Goal: Transaction & Acquisition: Purchase product/service

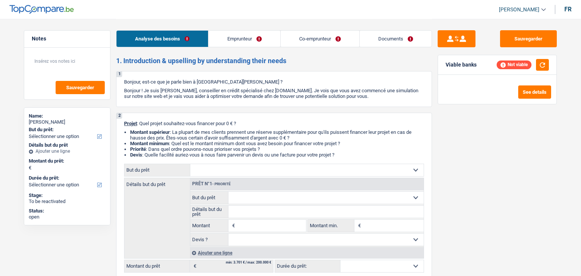
select select "privateEmployee"
select select "housewife"
select select "familyAllowances"
select select "netSalary"
select select "mealVouchers"
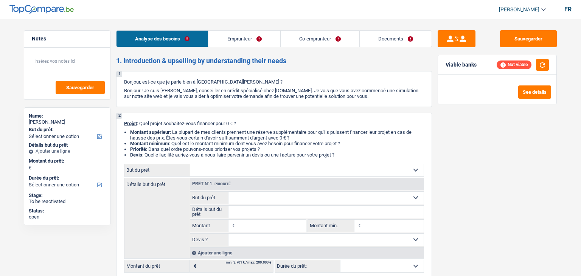
select select "ownerWithMortgage"
select select "mortgage"
select select "cardOrCredit"
select select "32"
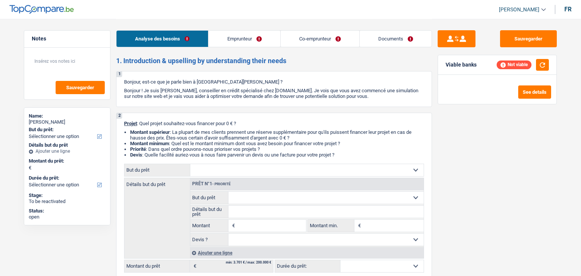
select select "married"
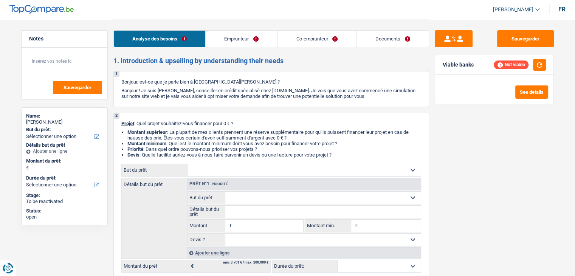
drag, startPoint x: 340, startPoint y: 154, endPoint x: 126, endPoint y: 122, distance: 217.1
click at [126, 122] on div "2 Projet : Quel projet souhaitez-vous financer pour 0 € ? Montant supérieur : L…" at bounding box center [271, 197] width 316 height 168
click at [229, 42] on link "Emprunteur" at bounding box center [241, 39] width 71 height 16
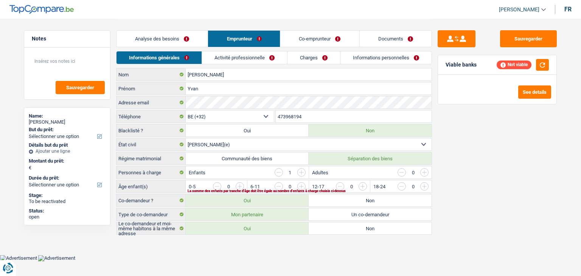
click at [230, 52] on link "Activité professionnelle" at bounding box center [244, 57] width 85 height 12
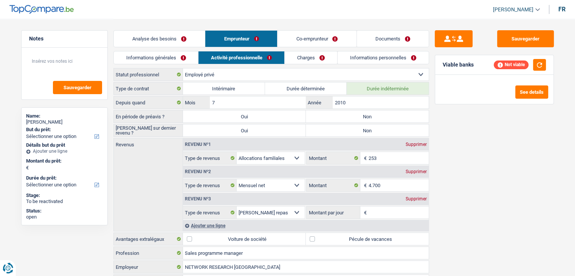
click at [298, 56] on link "Charges" at bounding box center [311, 57] width 53 height 12
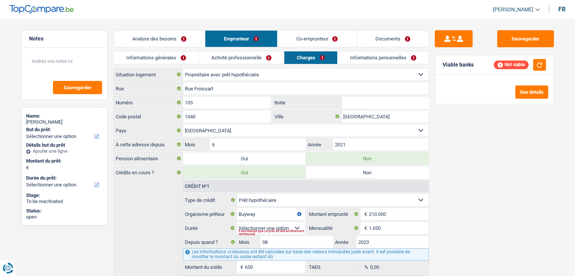
click at [358, 54] on link "Informations personnelles" at bounding box center [383, 57] width 91 height 12
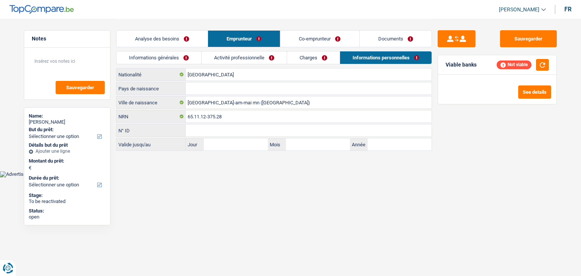
click at [377, 40] on link "Documents" at bounding box center [396, 39] width 72 height 16
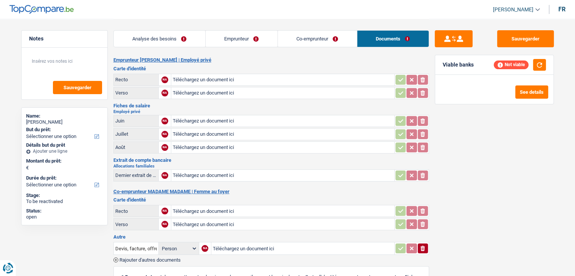
click at [337, 36] on link "Co-emprunteur" at bounding box center [317, 39] width 79 height 16
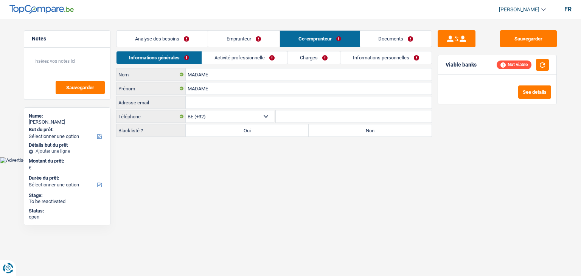
click at [267, 36] on link "Emprunteur" at bounding box center [243, 39] width 71 height 16
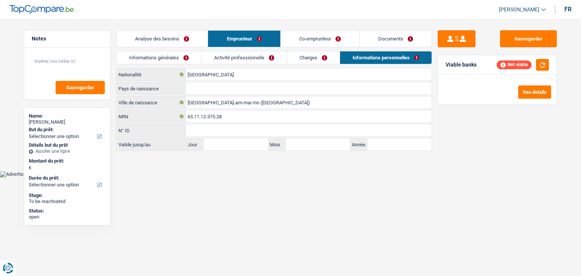
click at [208, 35] on li "Emprunteur" at bounding box center [244, 38] width 72 height 17
click at [197, 35] on link "Analyse des besoins" at bounding box center [161, 39] width 91 height 16
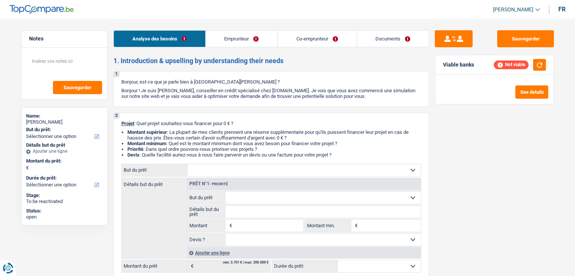
click at [295, 22] on div "Analyse des besoins Emprunteur Co-emprunteur Documents" at bounding box center [271, 35] width 316 height 32
click at [266, 37] on link "Emprunteur" at bounding box center [241, 39] width 71 height 16
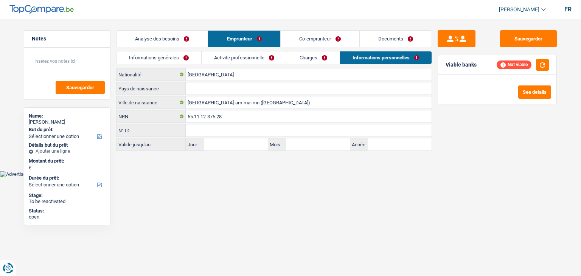
click at [320, 39] on link "Co-emprunteur" at bounding box center [320, 39] width 79 height 16
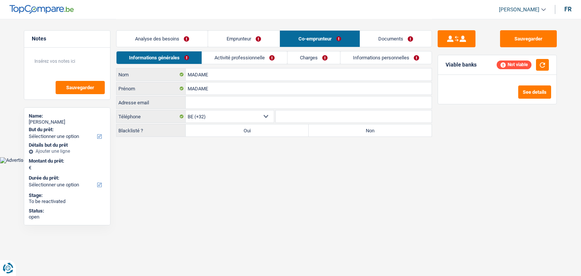
click at [237, 40] on link "Emprunteur" at bounding box center [243, 39] width 71 height 16
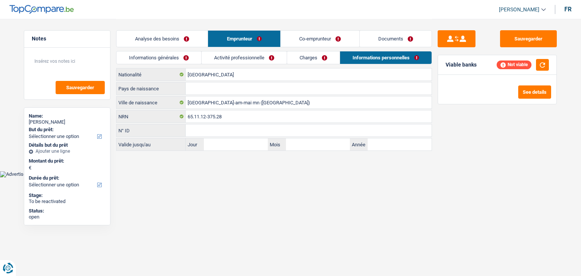
click at [178, 39] on link "Analyse des besoins" at bounding box center [161, 39] width 91 height 16
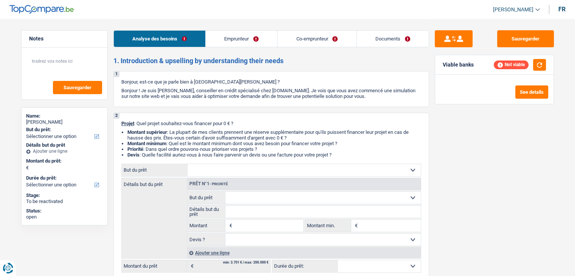
click at [242, 38] on link "Emprunteur" at bounding box center [241, 39] width 71 height 16
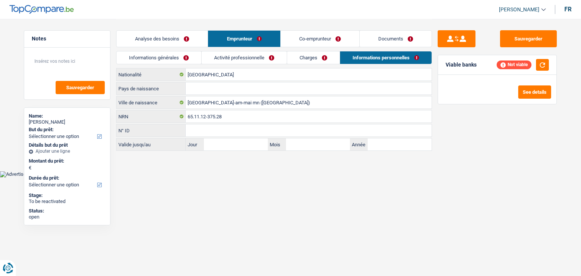
click at [240, 58] on link "Activité professionnelle" at bounding box center [244, 57] width 85 height 12
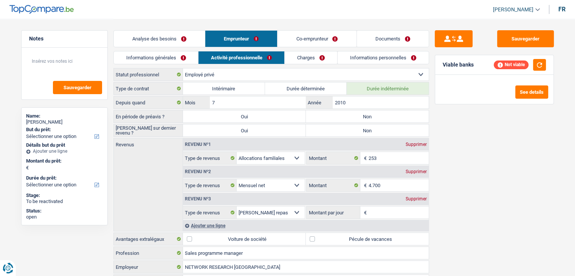
click at [311, 59] on link "Charges" at bounding box center [311, 57] width 53 height 12
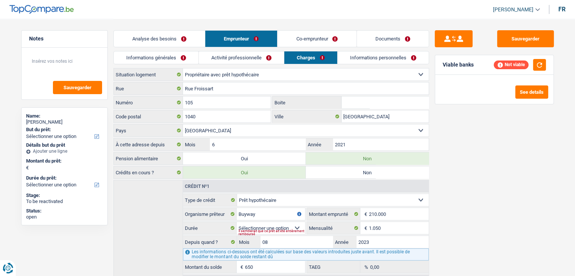
click at [293, 41] on link "Co-emprunteur" at bounding box center [317, 39] width 79 height 16
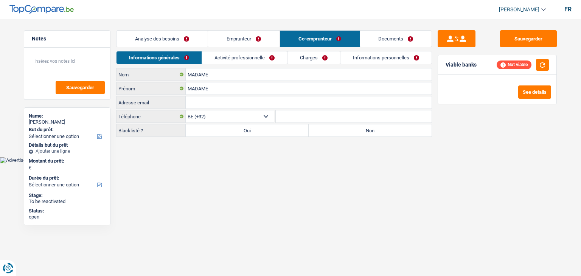
drag, startPoint x: 238, startPoint y: 58, endPoint x: 355, endPoint y: 63, distance: 117.3
click at [238, 58] on link "Activité professionnelle" at bounding box center [244, 57] width 85 height 12
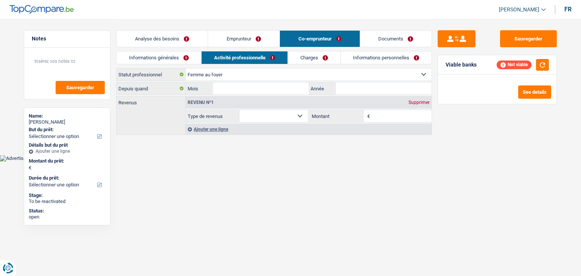
click at [337, 55] on link "Charges" at bounding box center [314, 57] width 53 height 12
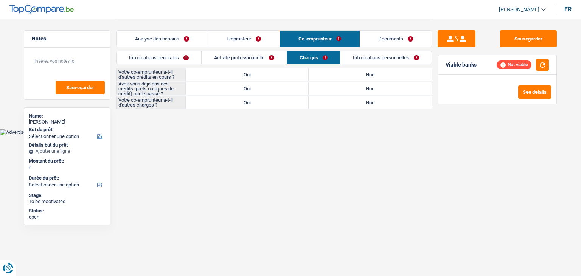
click at [374, 61] on link "Informations personnelles" at bounding box center [385, 57] width 91 height 12
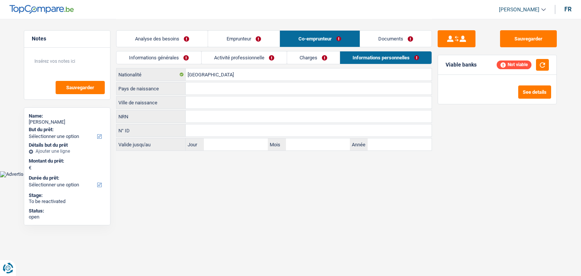
click at [383, 44] on link "Documents" at bounding box center [396, 39] width 72 height 16
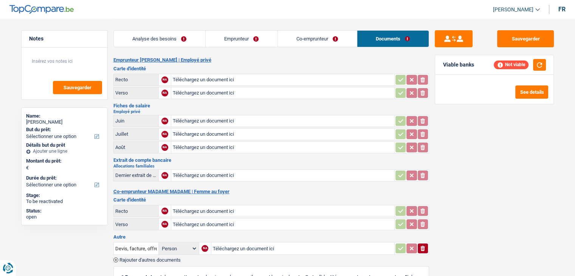
click at [268, 38] on link "Emprunteur" at bounding box center [242, 39] width 72 height 16
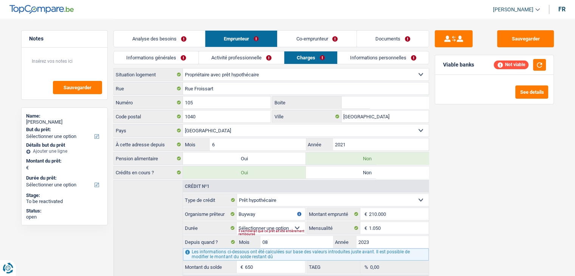
click at [181, 35] on link "Analyse des besoins" at bounding box center [159, 39] width 91 height 16
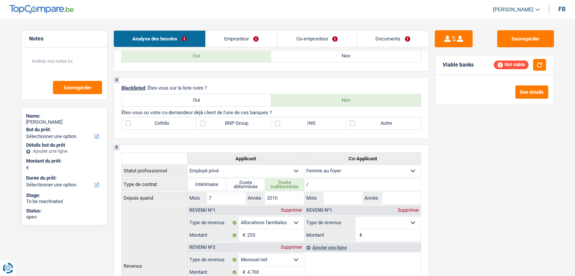
click at [242, 34] on link "Emprunteur" at bounding box center [241, 39] width 71 height 16
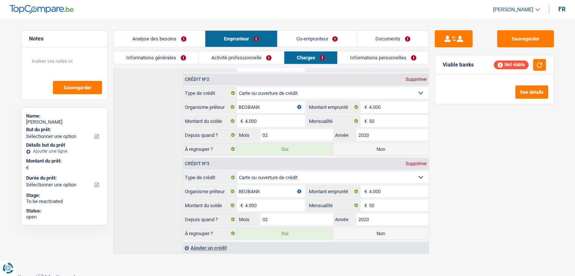
click at [218, 53] on link "Activité professionnelle" at bounding box center [241, 57] width 85 height 12
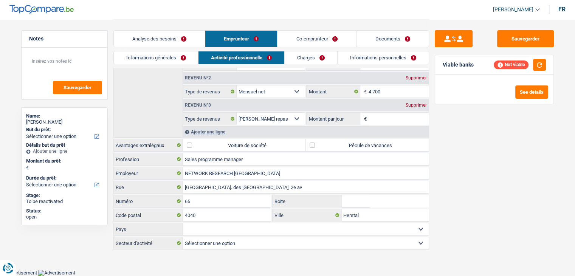
scroll to position [91, 0]
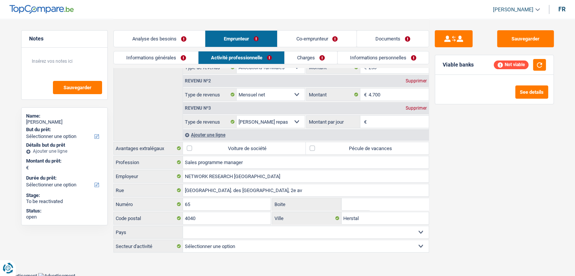
click at [304, 56] on link "Charges" at bounding box center [311, 57] width 53 height 12
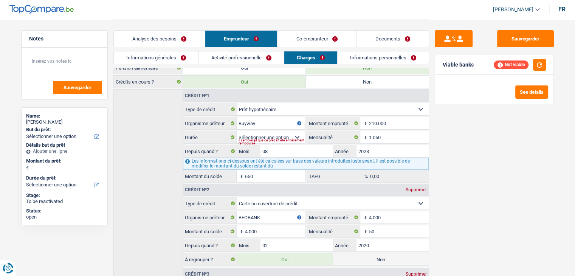
click at [357, 62] on link "Informations personnelles" at bounding box center [383, 57] width 91 height 12
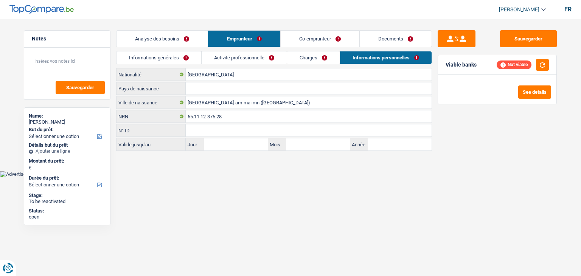
click at [322, 58] on link "Charges" at bounding box center [313, 57] width 53 height 12
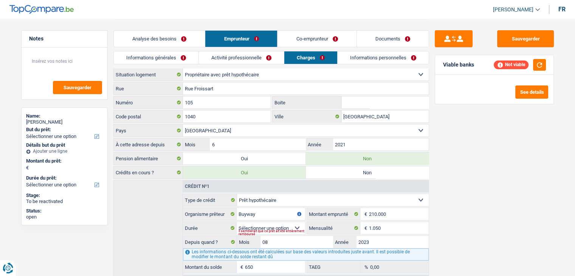
click at [318, 31] on link "Co-emprunteur" at bounding box center [317, 39] width 79 height 16
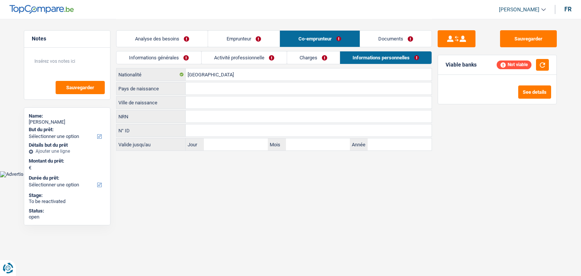
click at [225, 35] on link "Emprunteur" at bounding box center [243, 39] width 71 height 16
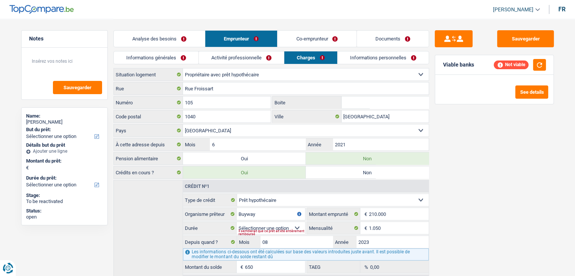
click at [173, 33] on link "Analyse des besoins" at bounding box center [159, 39] width 91 height 16
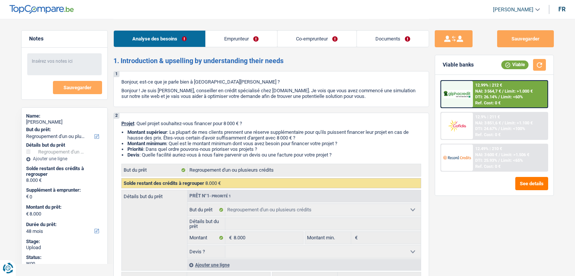
select select "refinancing"
select select "48"
select select "refinancing"
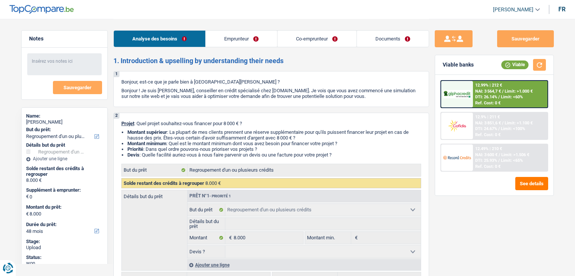
select select "48"
select select "privateEmployee"
select select "housewife"
select select "familyAllowances"
select select "netSalary"
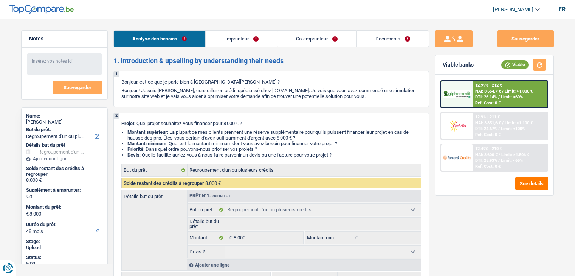
select select "mealVouchers"
select select "ownerWithMortgage"
select select "mortgage"
select select "cardOrCredit"
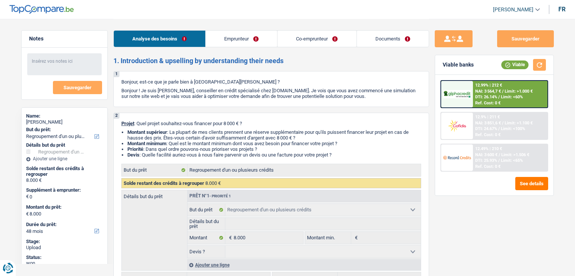
select select "refinancing"
select select "48"
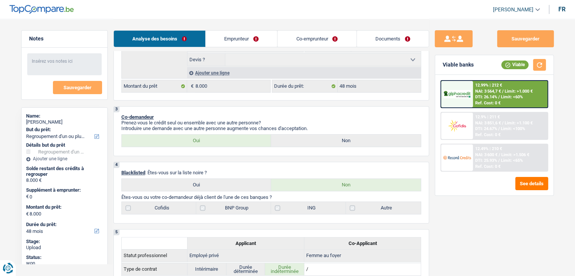
scroll to position [151, 0]
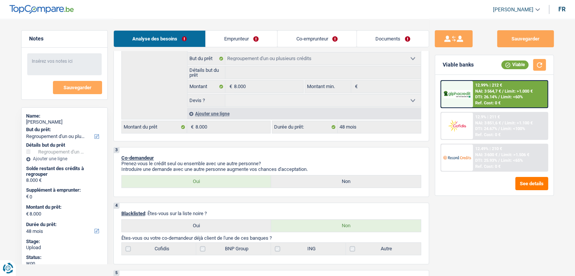
click at [229, 44] on link "Emprunteur" at bounding box center [241, 39] width 71 height 16
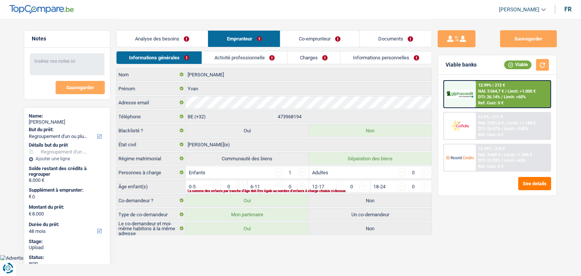
click at [245, 56] on link "Activité professionnelle" at bounding box center [244, 57] width 85 height 12
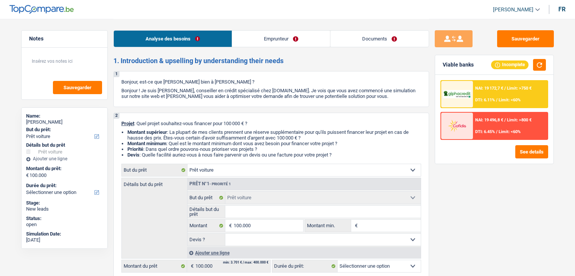
select select "car"
select select "independent"
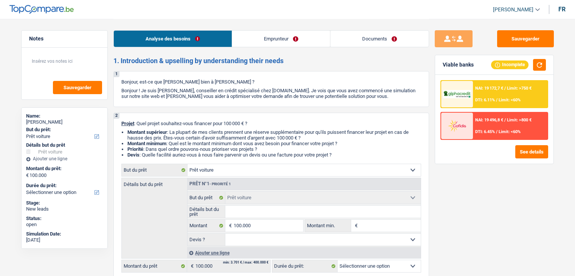
select select "netSalary"
select select "familyAllowances"
select select "ownerWithoutMortgage"
select select "car"
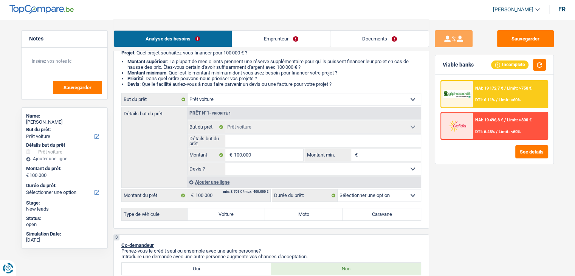
scroll to position [76, 0]
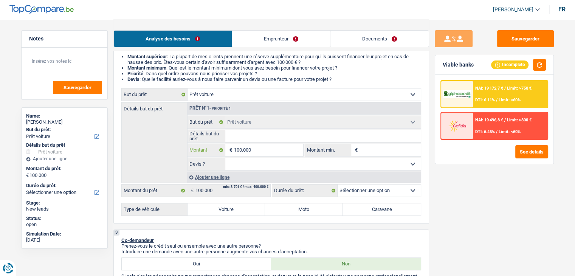
click at [268, 149] on input "100.000" at bounding box center [268, 150] width 69 height 12
click at [372, 150] on input "Montant min." at bounding box center [390, 150] width 61 height 12
type input "1"
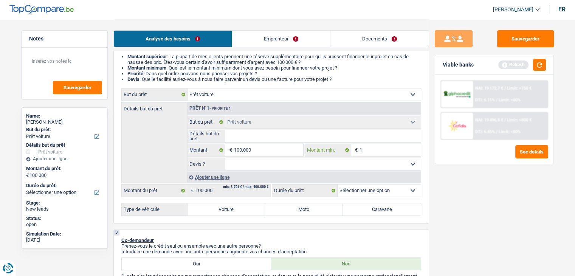
type input "10"
type input "100"
type input "1.000"
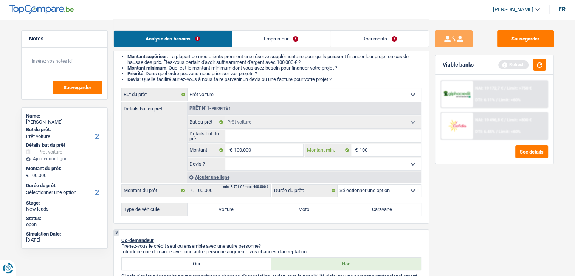
type input "1.000"
type input "10.000"
type input "1.000"
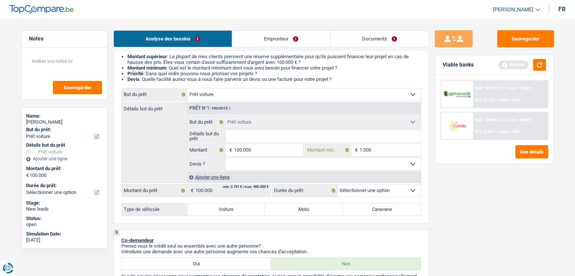
type input "100"
type input "10"
type input "1"
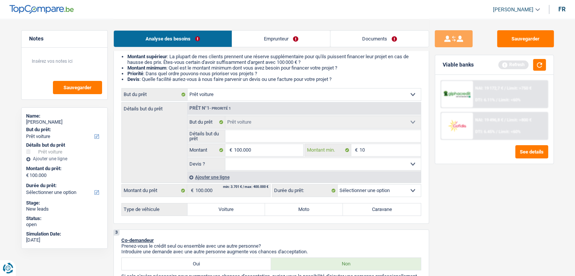
type input "1"
type input "9"
type input "99"
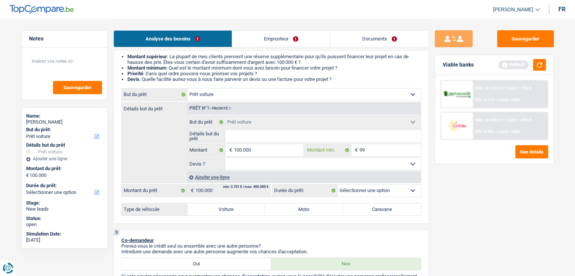
type input "999"
type input "9.999"
type input "99.999"
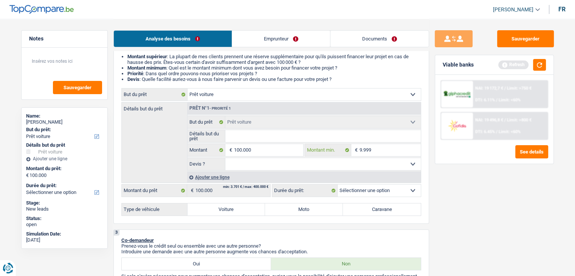
type input "99.999"
click at [534, 64] on button "button" at bounding box center [539, 65] width 13 height 12
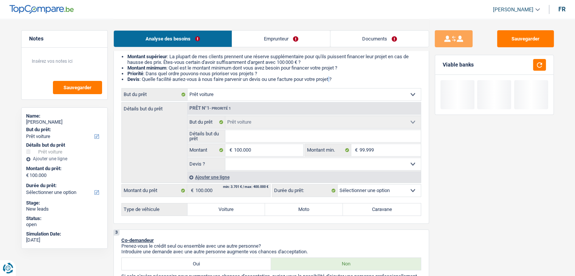
click at [329, 80] on li "Devis : Quelle facilité auriez-vous à nous faire parvenir un devis ou une factu…" at bounding box center [274, 79] width 294 height 6
click at [345, 81] on li "Devis : Quelle facilité auriez-vous à nous faire parvenir un devis ou une factu…" at bounding box center [274, 79] width 294 height 6
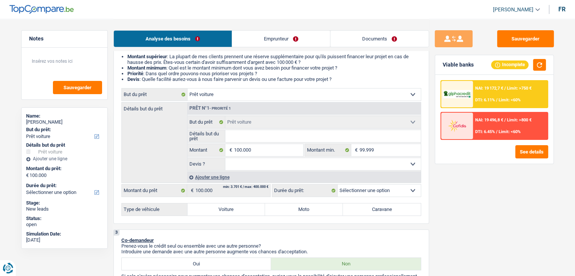
drag, startPoint x: 340, startPoint y: 79, endPoint x: 126, endPoint y: 58, distance: 215.0
click at [126, 58] on ul "Montant supérieur : La plupart de mes clients prennent une réserve supplémentai…" at bounding box center [271, 68] width 300 height 28
click at [260, 136] on input "Détails but du prêt" at bounding box center [322, 136] width 195 height 12
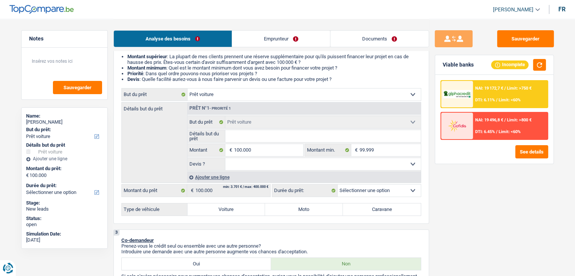
click at [260, 136] on input "Détails but du prêt" at bounding box center [322, 136] width 195 height 12
type input "M"
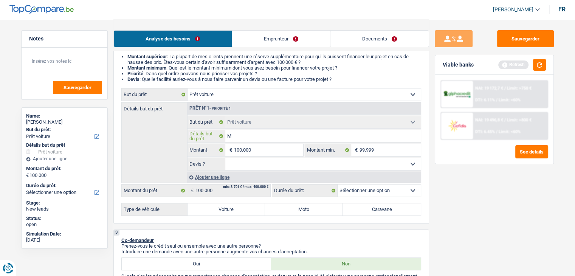
type input "Me"
type input "Mer"
type input "Merc"
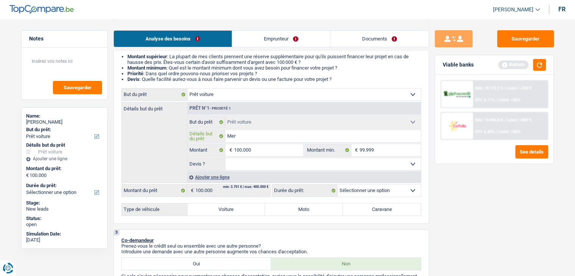
type input "Merc"
type input "Merce"
type input "Merced"
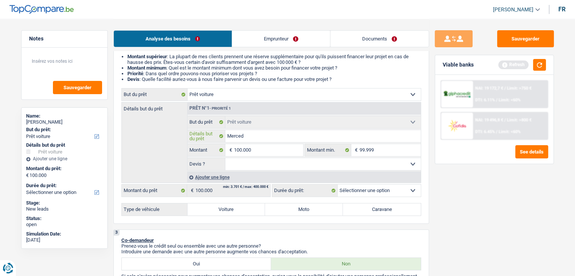
type input "Mercede"
type input "Mercedes"
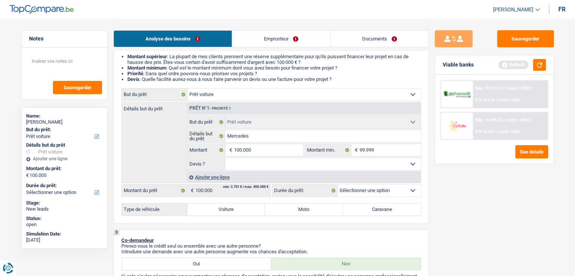
click at [515, 204] on div "Sauvegarder Viable banks Refresh NAI: 19 172,7 € / Limit: >750 € DTI: 6.11% / L…" at bounding box center [494, 147] width 130 height 234
click at [539, 65] on button "button" at bounding box center [539, 65] width 13 height 12
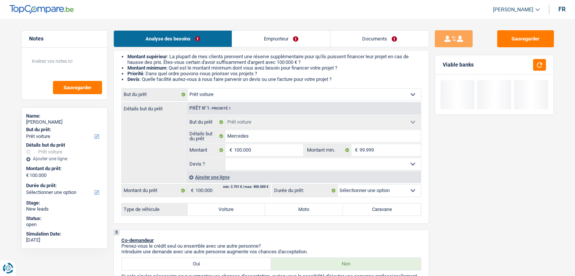
click at [254, 167] on select "Oui Non Non répondu Sélectionner une option" at bounding box center [322, 164] width 195 height 12
select select "yes"
click at [225, 158] on select "Oui Non Non répondu Sélectionner une option" at bounding box center [322, 164] width 195 height 12
select select "yes"
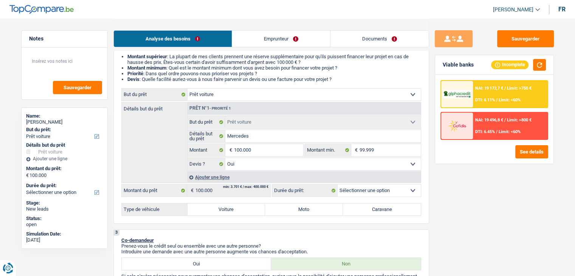
click at [233, 212] on label "Voiture" at bounding box center [227, 209] width 78 height 12
click at [233, 212] on input "Voiture" at bounding box center [227, 209] width 78 height 12
radio input "true"
select select "60"
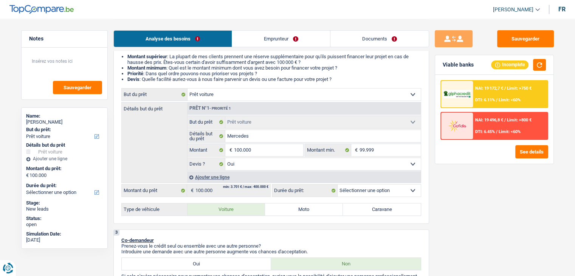
select select "60"
radio input "true"
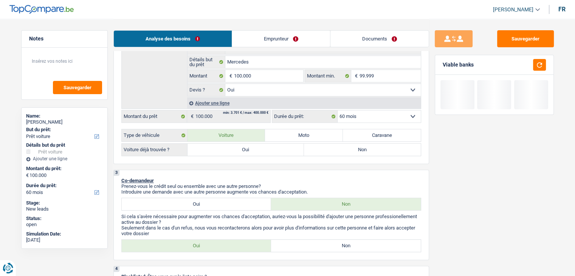
scroll to position [151, 0]
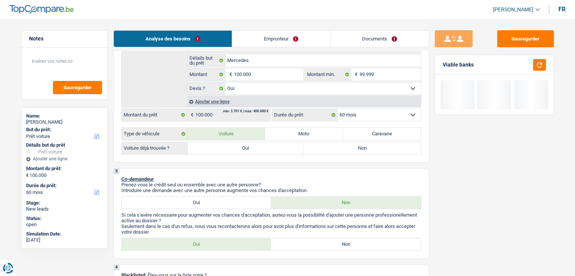
click at [237, 146] on label "Oui" at bounding box center [246, 148] width 117 height 12
click at [237, 146] on input "Oui" at bounding box center [246, 148] width 117 height 12
radio input "true"
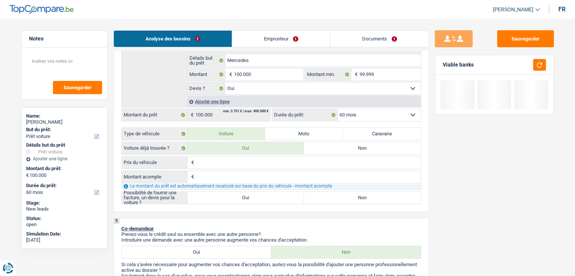
click at [230, 161] on input "Prix du véhicule" at bounding box center [308, 163] width 225 height 12
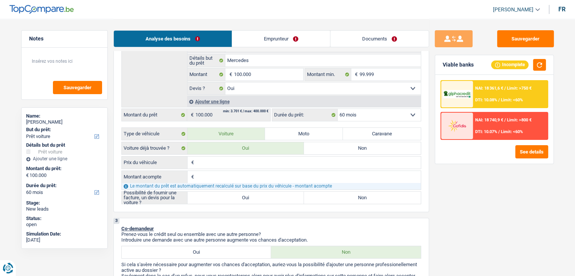
type input "7"
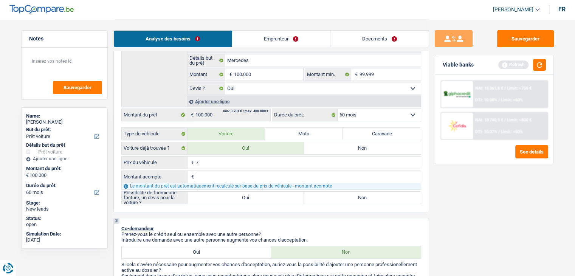
type input "74"
type input "740"
type input "7.400"
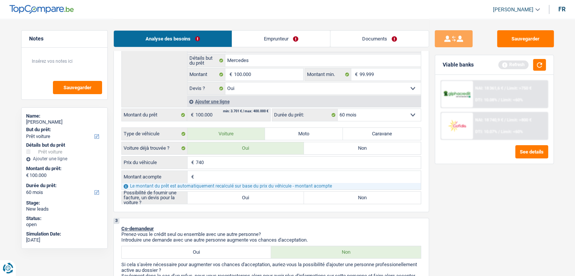
type input "7.400"
type input "74.000"
click at [467, 165] on div "Sauvegarder Viable banks Refresh NAI: 18 361,6 € / Limit: >750 € DTI: 10.08% / …" at bounding box center [494, 147] width 130 height 234
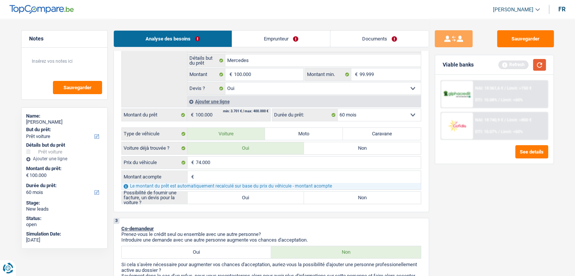
click at [542, 68] on button "button" at bounding box center [539, 65] width 13 height 12
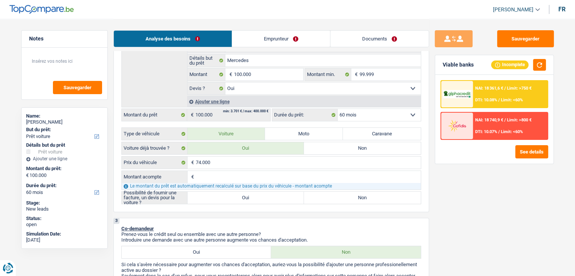
click at [253, 39] on link "Emprunteur" at bounding box center [281, 39] width 98 height 16
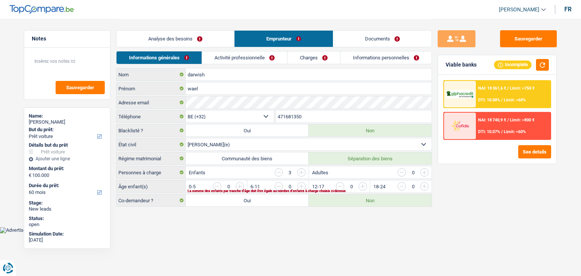
click at [234, 53] on link "Activité professionnelle" at bounding box center [244, 57] width 85 height 12
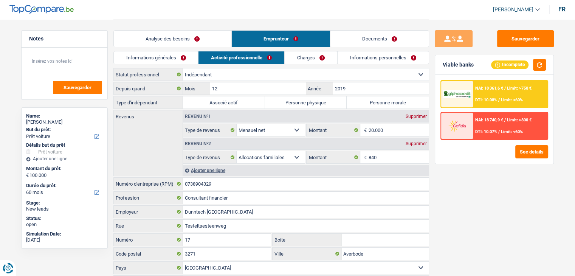
click at [165, 54] on link "Informations générales" at bounding box center [156, 57] width 85 height 12
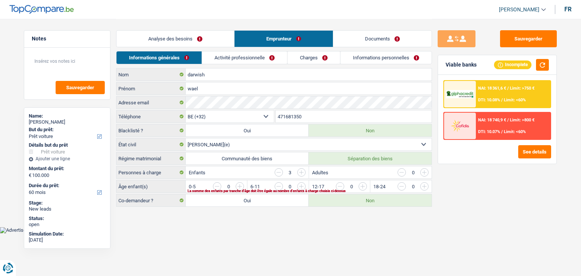
click at [175, 43] on link "Analyse des besoins" at bounding box center [175, 39] width 118 height 16
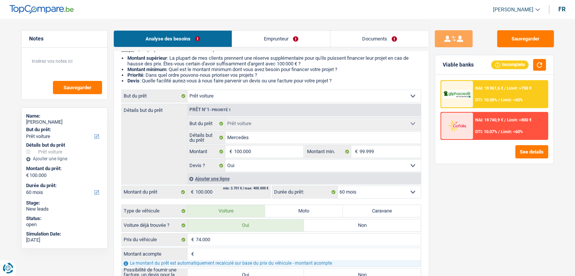
scroll to position [76, 0]
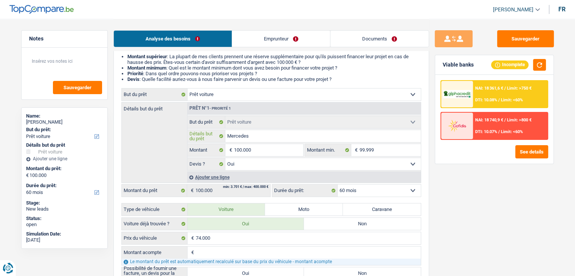
click at [279, 138] on input "Mercedes" at bounding box center [322, 136] width 195 height 12
drag, startPoint x: 341, startPoint y: 81, endPoint x: 128, endPoint y: 56, distance: 214.7
click at [128, 56] on ul "Montant supérieur : La plupart de mes clients prennent une réserve supplémentai…" at bounding box center [271, 68] width 300 height 28
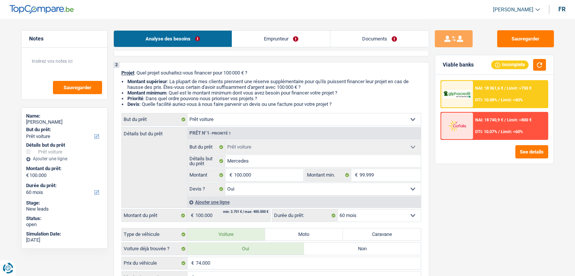
scroll to position [38, 0]
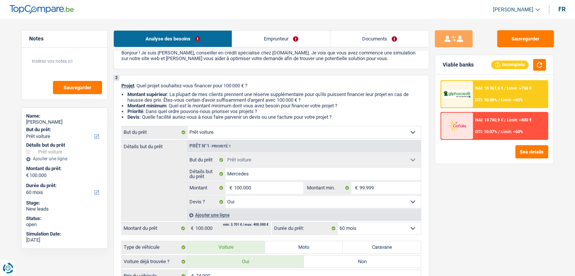
click at [304, 106] on li "Montant minimum : Quel est le montant minimum dont vous avez besoin pour financ…" at bounding box center [274, 106] width 294 height 6
drag, startPoint x: 343, startPoint y: 118, endPoint x: 126, endPoint y: 82, distance: 220.4
click at [126, 79] on div "2 Projet : Quel projet souhaitez-vous financer pour 100 000 € ? Montant supérie…" at bounding box center [271, 200] width 316 height 251
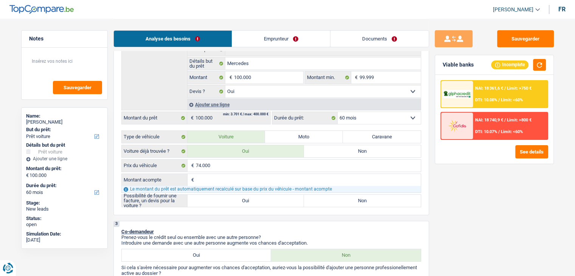
scroll to position [151, 0]
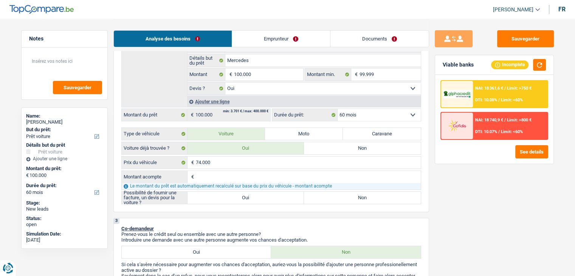
click at [524, 211] on div "Sauvegarder Viable banks Incomplete NAI: 18 361,6 € / Limit: >750 € DTI: 10.08%…" at bounding box center [494, 147] width 130 height 234
click at [276, 174] on input "Montant acompte" at bounding box center [308, 177] width 225 height 12
type input "0"
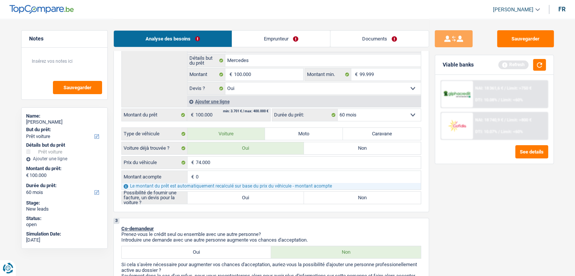
type input "0"
type input "74.000"
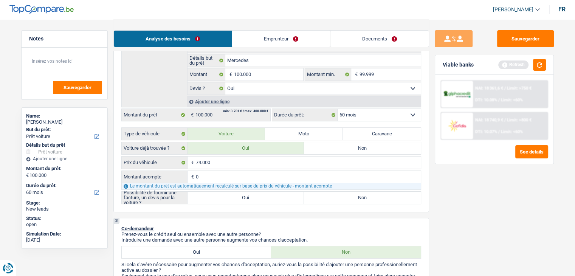
type input "74.000"
click at [507, 214] on div "Sauvegarder Viable banks Refresh NAI: 18 361,6 € / Limit: >750 € DTI: 10.08% / …" at bounding box center [494, 147] width 130 height 234
click at [532, 69] on div "Refresh" at bounding box center [522, 65] width 48 height 12
click at [533, 68] on button "button" at bounding box center [539, 65] width 13 height 12
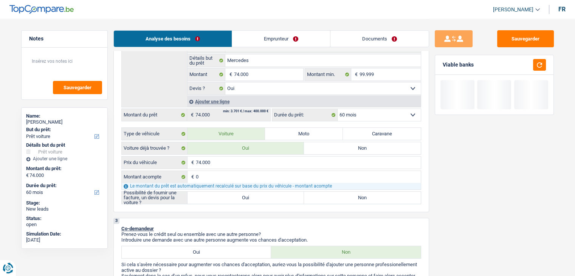
click at [225, 195] on label "Oui" at bounding box center [246, 198] width 117 height 12
click at [225, 195] on input "Oui" at bounding box center [246, 198] width 117 height 12
radio input "true"
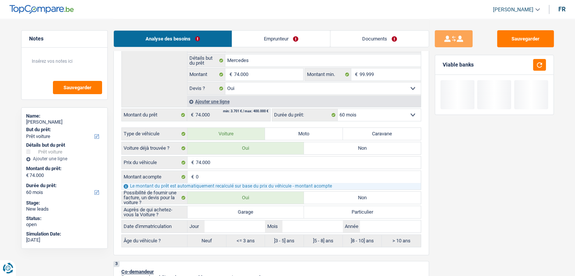
scroll to position [189, 0]
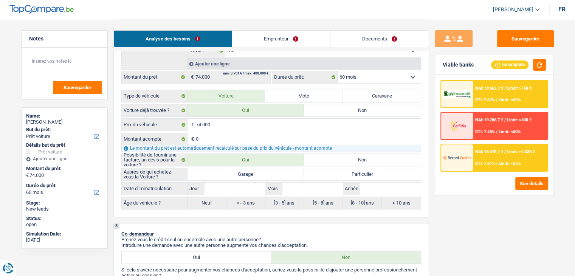
click at [234, 169] on label "Garage" at bounding box center [246, 174] width 117 height 12
click at [234, 169] on input "Garage" at bounding box center [246, 174] width 117 height 12
radio input "true"
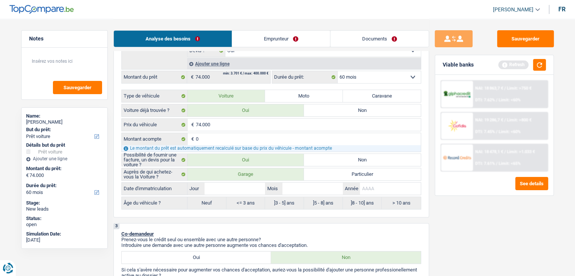
click at [380, 189] on input "Année" at bounding box center [390, 189] width 60 height 12
type input "2"
type input "20"
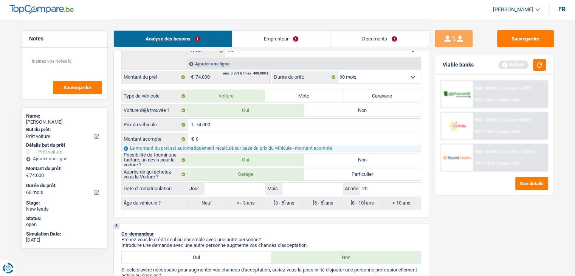
type input "202"
type input "2025"
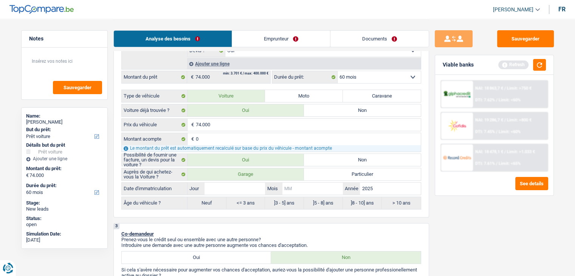
click at [308, 184] on input "Mois" at bounding box center [312, 189] width 60 height 12
type input "0"
type input "09"
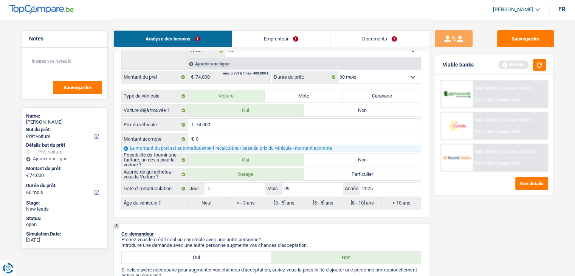
click at [239, 191] on input "Jour" at bounding box center [235, 189] width 60 height 12
type input "1"
type input "16"
radio input "false"
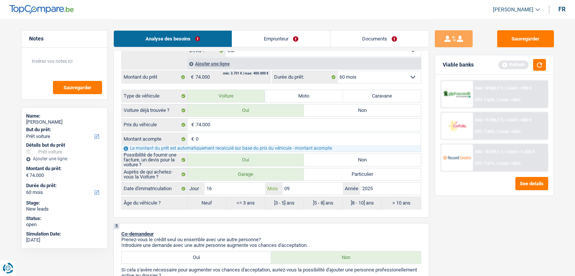
type input "16"
radio input "true"
select select "84"
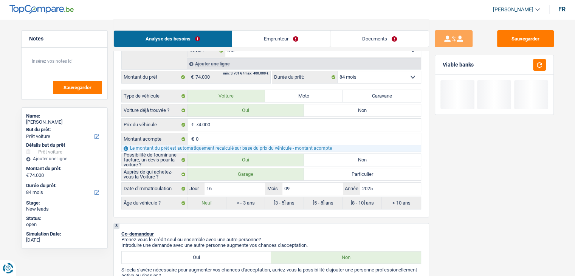
drag, startPoint x: 481, startPoint y: 236, endPoint x: 479, endPoint y: 233, distance: 4.2
click at [479, 235] on div "Sauvegarder Viable banks" at bounding box center [494, 147] width 130 height 234
click at [538, 68] on button "button" at bounding box center [539, 65] width 13 height 12
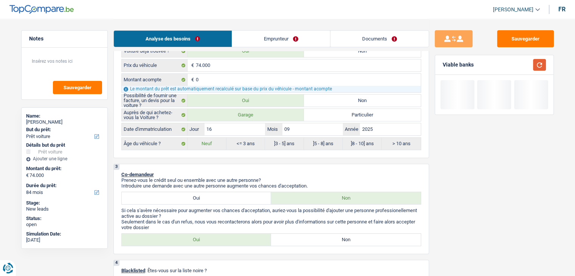
scroll to position [340, 0]
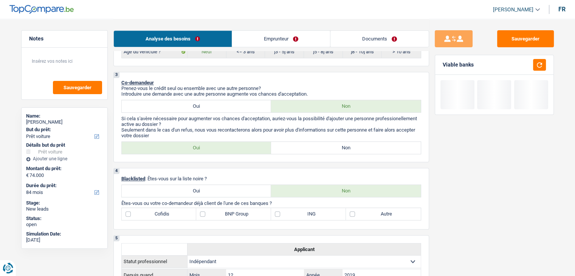
click at [314, 142] on label "Non" at bounding box center [346, 148] width 150 height 12
click at [314, 142] on input "Non" at bounding box center [346, 148] width 150 height 12
radio input "true"
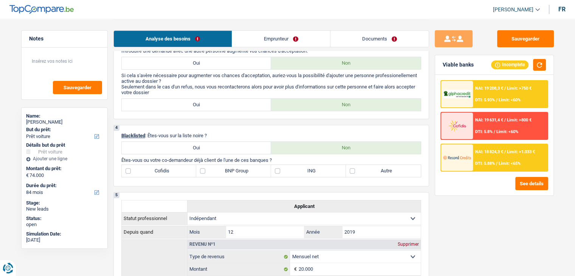
scroll to position [416, 0]
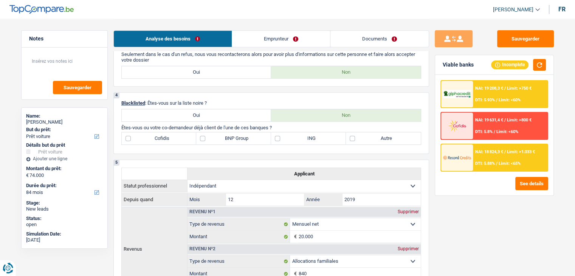
drag, startPoint x: 277, startPoint y: 126, endPoint x: 122, endPoint y: 125, distance: 154.6
click at [122, 125] on p "Êtes-vous ou votre co-demandeur déjà client de l'une de ces banques ?" at bounding box center [271, 128] width 300 height 6
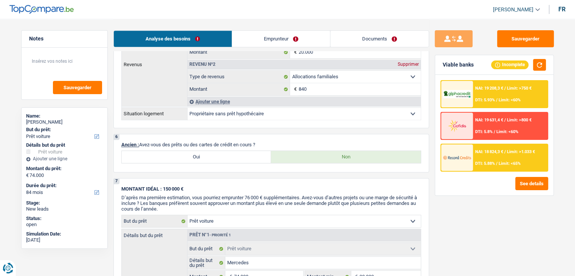
scroll to position [643, 0]
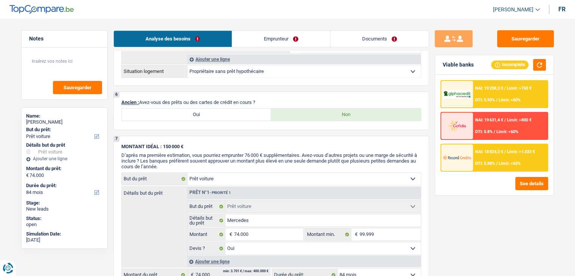
click at [258, 99] on p "Ancien : Avez-vous des prêts ou des cartes de crédit en cours ?" at bounding box center [271, 102] width 300 height 6
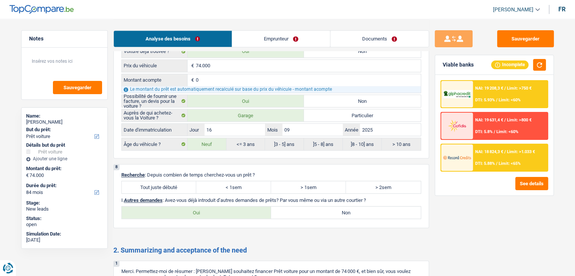
scroll to position [945, 0]
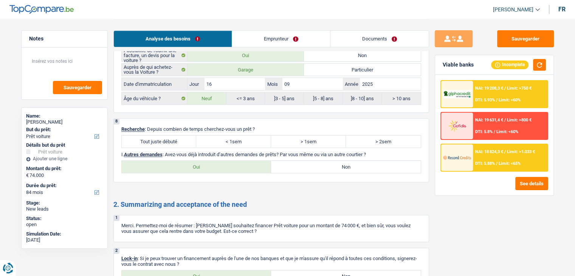
click at [171, 136] on label "Tout juste débuté" at bounding box center [159, 141] width 75 height 12
click at [171, 136] on input "Tout juste débuté" at bounding box center [159, 141] width 75 height 12
radio input "true"
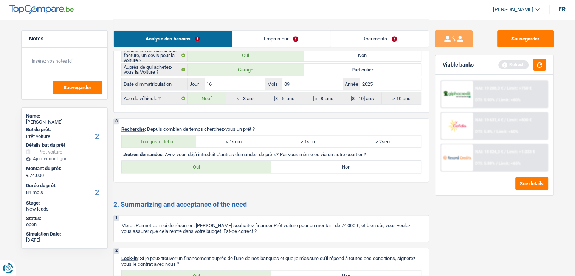
click at [329, 165] on label "Non" at bounding box center [346, 167] width 150 height 12
click at [329, 165] on input "Non" at bounding box center [346, 167] width 150 height 12
radio input "true"
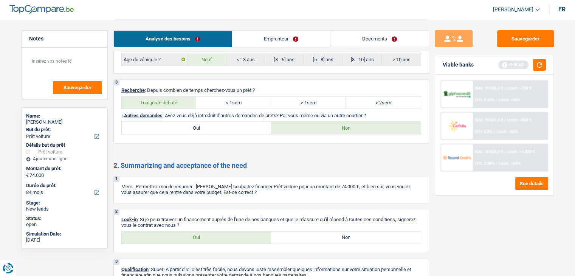
scroll to position [1027, 0]
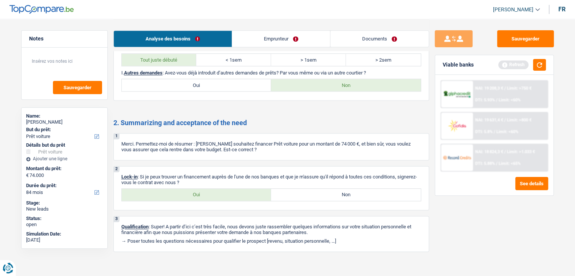
click at [206, 189] on label "Oui" at bounding box center [197, 195] width 150 height 12
click at [206, 189] on input "Oui" at bounding box center [197, 195] width 150 height 12
radio input "true"
click at [256, 40] on link "Emprunteur" at bounding box center [281, 39] width 98 height 16
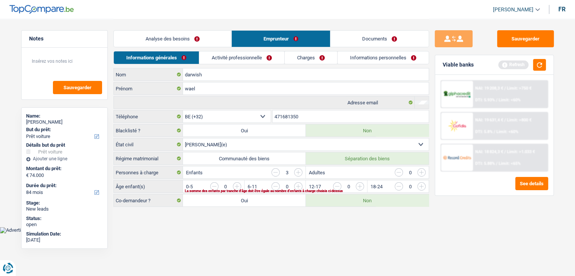
scroll to position [0, 0]
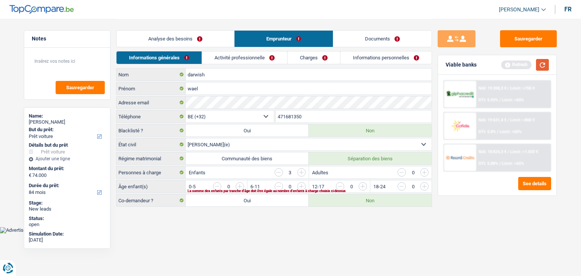
click at [542, 63] on button "button" at bounding box center [542, 65] width 13 height 12
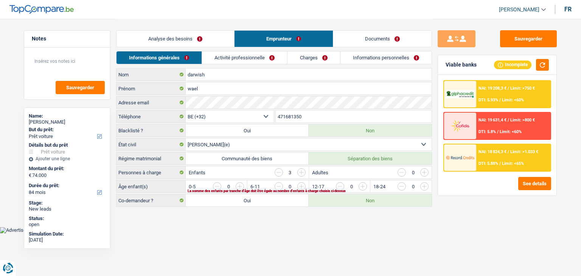
click at [448, 217] on div "Sauvegarder Viable banks Incomplete NAI: 19 208,3 € / Limit: >750 € DTI: 5.93% …" at bounding box center [497, 147] width 130 height 234
click at [252, 174] on div "Enfants 3" at bounding box center [247, 172] width 122 height 12
click at [301, 186] on input "button" at bounding box center [454, 188] width 315 height 12
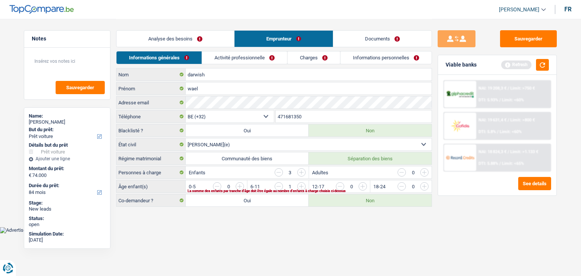
click at [303, 183] on input "button" at bounding box center [454, 188] width 315 height 12
click at [240, 185] on input "button" at bounding box center [393, 188] width 315 height 12
click at [240, 55] on link "Activité professionnelle" at bounding box center [244, 57] width 85 height 12
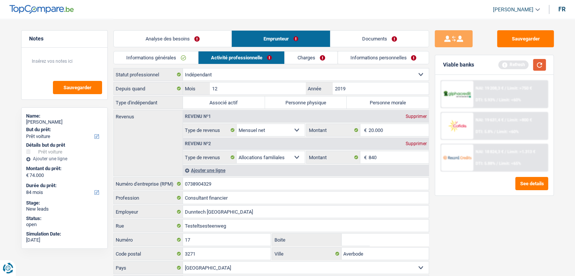
click at [534, 65] on button "button" at bounding box center [539, 65] width 13 height 12
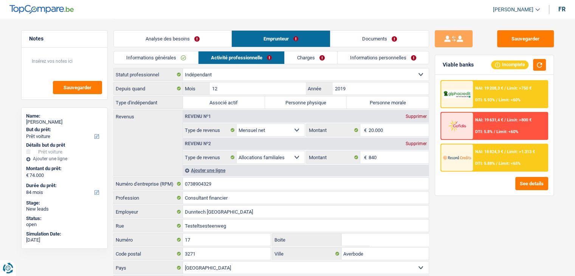
click at [455, 239] on div "Sauvegarder Viable banks Incomplete NAI: 19 208,3 € / Limit: >750 € DTI: 5.93% …" at bounding box center [494, 147] width 130 height 234
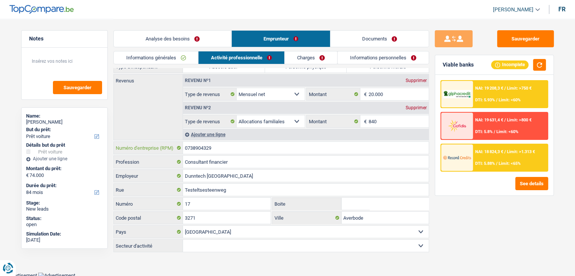
click at [223, 146] on input "0738904329" at bounding box center [306, 148] width 246 height 12
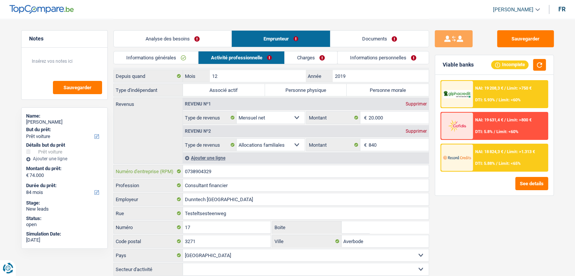
scroll to position [0, 0]
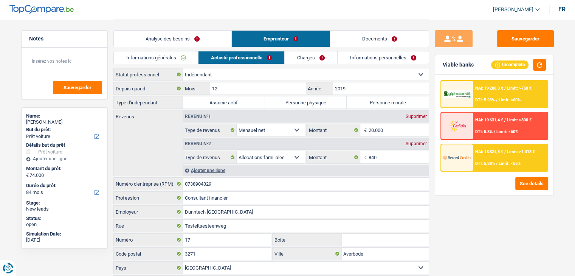
click at [296, 104] on label "Personne physique" at bounding box center [306, 102] width 82 height 12
click at [296, 104] on input "Personne physique" at bounding box center [306, 102] width 82 height 12
radio input "true"
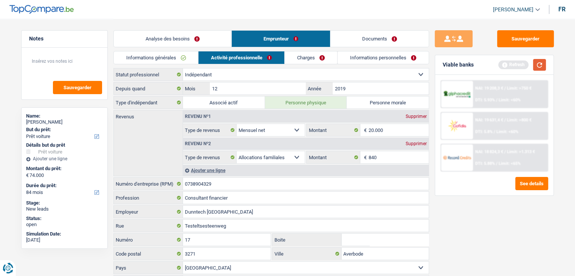
click at [534, 65] on button "button" at bounding box center [539, 65] width 13 height 12
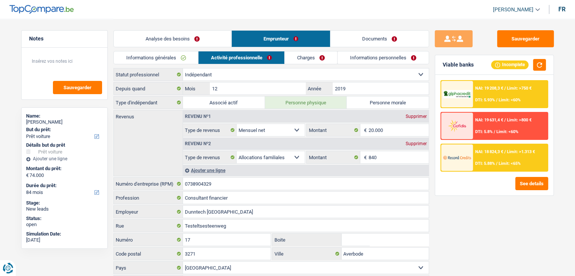
click at [488, 214] on div "Sauvegarder Viable banks Incomplete NAI: 19 208,3 € / Limit: >750 € DTI: 5.93% …" at bounding box center [494, 147] width 130 height 234
click at [433, 205] on div "Sauvegarder Viable banks Incomplete NAI: 19 208,3 € / Limit: >750 € DTI: 5.93% …" at bounding box center [494, 147] width 130 height 234
click at [458, 203] on div "Sauvegarder Viable banks Incomplete NAI: 19 208,3 € / Limit: >750 € DTI: 5.93% …" at bounding box center [494, 147] width 130 height 234
click at [435, 132] on div "Viable banks Incomplete NAI: 19 208,3 € / Limit: >750 € DTI: 5.93% / Limit: <60…" at bounding box center [494, 125] width 119 height 141
drag, startPoint x: 227, startPoint y: 181, endPoint x: 156, endPoint y: 189, distance: 71.5
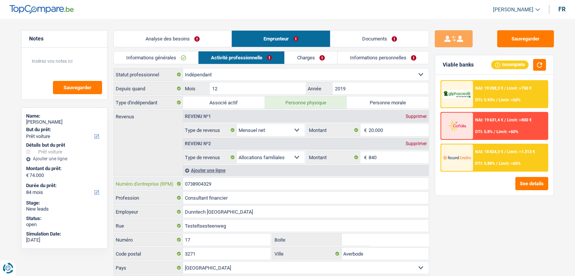
click at [160, 187] on div "0738904329 Numéro d'entreprise (RPM)" at bounding box center [271, 184] width 315 height 12
click at [481, 232] on div "Sauvegarder Viable banks Incomplete NAI: 19 208,3 € / Limit: >750 € DTI: 5.93% …" at bounding box center [494, 147] width 130 height 234
click at [298, 56] on link "Charges" at bounding box center [311, 57] width 53 height 12
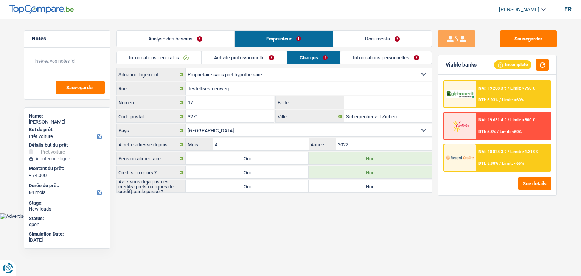
click at [286, 204] on main "Notes Sauvegarder Name: wael darwish But du prêt: Confort maison: meubles, text…" at bounding box center [290, 106] width 581 height 213
click at [281, 219] on html "Vous avez le contrôle de vos données Nous utilisons des cookies, tout comme nos…" at bounding box center [290, 109] width 581 height 219
click at [538, 58] on div "Viable banks Incomplete" at bounding box center [497, 65] width 118 height 20
drag, startPoint x: 162, startPoint y: 156, endPoint x: 119, endPoint y: 155, distance: 43.1
click at [119, 155] on label "Pension alimentaire" at bounding box center [150, 158] width 69 height 12
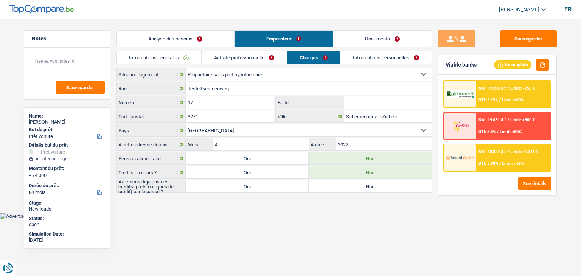
click at [259, 212] on body "Vous avez le contrôle de vos données Nous utilisons des cookies, tout comme nos…" at bounding box center [290, 109] width 581 height 219
drag, startPoint x: 164, startPoint y: 191, endPoint x: 118, endPoint y: 180, distance: 46.7
click at [118, 180] on label "Avez-vous déjà pris des crédits (prêts ou lignes de crédit) par le passé ?" at bounding box center [150, 186] width 69 height 12
click at [207, 186] on label "Oui" at bounding box center [247, 186] width 123 height 12
click at [207, 186] on input "Oui" at bounding box center [247, 186] width 123 height 12
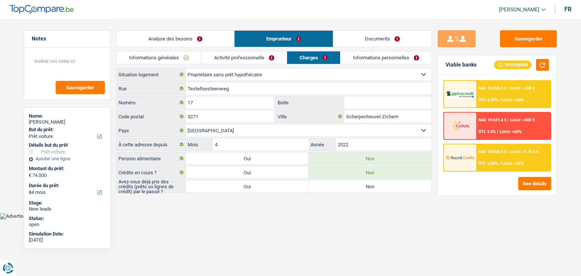
radio input "true"
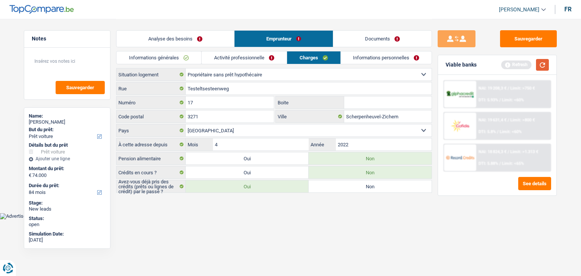
click at [546, 65] on button "button" at bounding box center [542, 65] width 13 height 12
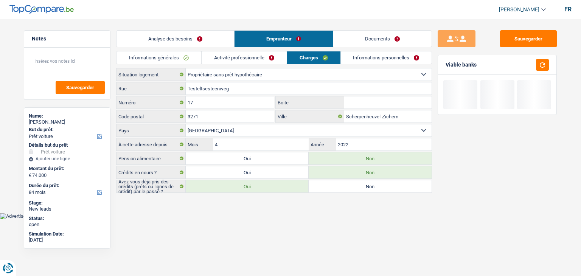
click at [447, 50] on div "Sauvegarder Viable banks" at bounding box center [497, 147] width 130 height 234
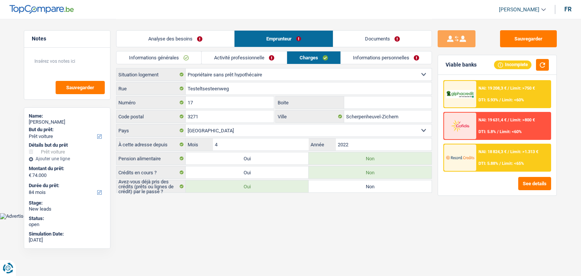
click at [392, 55] on link "Informations personnelles" at bounding box center [386, 57] width 91 height 12
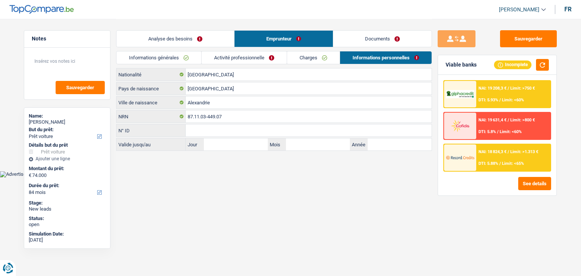
click at [197, 177] on html "Vous avez le contrôle de vos données Nous utilisons des cookies, tout comme nos…" at bounding box center [290, 88] width 581 height 177
drag, startPoint x: 118, startPoint y: 74, endPoint x: 155, endPoint y: 99, distance: 44.5
click at [155, 99] on div "Belgique Nationalité Égypte Pays de naissance Alexandrie Ville de naissance 87.…" at bounding box center [274, 109] width 316 height 83
click at [195, 158] on main "Notes Sauvegarder Name: wael darwish But du prêt: Confort maison: meubles, text…" at bounding box center [290, 85] width 581 height 171
click at [173, 59] on link "Informations générales" at bounding box center [158, 57] width 85 height 12
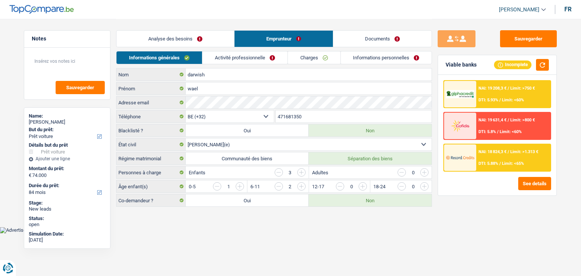
click at [172, 39] on link "Analyse des besoins" at bounding box center [175, 39] width 118 height 16
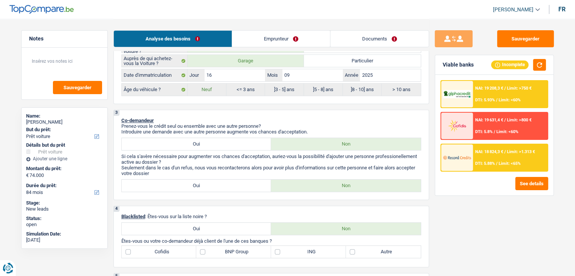
scroll to position [378, 0]
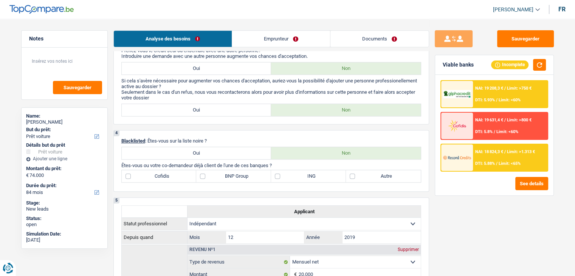
click at [369, 180] on div "Cofidis BNP Group ING Autre Tous les champs sont obligatoires. Veuillez sélecti…" at bounding box center [271, 176] width 300 height 13
click at [305, 177] on label "ING" at bounding box center [308, 176] width 75 height 12
click at [305, 177] on input "ING" at bounding box center [308, 176] width 75 height 12
checkbox input "true"
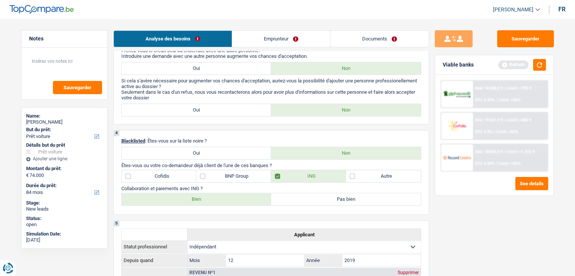
click at [369, 174] on label "Autre" at bounding box center [383, 176] width 75 height 12
click at [369, 174] on input "Autre" at bounding box center [383, 176] width 75 height 12
checkbox input "true"
click at [191, 202] on label "Bien" at bounding box center [197, 199] width 150 height 12
click at [191, 202] on input "Bien" at bounding box center [197, 199] width 150 height 12
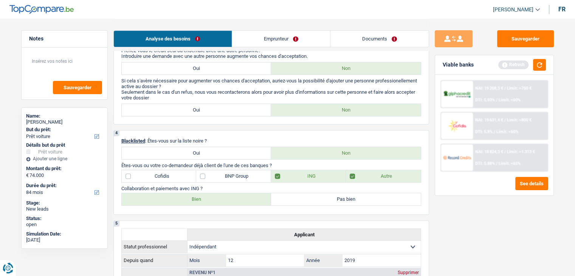
radio input "true"
click at [535, 64] on button "button" at bounding box center [539, 65] width 13 height 12
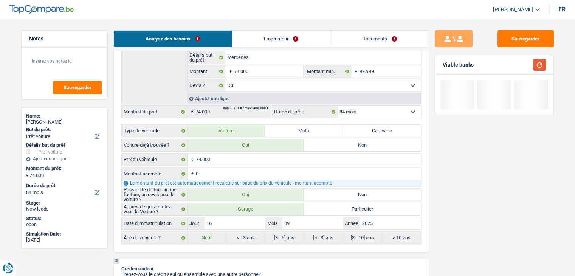
scroll to position [113, 0]
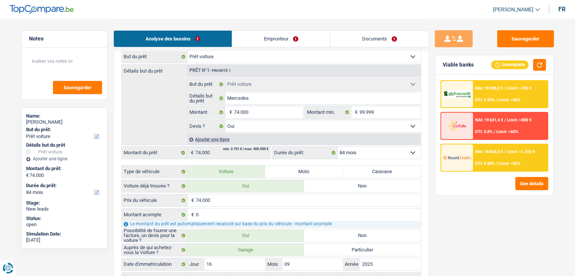
click at [501, 161] on span "Limit: <65%" at bounding box center [510, 163] width 22 height 5
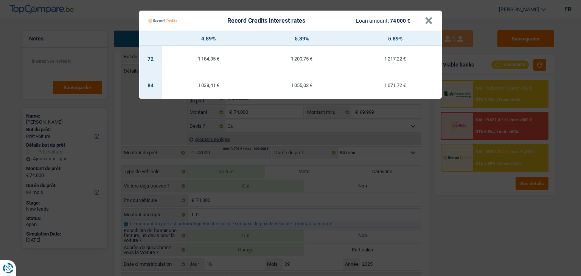
click at [479, 192] on Credits "Record Credits interest rates Loan amount: 74 000 € × 4.89% 5.39% 5.89% 72 1 18…" at bounding box center [290, 138] width 581 height 276
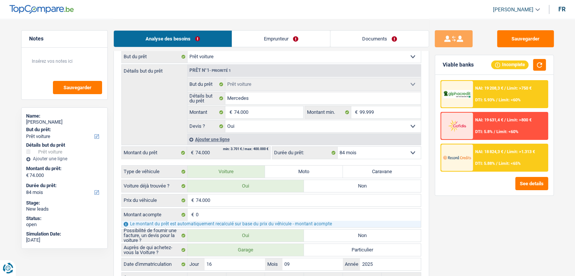
click at [487, 97] on div "NAI: 19 208,3 € / Limit: >750 € DTI: 5.93% / Limit: <60%" at bounding box center [510, 94] width 74 height 26
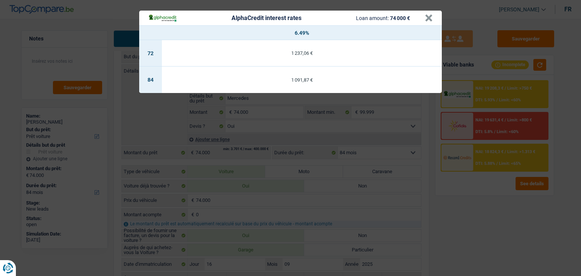
click at [473, 184] on div "AlphaCredit interest rates Loan amount: 74 000 € × 6.49% 72 1 237,06 € 84 1 091…" at bounding box center [290, 138] width 581 height 276
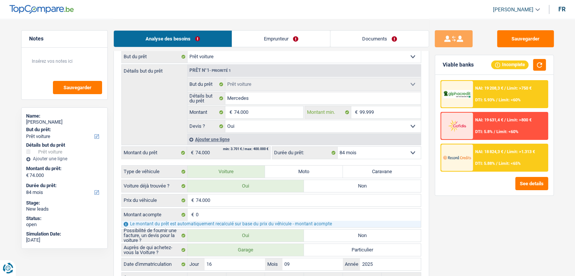
click at [384, 109] on input "99.999" at bounding box center [390, 112] width 61 height 12
type input "9.999"
type input "999"
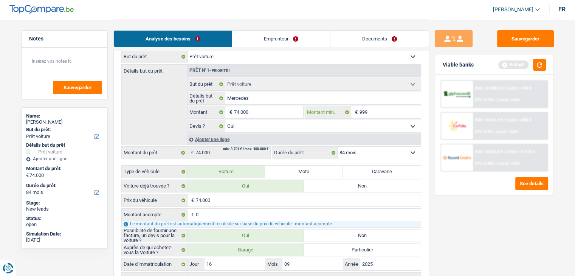
type input "99"
type input "9"
type input "7"
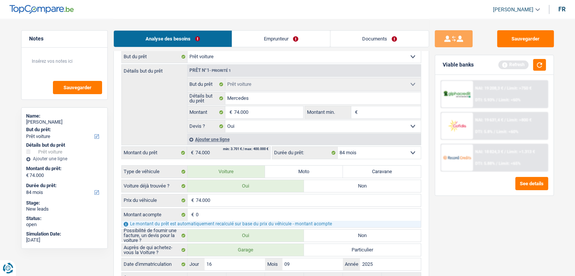
type input "7"
type input "74"
type input "740"
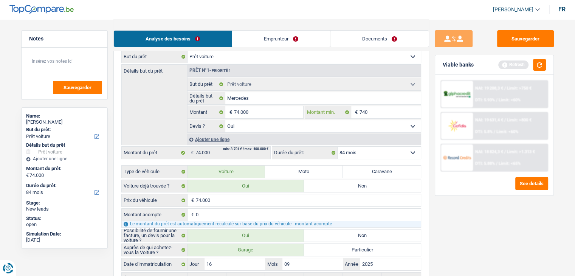
type input "7.400"
type input "74.000"
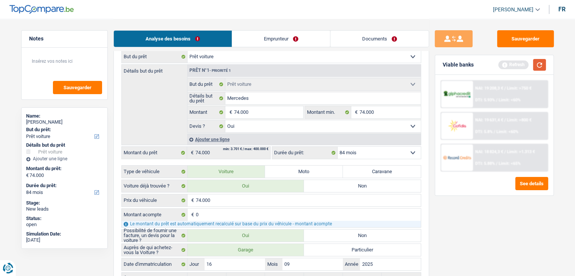
click at [543, 63] on button "button" at bounding box center [539, 65] width 13 height 12
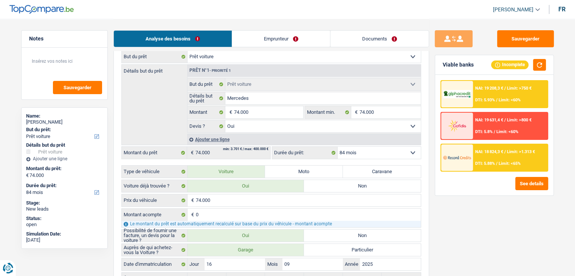
click at [488, 168] on div "NAI: 18 824,3 € / Limit: >1.313 € DTI: 5.88% / Limit: <65%" at bounding box center [510, 157] width 74 height 26
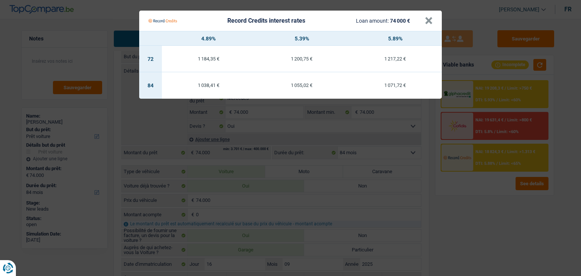
click at [479, 202] on Credits "Record Credits interest rates Loan amount: 74 000 € × 4.89% 5.39% 5.89% 72 1 18…" at bounding box center [290, 138] width 581 height 276
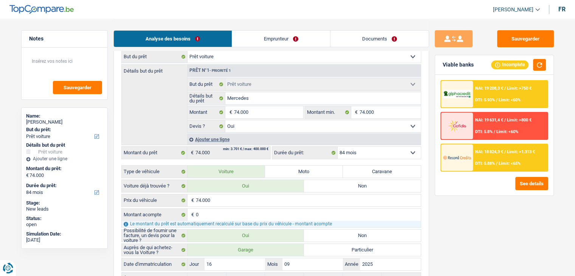
click at [494, 85] on div "NAI: 19 208,3 € / Limit: >750 € DTI: 5.93% / Limit: <60%" at bounding box center [510, 94] width 74 height 26
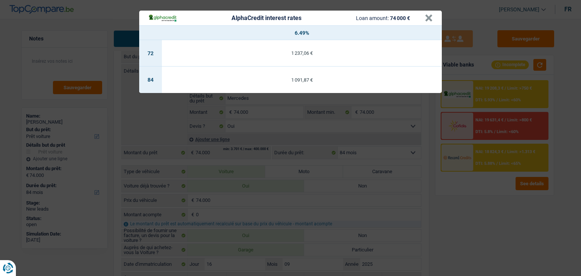
click at [460, 218] on div "AlphaCredit interest rates Loan amount: 74 000 € × 6.49% 72 1 237,06 € 84 1 091…" at bounding box center [290, 138] width 581 height 276
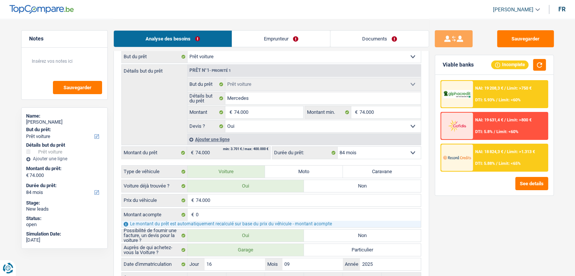
click at [348, 154] on select "12 mois 18 mois 24 mois 30 mois 36 mois 42 mois 48 mois 60 mois 72 mois 84 mois…" at bounding box center [379, 153] width 83 height 12
click at [338, 147] on select "12 mois 18 mois 24 mois 30 mois 36 mois 42 mois 48 mois 60 mois 72 mois 84 mois…" at bounding box center [379, 153] width 83 height 12
click at [543, 67] on button "button" at bounding box center [539, 65] width 13 height 12
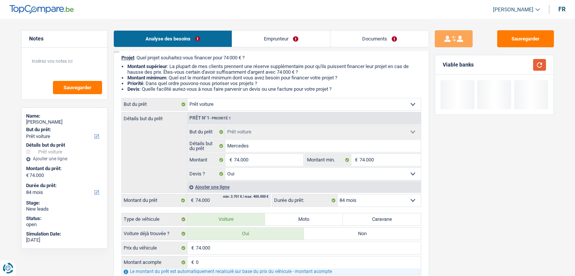
scroll to position [0, 0]
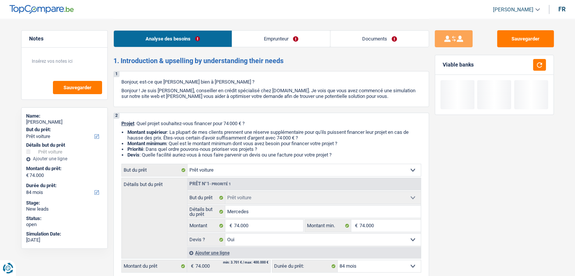
click at [336, 34] on link "Documents" at bounding box center [379, 39] width 98 height 16
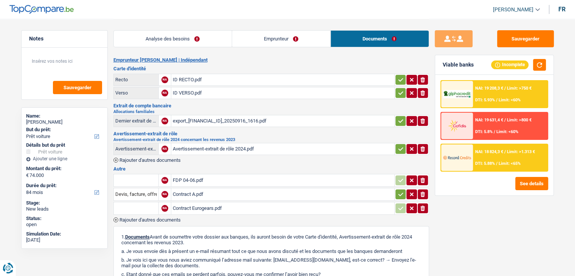
click at [191, 43] on link "Analyse des besoins" at bounding box center [173, 39] width 118 height 16
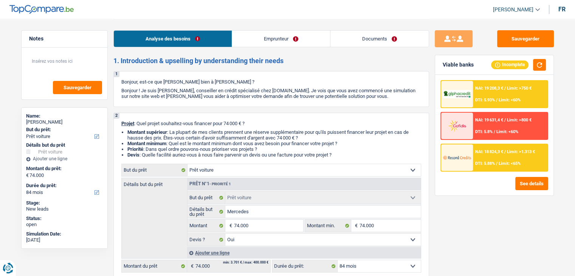
click at [492, 161] on span "DTI: 5.88%" at bounding box center [485, 163] width 20 height 5
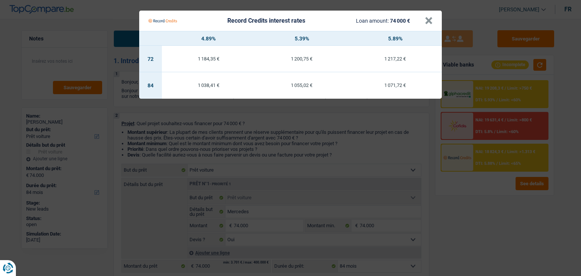
click at [305, 152] on Credits "Record Credits interest rates Loan amount: 74 000 € × 4.89% 5.39% 5.89% 72 1 18…" at bounding box center [290, 138] width 581 height 276
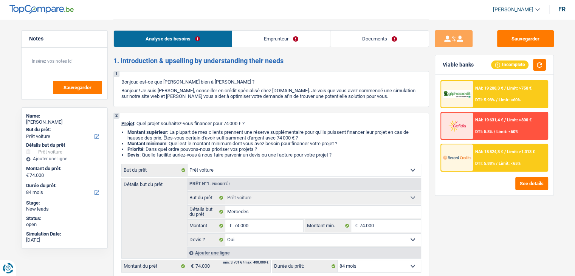
drag, startPoint x: 346, startPoint y: 156, endPoint x: 138, endPoint y: 118, distance: 211.7
click at [138, 118] on div "2 Projet : Quel projet souhaitez-vous financer pour 74 000 € ? Montant supérieu…" at bounding box center [271, 260] width 316 height 294
click at [416, 132] on li "Montant supérieur : La plupart de mes clients prennent une réserve supplémentai…" at bounding box center [274, 134] width 294 height 11
click at [472, 152] on div at bounding box center [457, 157] width 32 height 26
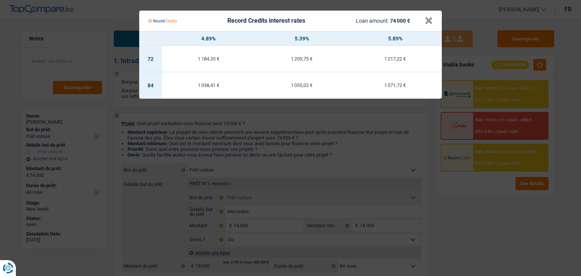
click at [360, 152] on Credits "Record Credits interest rates Loan amount: 74 000 € × 4.89% 5.39% 5.89% 72 1 18…" at bounding box center [290, 138] width 581 height 276
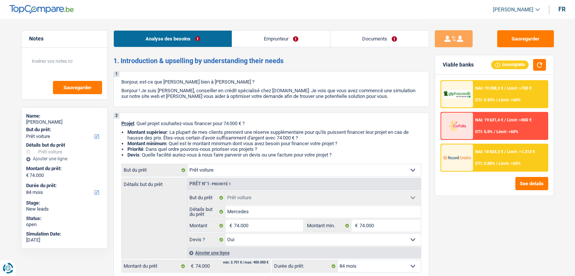
click at [504, 164] on span "Limit: <65%" at bounding box center [510, 163] width 22 height 5
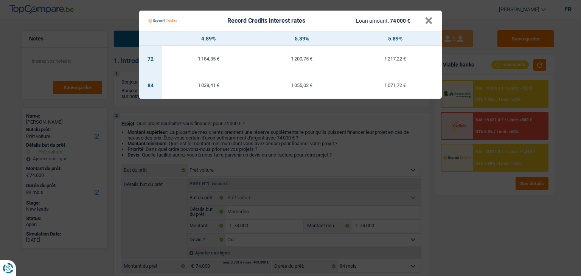
click at [404, 152] on Credits "Record Credits interest rates Loan amount: 74 000 € × 4.89% 5.39% 5.89% 72 1 18…" at bounding box center [290, 138] width 581 height 276
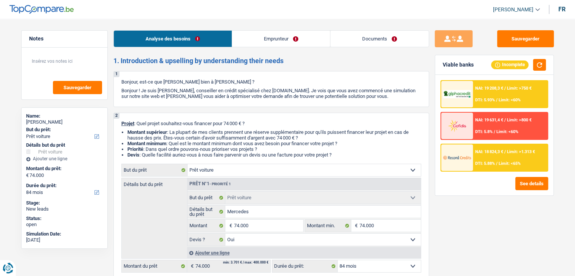
drag, startPoint x: 340, startPoint y: 155, endPoint x: 251, endPoint y: 140, distance: 89.7
click at [251, 140] on ul "Montant supérieur : La plupart de mes clients prennent une réserve supplémentai…" at bounding box center [271, 143] width 300 height 28
click at [362, 146] on li "Priorité : Dans quel ordre pouvons-nous prioriser vos projets ?" at bounding box center [274, 149] width 294 height 6
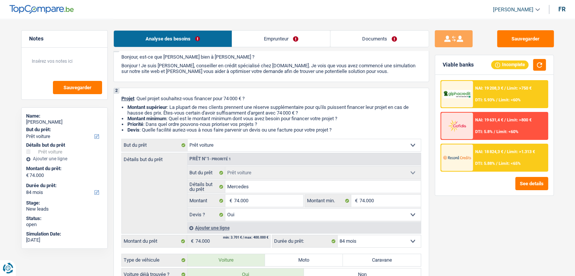
scroll to position [76, 0]
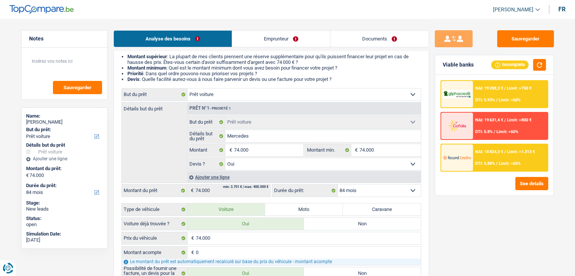
click at [360, 193] on select "12 mois 18 mois 24 mois 30 mois 36 mois 42 mois 48 mois 60 mois 72 mois 84 mois…" at bounding box center [379, 190] width 83 height 12
select select "60"
click at [338, 184] on select "12 mois 18 mois 24 mois 30 mois 36 mois 42 mois 48 mois 60 mois 72 mois 84 mois…" at bounding box center [379, 190] width 83 height 12
select select "60"
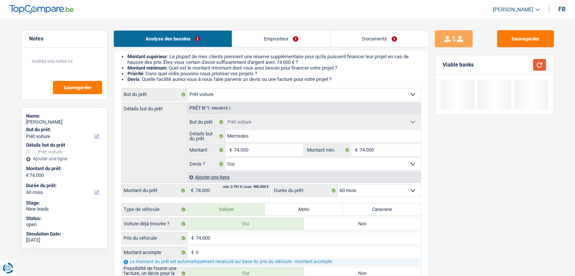
click at [540, 67] on button "button" at bounding box center [539, 65] width 13 height 12
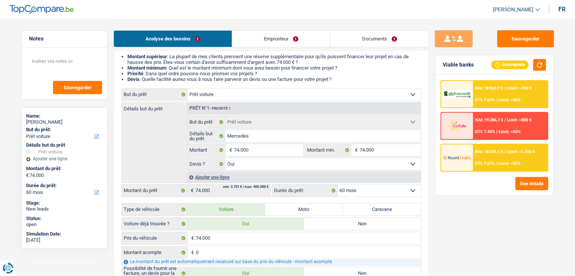
click at [487, 156] on div "NAI: 18 478,1 € / Limit: >1.313 € DTI: 7.61% / Limit: <65%" at bounding box center [510, 157] width 74 height 26
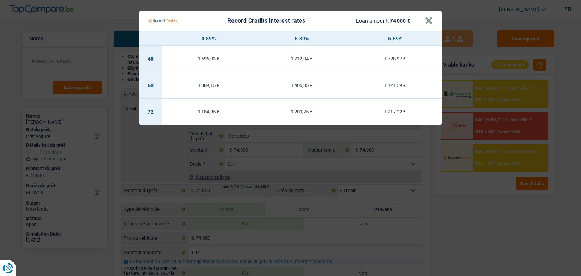
click at [450, 197] on Credits "Record Credits interest rates Loan amount: 74 000 € × 4.89% 5.39% 5.89% 48 1 69…" at bounding box center [290, 138] width 581 height 276
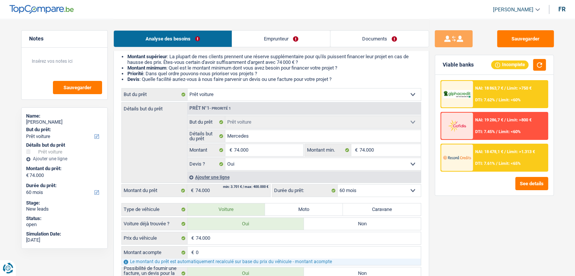
click at [468, 164] on img at bounding box center [457, 157] width 28 height 14
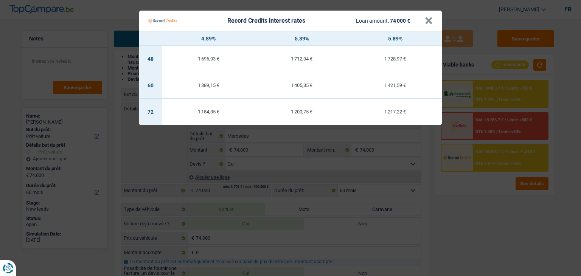
click at [497, 94] on Credits "Record Credits interest rates Loan amount: 74 000 € × 4.89% 5.39% 5.89% 48 1 69…" at bounding box center [290, 138] width 581 height 276
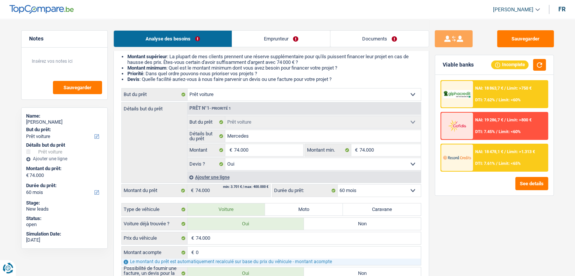
click at [497, 94] on div "NAI: 18 863,7 € / Limit: >750 € DTI: 7.62% / Limit: <60%" at bounding box center [510, 94] width 74 height 26
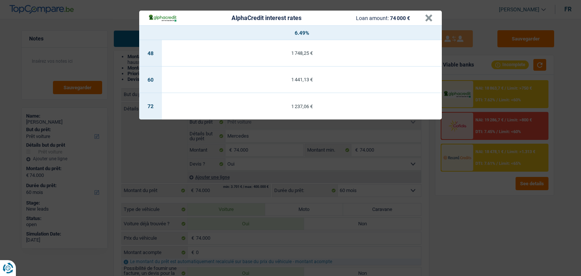
click at [494, 161] on div "AlphaCredit interest rates Loan amount: 74 000 € × 6.49% 48 1 748,25 € 60 1 441…" at bounding box center [290, 138] width 581 height 276
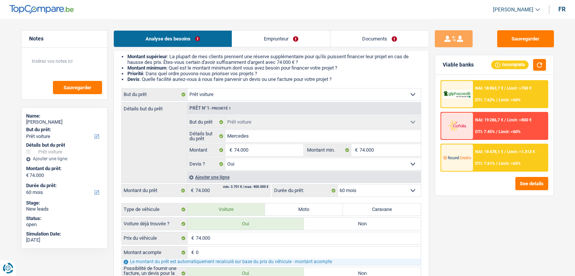
click at [494, 161] on span "DTI: 7.61%" at bounding box center [485, 163] width 20 height 5
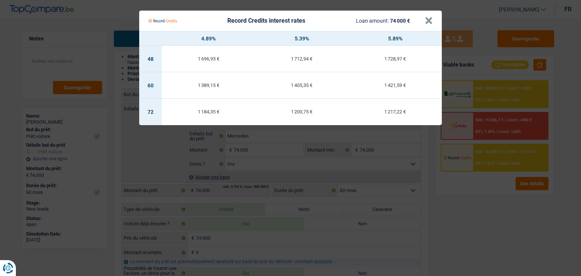
click at [489, 184] on Credits "Record Credits interest rates Loan amount: 74 000 € × 4.89% 5.39% 5.89% 48 1 69…" at bounding box center [290, 138] width 581 height 276
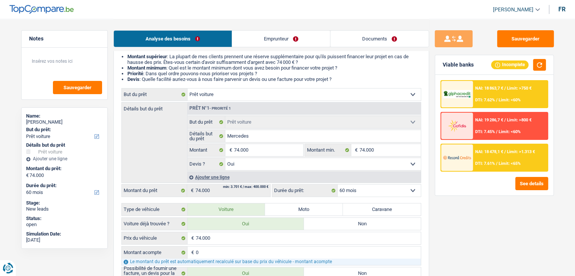
click at [472, 160] on div at bounding box center [457, 157] width 32 height 26
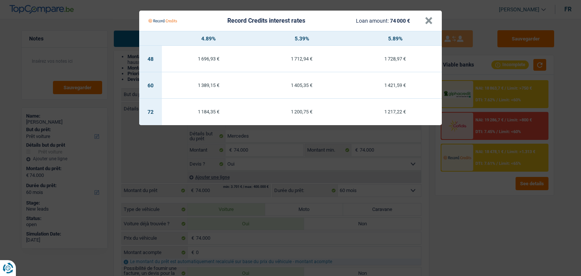
click at [467, 174] on Credits "Record Credits interest rates Loan amount: 74 000 € × 4.89% 5.39% 5.89% 48 1 69…" at bounding box center [290, 138] width 581 height 276
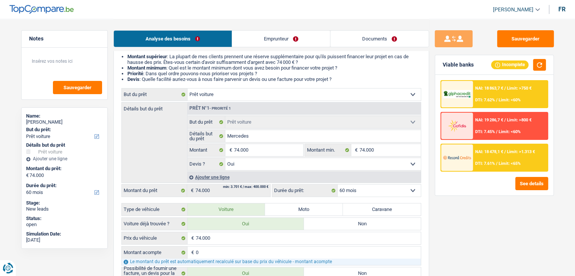
click at [389, 192] on select "12 mois 18 mois 24 mois 30 mois 36 mois 42 mois 48 mois 60 mois 72 mois 84 mois…" at bounding box center [379, 190] width 83 height 12
select select "48"
click at [338, 184] on select "12 mois 18 mois 24 mois 30 mois 36 mois 42 mois 48 mois 60 mois 72 mois 84 mois…" at bounding box center [379, 190] width 83 height 12
select select "48"
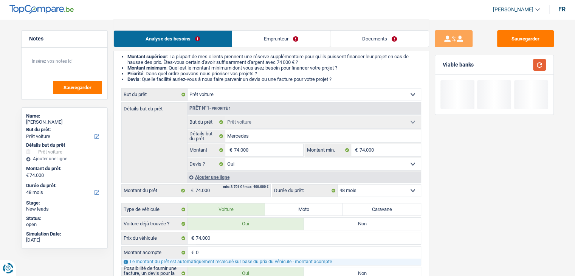
click at [542, 65] on button "button" at bounding box center [539, 65] width 13 height 12
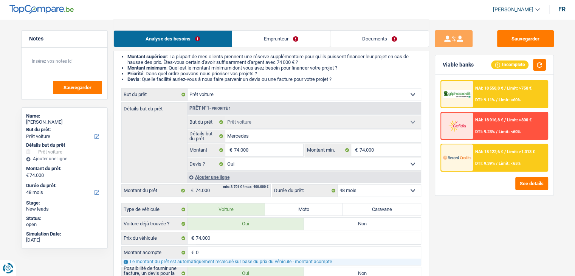
click at [491, 157] on div "NAI: 18 122,6 € / Limit: >1.313 € DTI: 9.39% / Limit: <65%" at bounding box center [510, 157] width 74 height 26
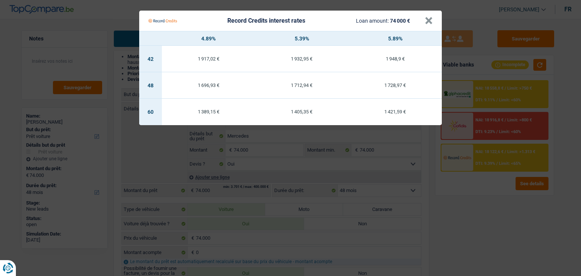
click at [481, 189] on Credits "Record Credits interest rates Loan amount: 74 000 € × 4.89% 5.39% 5.89% 42 1 91…" at bounding box center [290, 138] width 581 height 276
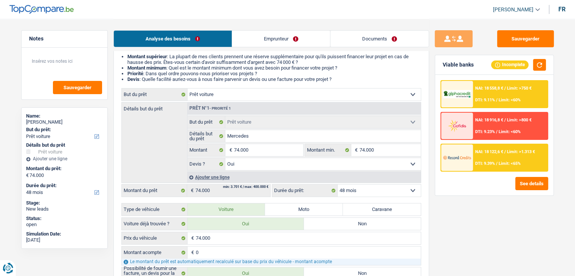
click at [482, 83] on div "NAI: 18 558,8 € / Limit: >750 € DTI: 9.11% / Limit: <60%" at bounding box center [510, 94] width 74 height 26
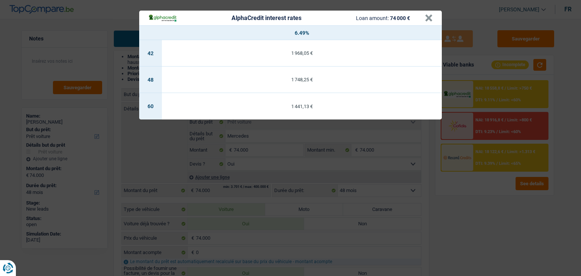
click at [482, 175] on div "AlphaCredit interest rates Loan amount: 74 000 € × 6.49% 42 1 968,05 € 48 1 748…" at bounding box center [290, 138] width 581 height 276
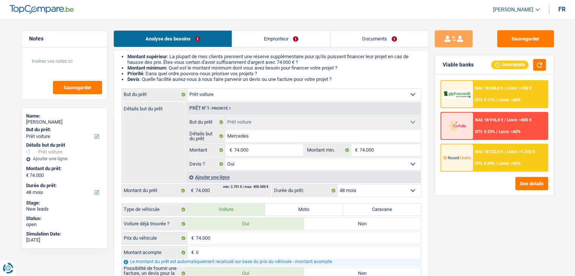
click at [482, 161] on span "DTI: 9.39%" at bounding box center [485, 163] width 20 height 5
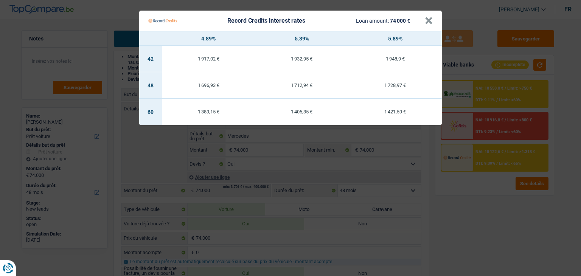
click at [482, 161] on Credits "Record Credits interest rates Loan amount: 74 000 € × 4.89% 5.39% 5.89% 42 1 91…" at bounding box center [290, 138] width 581 height 276
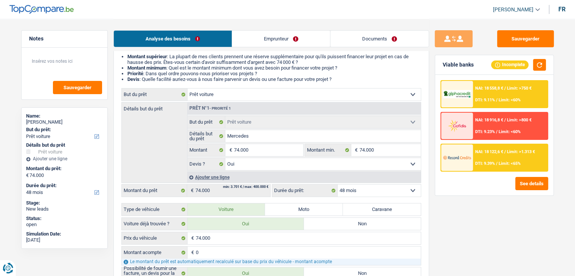
click at [498, 93] on div "NAI: 18 558,8 € / Limit: >750 € DTI: 9.11% / Limit: <60%" at bounding box center [510, 94] width 74 height 26
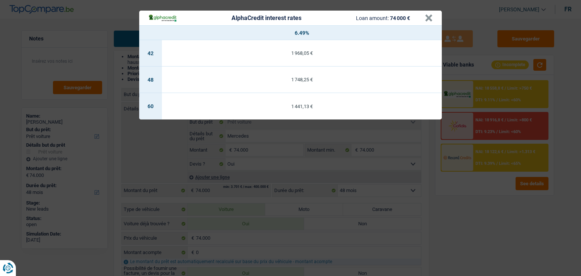
click at [490, 171] on div "AlphaCredit interest rates Loan amount: 74 000 € × 6.49% 42 1 968,05 € 48 1 748…" at bounding box center [290, 138] width 581 height 276
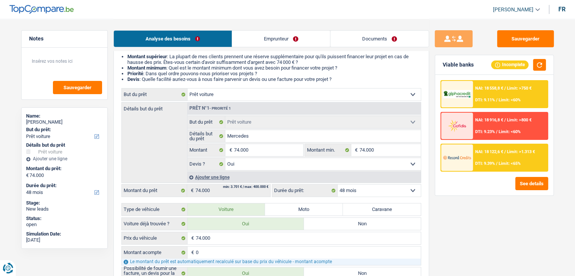
click at [490, 160] on div "NAI: 18 122,6 € / Limit: >1.313 € DTI: 9.39% / Limit: <65%" at bounding box center [510, 157] width 74 height 26
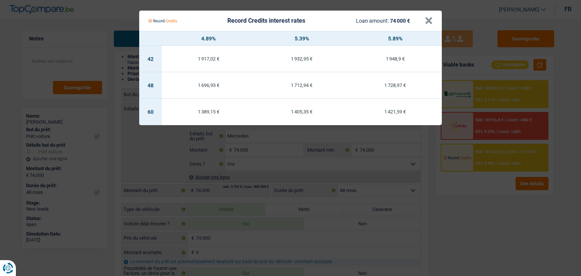
click at [484, 91] on Credits "Record Credits interest rates Loan amount: 74 000 € × 4.89% 5.39% 5.89% 42 1 91…" at bounding box center [290, 138] width 581 height 276
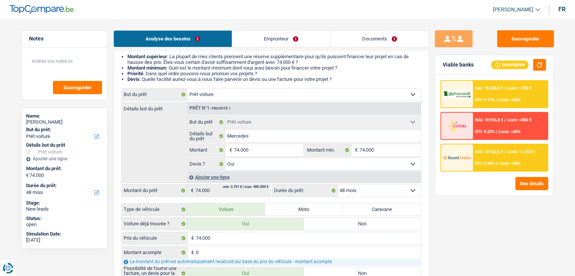
click at [490, 90] on span "NAI: 18 558,8 €" at bounding box center [489, 88] width 28 height 5
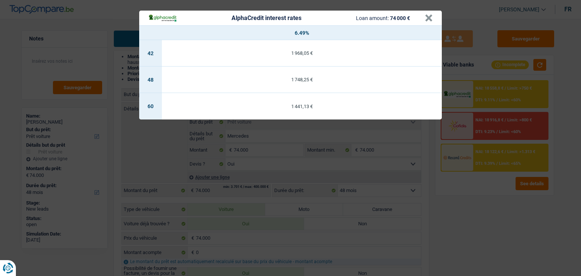
click at [481, 170] on div "AlphaCredit interest rates Loan amount: 74 000 € × 6.49% 42 1 968,05 € 48 1 748…" at bounding box center [290, 138] width 581 height 276
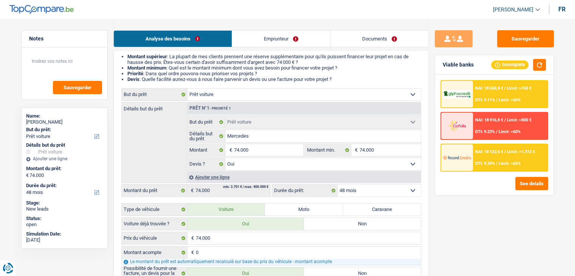
click at [482, 94] on div "NAI: 18 558,8 € / Limit: >750 € DTI: 9.11% / Limit: <60%" at bounding box center [510, 94] width 74 height 26
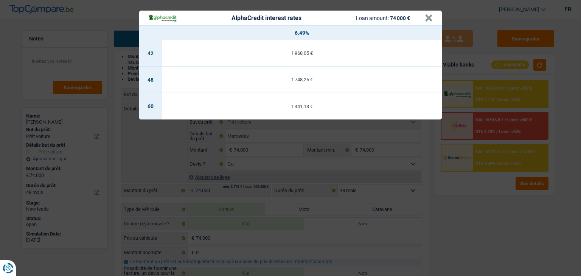
click at [489, 163] on div "AlphaCredit interest rates Loan amount: 74 000 € × 6.49% 42 1 968,05 € 48 1 748…" at bounding box center [290, 138] width 581 height 276
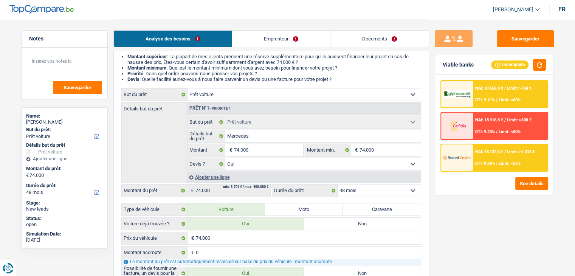
click at [489, 163] on span "DTI: 9.39%" at bounding box center [485, 163] width 20 height 5
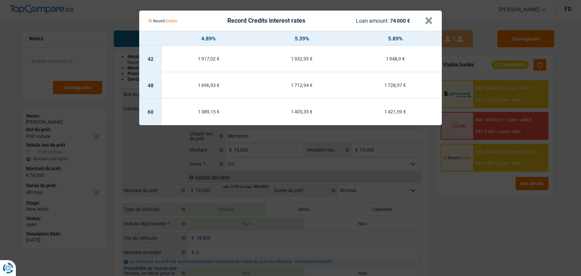
click at [476, 189] on Credits "Record Credits interest rates Loan amount: 74 000 € × 4.89% 5.39% 5.89% 42 1 91…" at bounding box center [290, 138] width 581 height 276
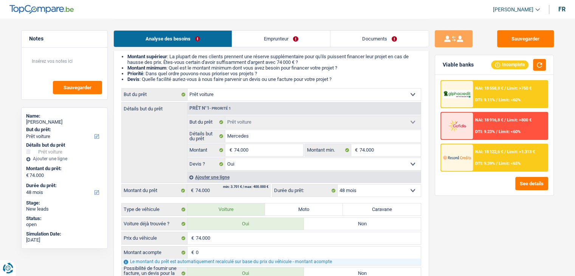
click at [481, 64] on div "Viable banks Incomplete" at bounding box center [494, 65] width 118 height 20
drag, startPoint x: 477, startPoint y: 64, endPoint x: 446, endPoint y: 65, distance: 30.3
click at [446, 65] on div "Viable banks Incomplete" at bounding box center [494, 65] width 118 height 20
click at [374, 192] on select "12 mois 18 mois 24 mois 30 mois 36 mois 42 mois 48 mois 60 mois 72 mois 84 mois…" at bounding box center [379, 190] width 83 height 12
select select "60"
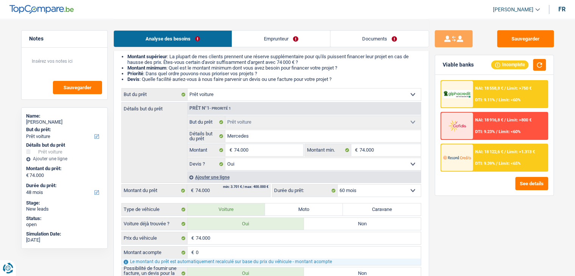
click at [338, 184] on select "12 mois 18 mois 24 mois 30 mois 36 mois 42 mois 48 mois 60 mois 72 mois 84 mois…" at bounding box center [379, 190] width 83 height 12
select select "60"
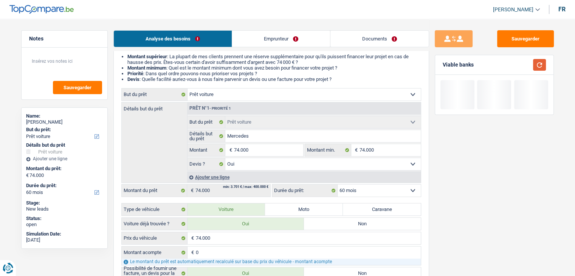
click at [534, 61] on button "button" at bounding box center [539, 65] width 13 height 12
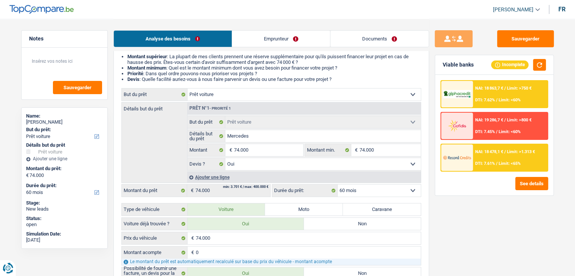
click at [489, 155] on div "NAI: 18 478,1 € / Limit: >1.313 € DTI: 7.61% / Limit: <65%" at bounding box center [510, 157] width 74 height 26
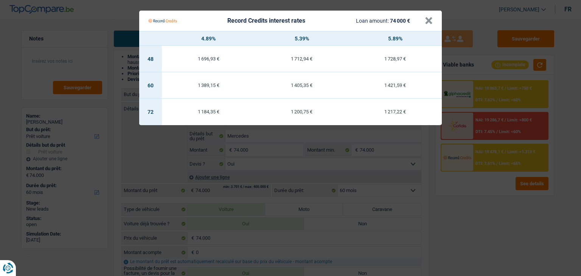
click at [465, 208] on Credits "Record Credits interest rates Loan amount: 74 000 € × 4.89% 5.39% 5.89% 48 1 69…" at bounding box center [290, 138] width 581 height 276
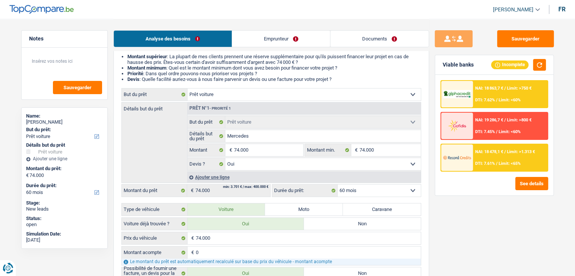
click at [380, 37] on link "Documents" at bounding box center [379, 39] width 98 height 16
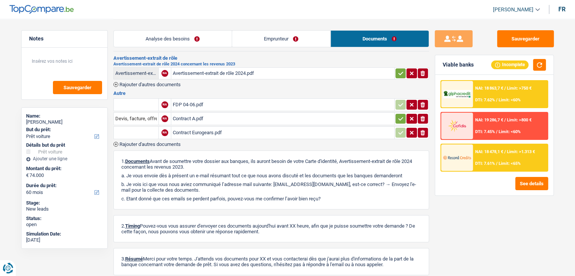
click at [234, 85] on div "Emprunteur wael darwish | Indépendant Carte d'identité Recto NA ID RECTO.pdf io…" at bounding box center [271, 137] width 316 height 313
click at [288, 84] on div "Avertissement-extrait de rôle 2024 concernant les revenus 2023 Avertissement-ex…" at bounding box center [271, 74] width 316 height 25
click at [206, 91] on h3 "Autre" at bounding box center [271, 93] width 316 height 5
click at [195, 115] on div "Contract A.pdf" at bounding box center [283, 118] width 220 height 11
click at [214, 73] on div "Avertissement-extrait de rôle 2024.pdf" at bounding box center [283, 73] width 220 height 11
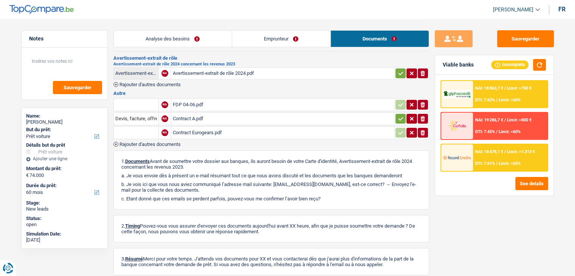
click at [206, 70] on div "Avertissement-extrait de rôle 2024.pdf" at bounding box center [283, 73] width 220 height 11
click at [194, 102] on div "FDP 04-06.pdf" at bounding box center [283, 104] width 220 height 11
click at [194, 113] on div "Contract A.pdf" at bounding box center [283, 118] width 220 height 11
click at [196, 130] on div "Contract Eurogears.pdf" at bounding box center [283, 132] width 220 height 11
click at [198, 115] on div "Contract A.pdf" at bounding box center [283, 118] width 220 height 11
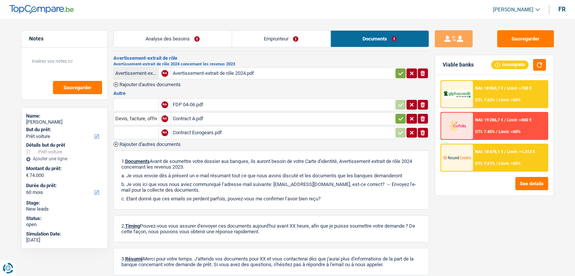
click at [192, 100] on div "FDP 04-06.pdf" at bounding box center [283, 104] width 220 height 11
click at [213, 84] on div "Avertissement-extrait de rôle 2024 concernant les revenus 2023 Avertissement-ex…" at bounding box center [271, 74] width 316 height 25
click at [295, 91] on h3 "Autre" at bounding box center [271, 93] width 316 height 5
click at [538, 68] on button "button" at bounding box center [539, 65] width 13 height 12
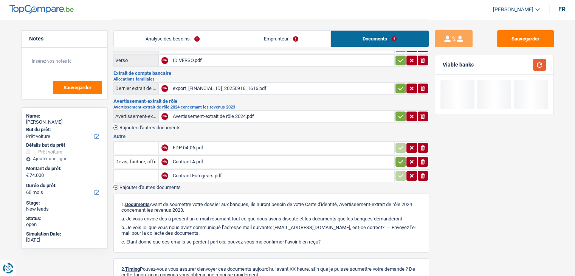
scroll to position [0, 0]
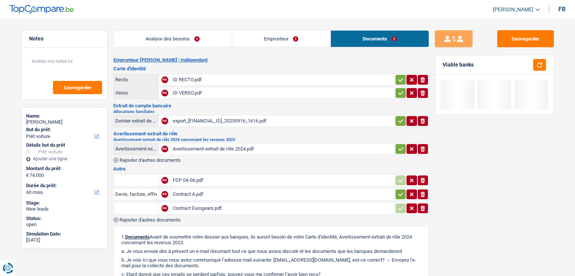
click at [175, 43] on link "Analyse des besoins" at bounding box center [173, 39] width 118 height 16
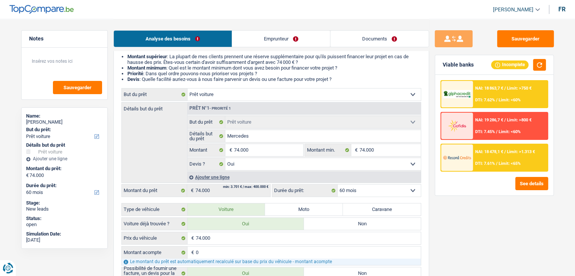
scroll to position [151, 0]
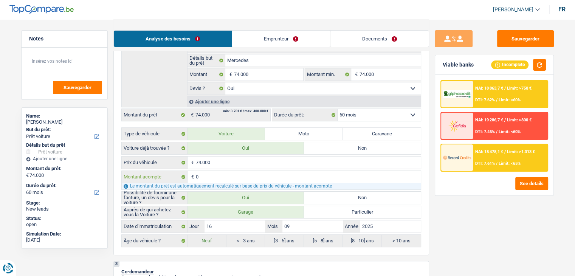
click at [212, 174] on input "0" at bounding box center [308, 177] width 225 height 12
click at [212, 154] on div "Voiture déjà trouvée ? Oui Non 74.000 € Prix du véhicule 0 € Montant acompte Le…" at bounding box center [271, 194] width 300 height 105
click at [217, 162] on input "74.000" at bounding box center [308, 163] width 225 height 12
type input "7.400"
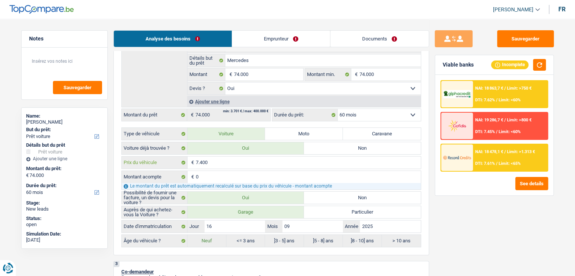
type input "740"
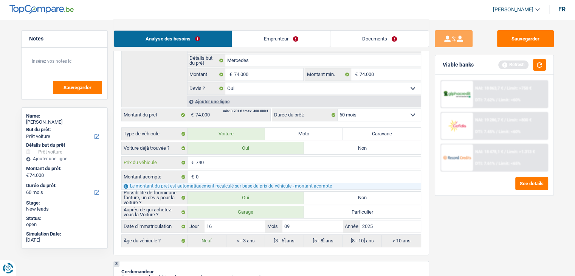
type input "74"
type input "7"
type input "8"
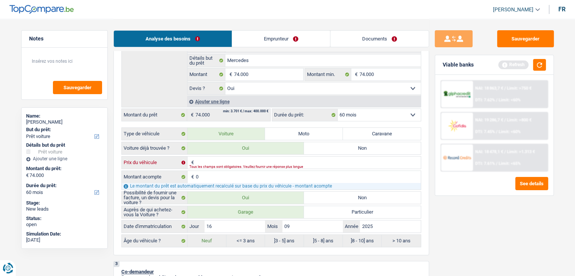
type input "8"
type input "84"
type input "840"
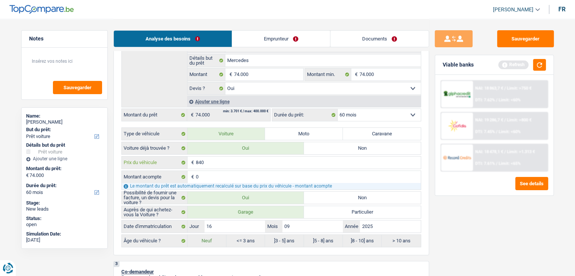
type input "8.400"
type input "84.000"
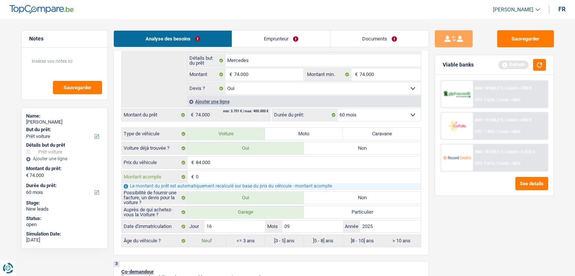
click at [216, 173] on input "0" at bounding box center [308, 177] width 225 height 12
type input "84.000"
select select "84"
type input "84.000"
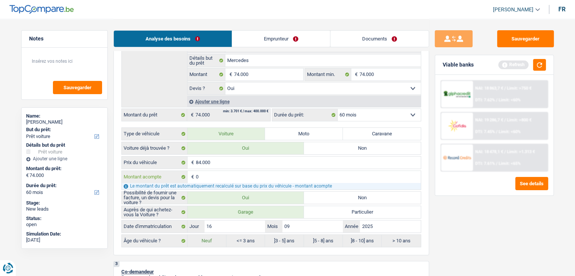
select select "84"
type input "84.000"
select select "84"
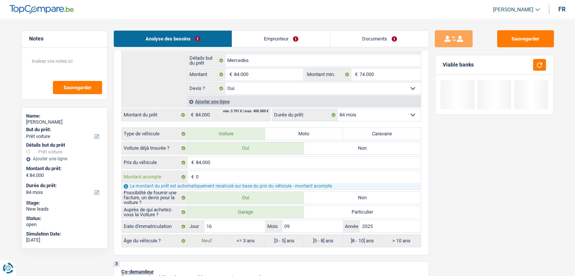
type input "1"
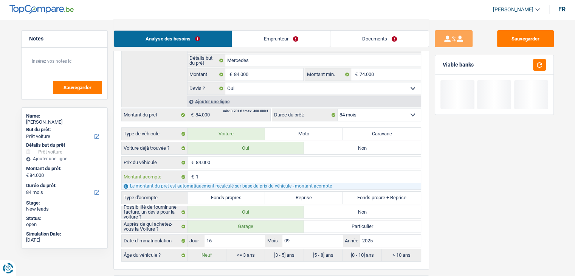
type input "10"
type input "100"
type input "1.000"
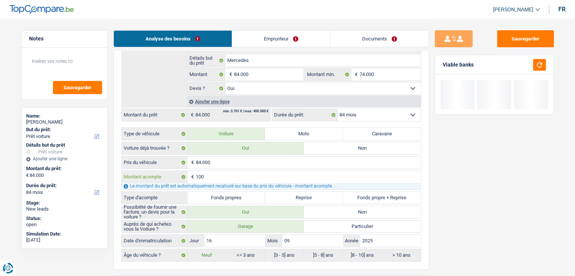
type input "1.000"
type input "10.000"
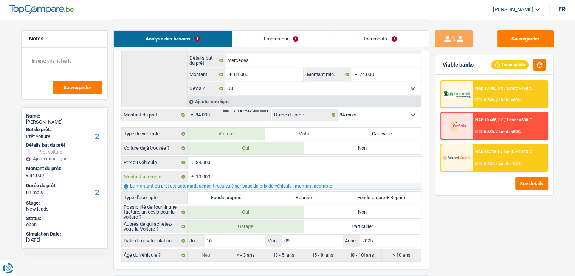
type input "10.000"
click at [225, 195] on label "Fonds propres" at bounding box center [227, 198] width 78 height 12
click at [225, 195] on input "Fonds propres" at bounding box center [227, 198] width 78 height 12
radio input "true"
type input "74.000"
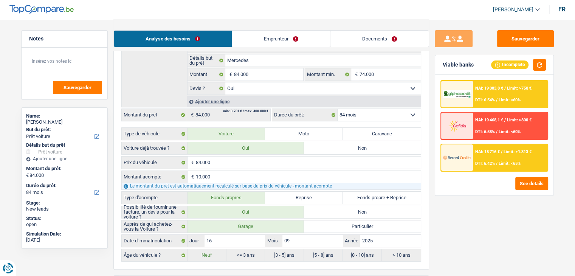
type input "74.000"
radio input "true"
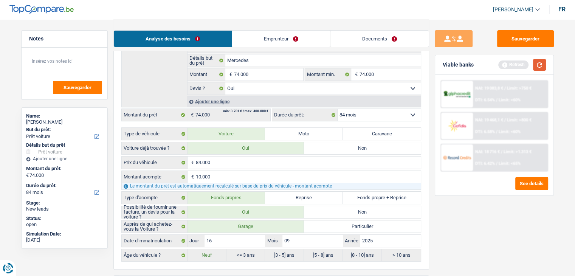
click at [542, 61] on button "button" at bounding box center [539, 65] width 13 height 12
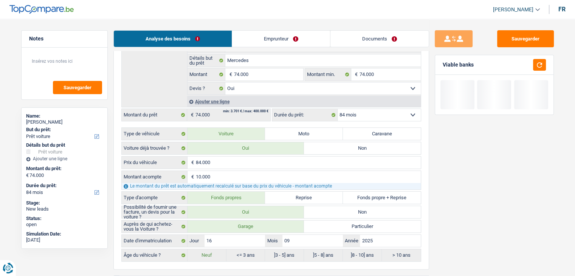
click at [361, 38] on link "Documents" at bounding box center [379, 39] width 98 height 16
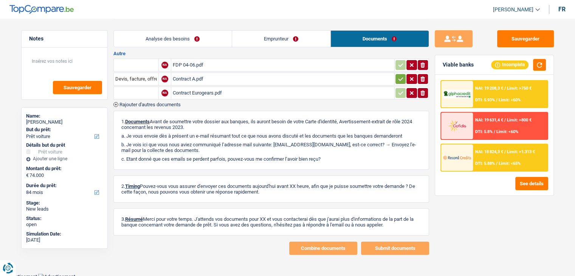
scroll to position [0, 0]
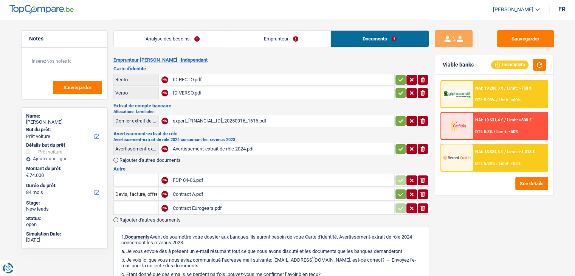
click at [190, 76] on div "ID RECTO.pdf" at bounding box center [283, 79] width 220 height 11
click at [171, 32] on link "Analyse des besoins" at bounding box center [173, 39] width 118 height 16
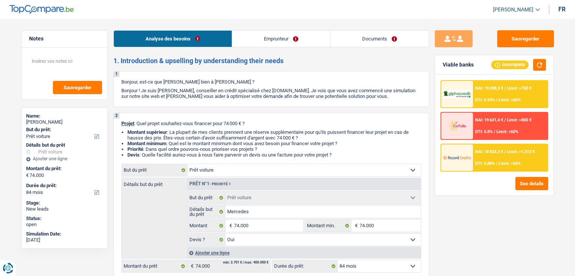
scroll to position [113, 0]
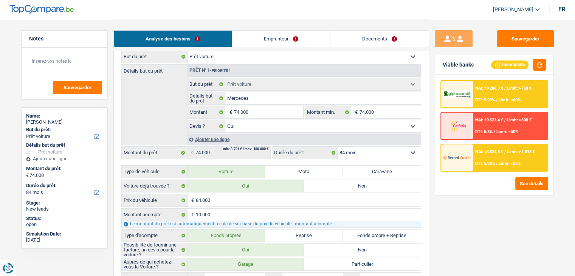
click at [350, 43] on link "Documents" at bounding box center [379, 39] width 98 height 16
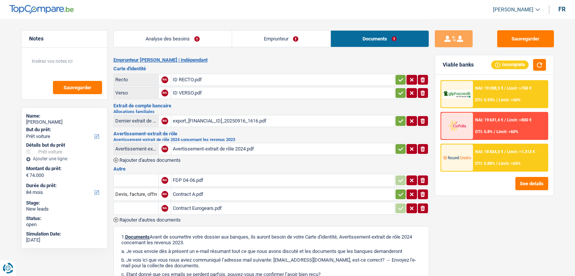
scroll to position [0, 0]
click at [222, 120] on div "export_BE04734046688331_20250916_1616.pdf" at bounding box center [283, 120] width 220 height 11
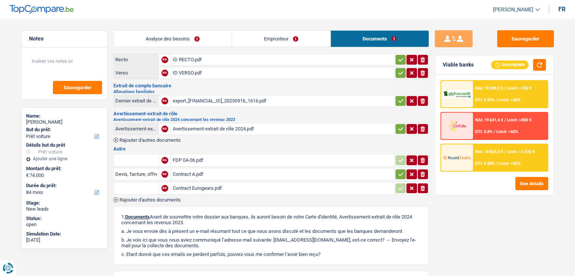
scroll to position [38, 0]
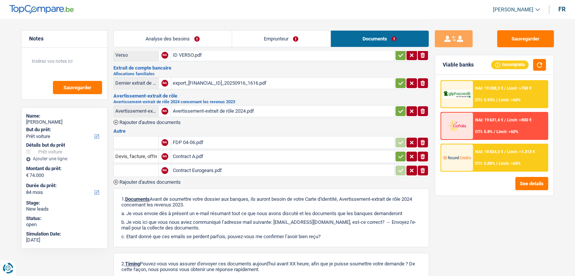
click at [191, 137] on div "FDP 04-06.pdf" at bounding box center [283, 142] width 220 height 11
click at [193, 152] on div "Contract A.pdf" at bounding box center [283, 156] width 220 height 11
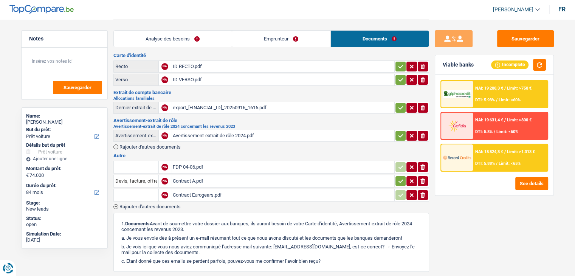
scroll to position [0, 0]
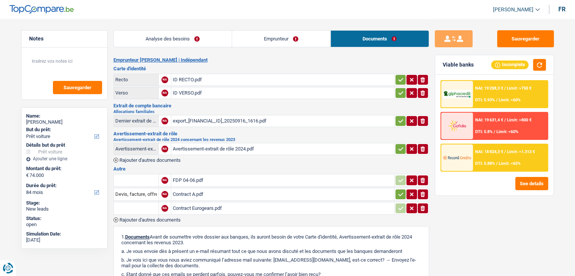
click at [187, 40] on link "Analyse des besoins" at bounding box center [173, 39] width 118 height 16
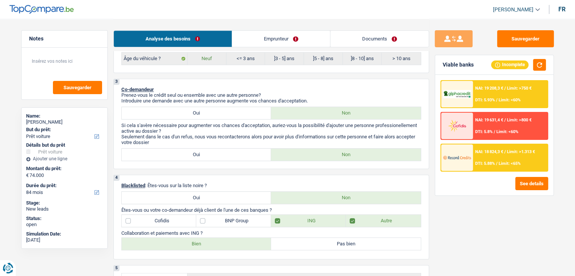
scroll to position [491, 0]
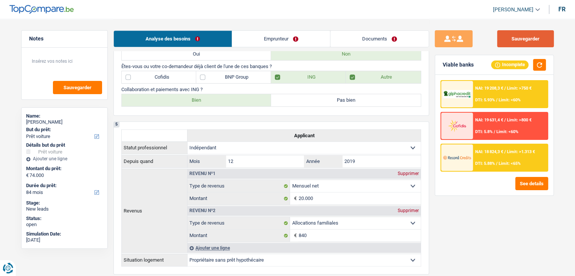
click at [512, 35] on button "Sauvegarder" at bounding box center [525, 38] width 57 height 17
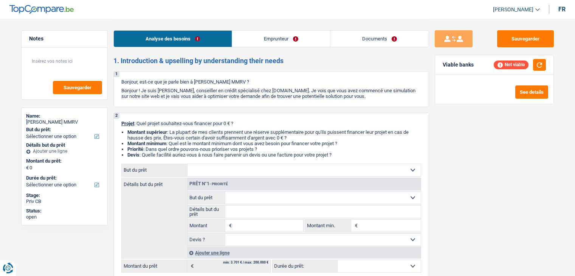
select select "invalid"
select select "disabilityPension"
select select "rents"
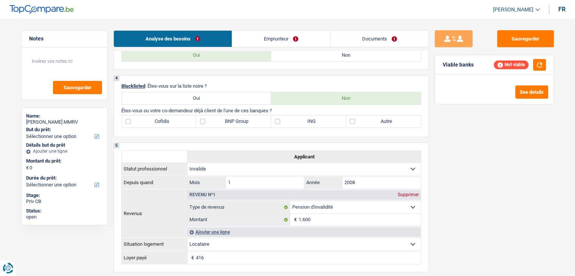
scroll to position [370, 0]
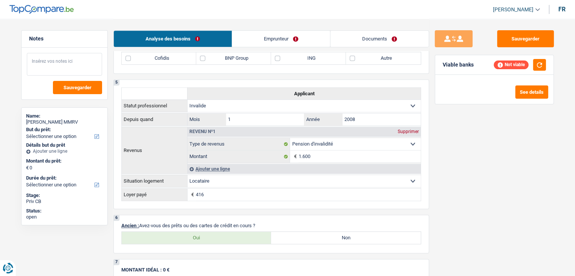
click at [65, 60] on textarea at bounding box center [64, 64] width 75 height 23
type textarea "j"
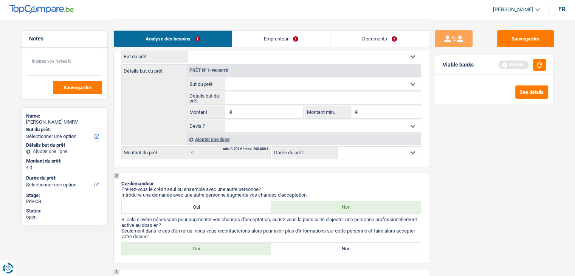
scroll to position [0, 0]
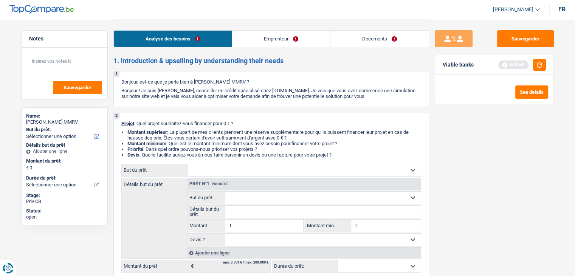
drag, startPoint x: 343, startPoint y: 155, endPoint x: 118, endPoint y: 117, distance: 228.1
click at [118, 117] on div "2 Projet : Quel projet souhaitez-vous financer pour 0 € ? Montant supérieur : L…" at bounding box center [271, 197] width 316 height 168
click at [116, 130] on div "2 Projet : Quel projet souhaitez-vous financer pour 0 € ? Montant supérieur : L…" at bounding box center [271, 197] width 316 height 168
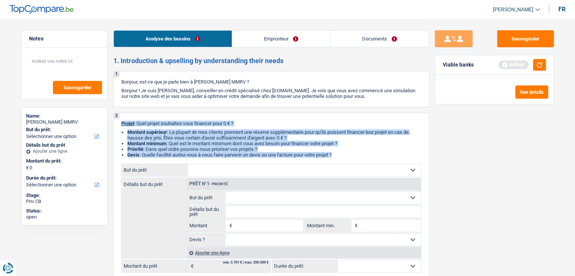
drag, startPoint x: 119, startPoint y: 123, endPoint x: 350, endPoint y: 158, distance: 233.5
click at [350, 162] on div "2 Projet : Quel projet souhaitez-vous financer pour 0 € ? Montant supérieur : L…" at bounding box center [271, 197] width 316 height 168
click at [355, 37] on link "Documents" at bounding box center [379, 39] width 98 height 16
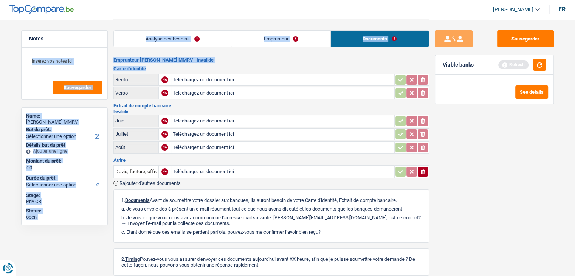
drag, startPoint x: 146, startPoint y: 69, endPoint x: 110, endPoint y: 55, distance: 38.5
click at [110, 55] on div "Notes Sauvegarder Name: [PERSON_NAME] MMRV But du prêt: Confort maison: meubles…" at bounding box center [288, 173] width 544 height 309
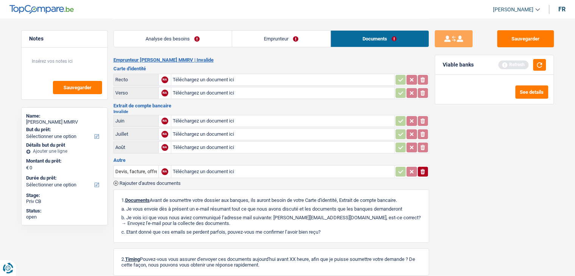
click at [110, 55] on div "Notes Sauvegarder Name: [PERSON_NAME] MMRV But du prêt: Confort maison: meubles…" at bounding box center [65, 147] width 98 height 234
drag, startPoint x: 112, startPoint y: 58, endPoint x: 164, endPoint y: 68, distance: 52.8
click at [164, 68] on div "Notes Sauvegarder Name: [PERSON_NAME] MMRV But du prêt: Confort maison: meubles…" at bounding box center [288, 173] width 544 height 309
click at [164, 68] on h3 "Carte d'identité" at bounding box center [271, 68] width 316 height 5
drag, startPoint x: 147, startPoint y: 69, endPoint x: 113, endPoint y: 55, distance: 36.9
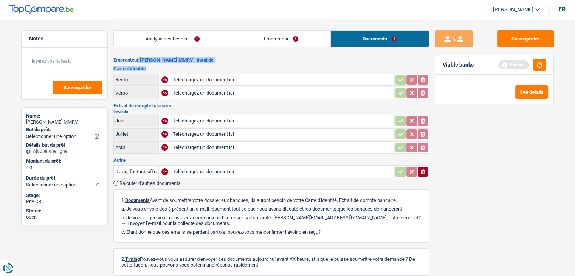
click at [113, 55] on div "Notes Sauvegarder Name: Frédéric Gilson MMRV But du prêt: Confort maison: meubl…" at bounding box center [288, 173] width 544 height 309
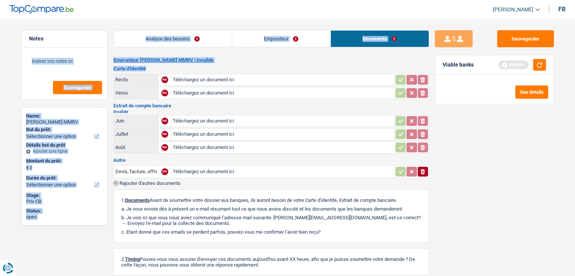
click at [134, 43] on link "Analyse des besoins" at bounding box center [173, 39] width 118 height 16
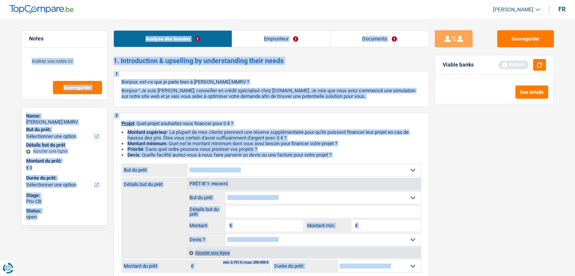
click at [294, 150] on li "Priorité : Dans quel ordre pouvons-nous prioriser vos projets ?" at bounding box center [274, 149] width 294 height 6
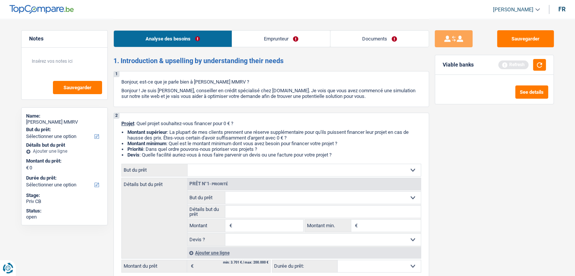
drag, startPoint x: 336, startPoint y: 155, endPoint x: 117, endPoint y: 122, distance: 221.8
click at [117, 119] on div "2 Projet : Quel projet souhaitez-vous financer pour 0 € ? Montant supérieur : L…" at bounding box center [271, 197] width 316 height 168
click at [119, 127] on div "2 Projet : Quel projet souhaitez-vous financer pour 0 € ? Montant supérieur : L…" at bounding box center [271, 197] width 316 height 168
drag, startPoint x: 121, startPoint y: 122, endPoint x: 346, endPoint y: 155, distance: 227.8
click at [346, 155] on div "2 Projet : Quel projet souhaitez-vous financer pour 0 € ? Montant supérieur : L…" at bounding box center [271, 197] width 316 height 168
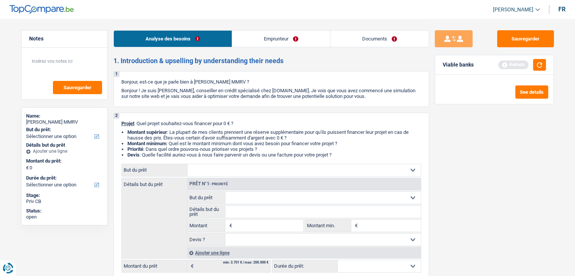
click at [346, 155] on li "Devis : Quelle facilité auriez-vous à nous faire parvenir un devis ou une factu…" at bounding box center [274, 155] width 294 height 6
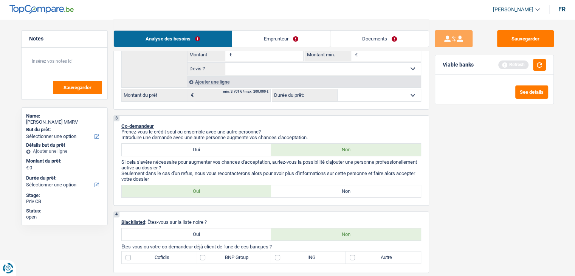
scroll to position [189, 0]
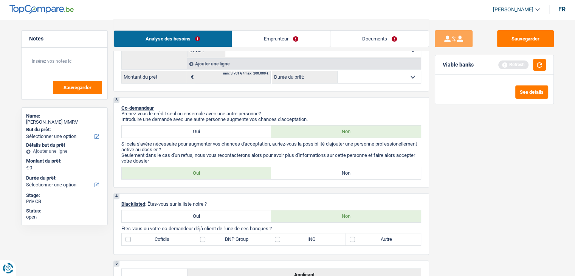
click at [250, 159] on p "Seulement dans le cas d'un refus, nous vous recontacterons alors pour avoir plu…" at bounding box center [271, 157] width 300 height 11
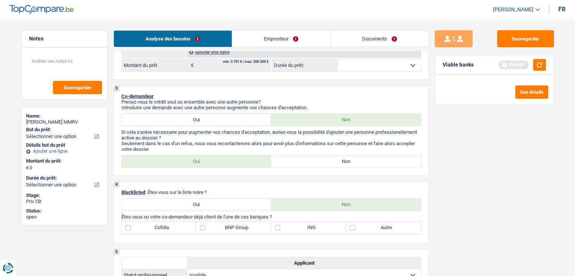
scroll to position [302, 0]
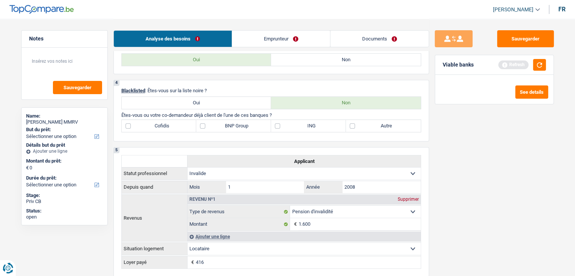
click at [304, 62] on label "Non" at bounding box center [346, 60] width 150 height 12
click at [304, 62] on input "Non" at bounding box center [346, 60] width 150 height 12
radio input "true"
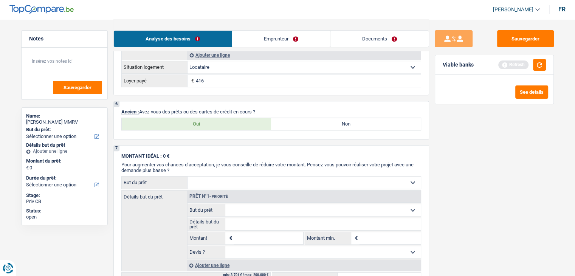
scroll to position [491, 0]
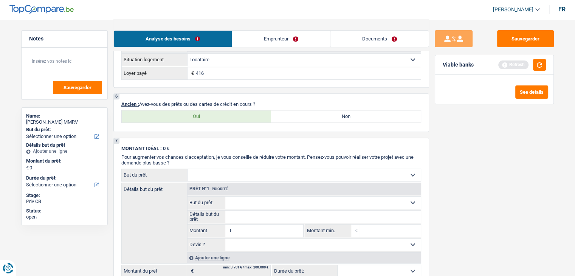
click at [290, 138] on div "7 MONTANT IDÉAL : 0 € Pour augmenter vos chances d’acceptation, je vous conseil…" at bounding box center [271, 212] width 316 height 148
drag, startPoint x: 244, startPoint y: 122, endPoint x: 244, endPoint y: 117, distance: 4.6
click at [244, 121] on div "6 Ancien : Avez-vous des prêts ou des cartes de crédit en cours ? Oui Non Tous …" at bounding box center [271, 112] width 316 height 39
click at [244, 117] on label "Oui" at bounding box center [197, 116] width 150 height 12
click at [244, 117] on input "Oui" at bounding box center [197, 116] width 150 height 12
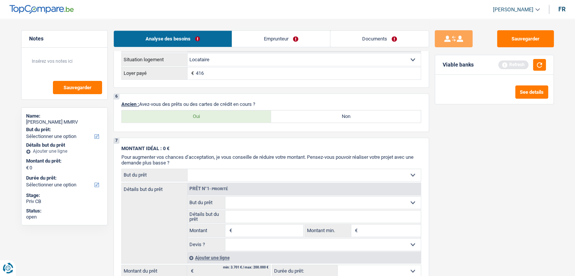
radio input "true"
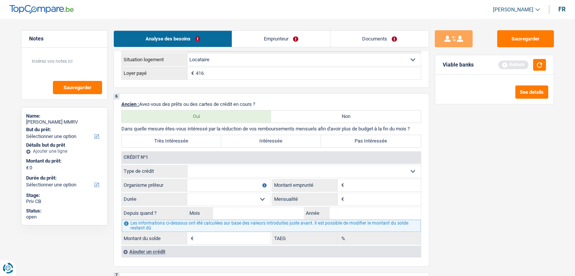
click at [543, 57] on div "Viable banks Refresh" at bounding box center [494, 65] width 118 height 20
drag, startPoint x: 543, startPoint y: 65, endPoint x: 534, endPoint y: 69, distance: 9.3
click at [543, 65] on button "button" at bounding box center [539, 65] width 13 height 12
click at [251, 171] on select "Carte ou ouverture de crédit Prêt hypothécaire Vente à tempérament Prêt à tempé…" at bounding box center [304, 171] width 233 height 12
select select "personalLoan"
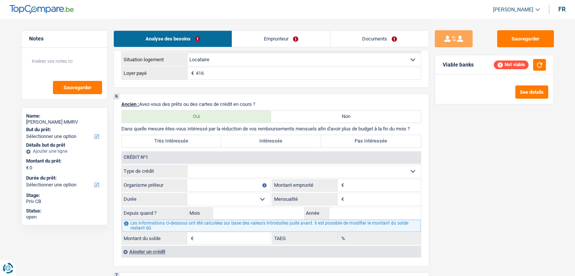
type input "0"
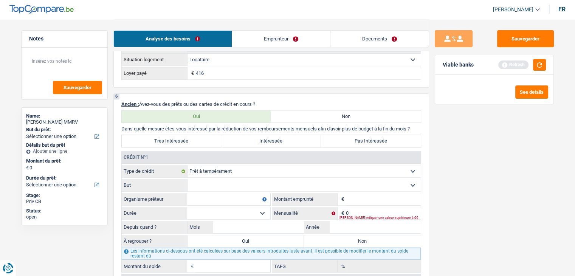
click at [477, 199] on div "Sauvegarder Viable banks Refresh See details" at bounding box center [494, 147] width 130 height 234
click at [213, 169] on select "Carte ou ouverture de crédit Prêt hypothécaire Vente à tempérament Prêt à tempé…" at bounding box center [304, 171] width 233 height 12
select select "carLoan"
click at [188, 165] on select "Carte ou ouverture de crédit Prêt hypothécaire Vente à tempérament Prêt à tempé…" at bounding box center [304, 171] width 233 height 12
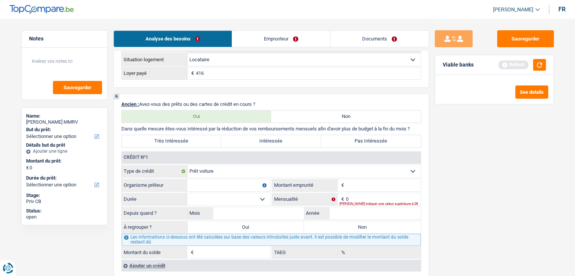
click at [217, 181] on input "Organisme prêteur" at bounding box center [228, 185] width 83 height 12
click at [370, 196] on input "0" at bounding box center [383, 199] width 75 height 12
click at [84, 61] on textarea at bounding box center [64, 64] width 75 height 23
type textarea "crédit ballon 10/26"
click at [362, 202] on div "Tous les champs sont obligatoires. Veuillez fournir une réponse plus longue" at bounding box center [380, 203] width 81 height 3
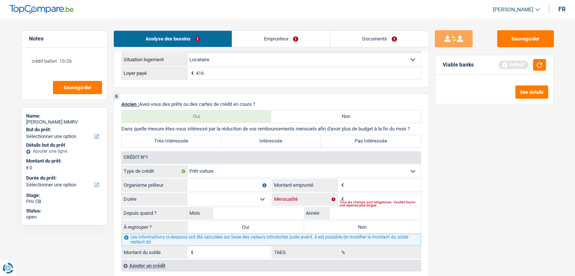
click at [355, 193] on input "Mensualité" at bounding box center [383, 199] width 75 height 12
type input "86"
click at [77, 58] on textarea "crédit ballon 10/26" at bounding box center [64, 64] width 75 height 23
type textarea "crédit ballon 10/26 1900€"
click at [352, 179] on input "Montant" at bounding box center [383, 185] width 75 height 12
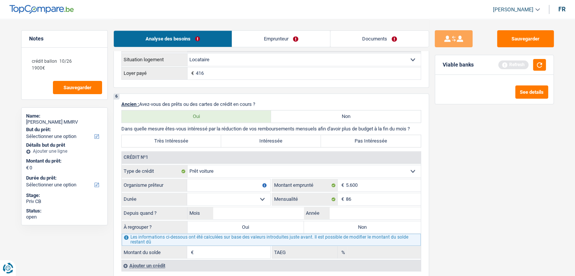
click at [505, 180] on div "Sauvegarder Viable banks Refresh See details" at bounding box center [494, 147] width 130 height 234
click at [375, 181] on input "5.600" at bounding box center [383, 185] width 75 height 12
type input "5"
type input "7.500"
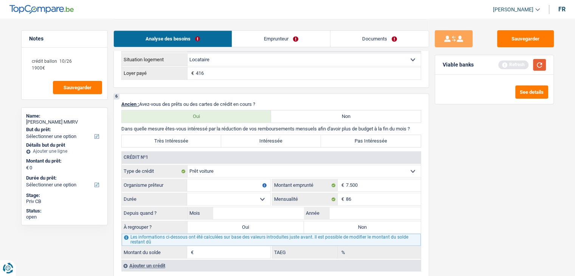
click at [544, 70] on button "button" at bounding box center [539, 65] width 13 height 12
click at [541, 67] on button "button" at bounding box center [539, 65] width 13 height 12
click at [255, 198] on select "12 mois 18 mois 24 mois 30 mois 36 mois 42 mois Sélectionner une option" at bounding box center [228, 199] width 83 height 12
click at [228, 197] on select "12 mois 18 mois 24 mois 30 mois 36 mois 42 mois Sélectionner une option" at bounding box center [228, 199] width 83 height 12
click at [211, 180] on input "Organisme prêteur" at bounding box center [228, 185] width 83 height 12
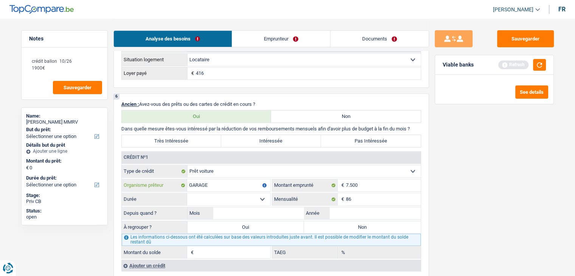
type input "GARAGE"
drag, startPoint x: 225, startPoint y: 197, endPoint x: 226, endPoint y: 193, distance: 4.2
click at [225, 197] on select "12 mois 18 mois 24 mois 30 mois 36 mois 42 mois Sélectionner une option" at bounding box center [228, 199] width 83 height 12
click at [472, 172] on div "Sauvegarder Viable banks Refresh See details" at bounding box center [494, 147] width 130 height 234
click at [544, 68] on button "button" at bounding box center [539, 65] width 13 height 12
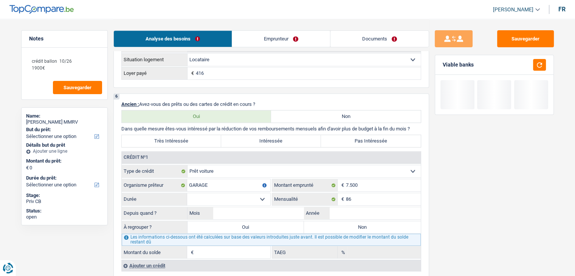
click at [207, 196] on select "12 mois 18 mois 24 mois 30 mois 36 mois 42 mois Sélectionner une option" at bounding box center [228, 199] width 83 height 12
click at [260, 196] on select "12 mois 18 mois 24 mois 30 mois 36 mois 42 mois Sélectionner une option" at bounding box center [228, 199] width 83 height 12
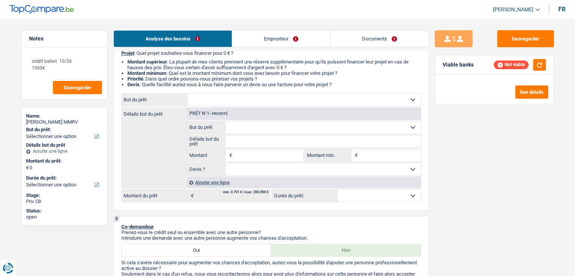
scroll to position [0, 0]
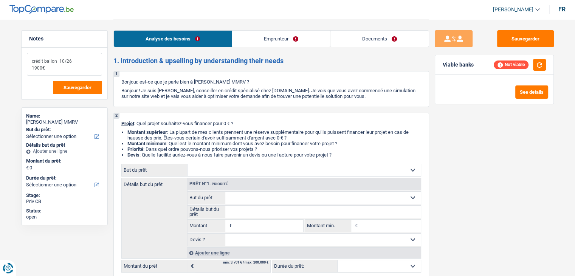
click at [30, 60] on textarea "crédit ballon 10/26 1900€" at bounding box center [64, 64] width 75 height 23
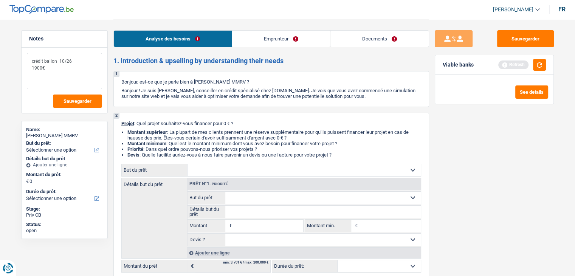
click at [30, 60] on textarea "crédit ballon 10/26 1900€" at bounding box center [64, 71] width 75 height 36
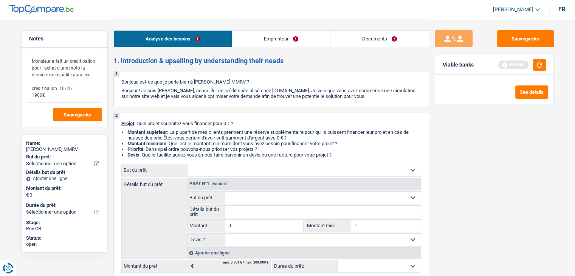
drag, startPoint x: 59, startPoint y: 87, endPoint x: 15, endPoint y: 87, distance: 43.5
click at [16, 87] on div "Notes Monsieur a fait un crédit ballon pour l'achat d'une moto la dernière mens…" at bounding box center [65, 147] width 98 height 234
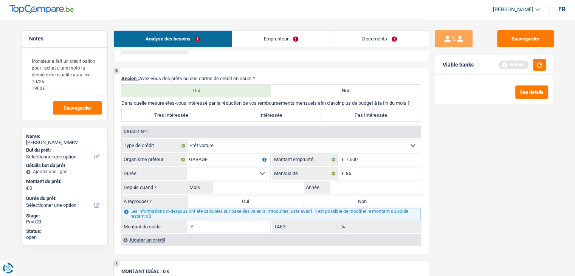
scroll to position [529, 0]
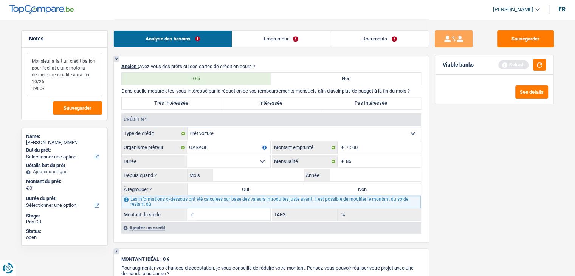
type textarea "Monsieur a fait un crédit ballon pour l'achat d'une moto la dernière mensualité…"
click at [432, 166] on div "Sauvegarder Viable banks Refresh See details" at bounding box center [494, 147] width 130 height 234
click at [536, 68] on button "button" at bounding box center [539, 65] width 13 height 12
click at [471, 65] on div "Viable banks" at bounding box center [458, 65] width 31 height 6
drag, startPoint x: 472, startPoint y: 66, endPoint x: 440, endPoint y: 64, distance: 31.9
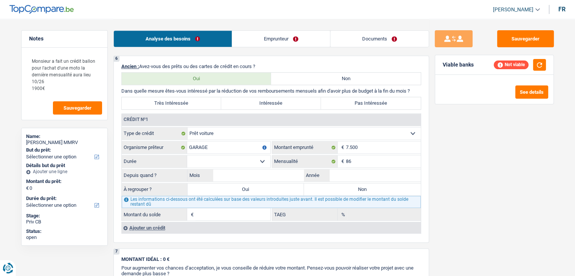
click at [440, 64] on div "Viable banks Not viable" at bounding box center [494, 65] width 118 height 20
click at [447, 120] on div "Sauvegarder Viable banks Not viable See details" at bounding box center [494, 147] width 130 height 234
drag, startPoint x: 418, startPoint y: 87, endPoint x: 120, endPoint y: 90, distance: 298.3
click at [120, 90] on div "6 Ancien : Avez-vous des prêts ou des cartes de crédit en cours ? Oui Non Dans …" at bounding box center [271, 149] width 316 height 187
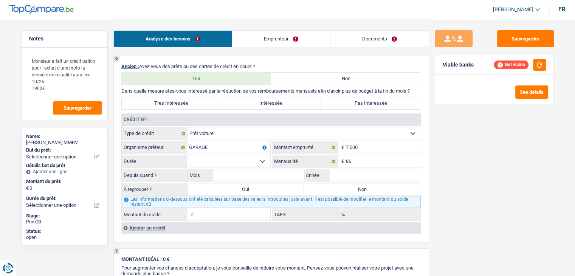
drag, startPoint x: 120, startPoint y: 89, endPoint x: 413, endPoint y: 88, distance: 292.6
click at [413, 88] on div "6 Ancien : Avez-vous des prêts ou des cartes de crédit en cours ? Oui Non Dans …" at bounding box center [271, 149] width 316 height 187
click at [368, 149] on input "7.500" at bounding box center [383, 147] width 75 height 12
click at [361, 144] on input "7.500" at bounding box center [383, 147] width 75 height 12
type input "7"
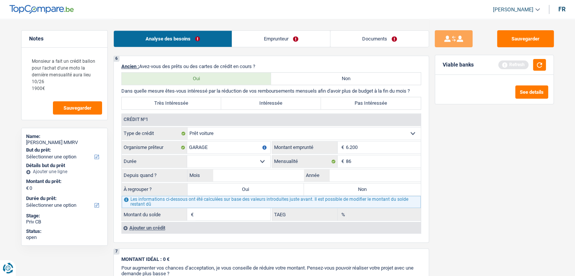
type input "6.200"
click at [236, 157] on select "12 mois 18 mois 24 mois 30 mois 36 mois 42 mois Sélectionner une option" at bounding box center [228, 161] width 83 height 12
click at [475, 187] on div "Sauvegarder Viable banks Refresh See details" at bounding box center [494, 147] width 130 height 234
click at [247, 160] on select "12 mois 18 mois 24 mois 30 mois 36 mois 42 mois Sélectionner une option" at bounding box center [228, 161] width 83 height 12
click at [378, 147] on input "6.200" at bounding box center [383, 147] width 75 height 12
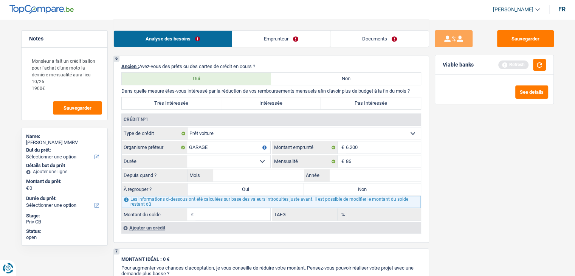
click at [234, 160] on select "12 mois 18 mois 24 mois 30 mois 36 mois 42 mois Sélectionner une option" at bounding box center [228, 161] width 83 height 12
select select "42"
click at [187, 155] on select "12 mois 18 mois 24 mois 30 mois 36 mois 42 mois Sélectionner une option" at bounding box center [228, 161] width 83 height 12
click at [241, 173] on input "Mois" at bounding box center [258, 175] width 91 height 12
click at [285, 171] on input "Mois" at bounding box center [258, 175] width 91 height 12
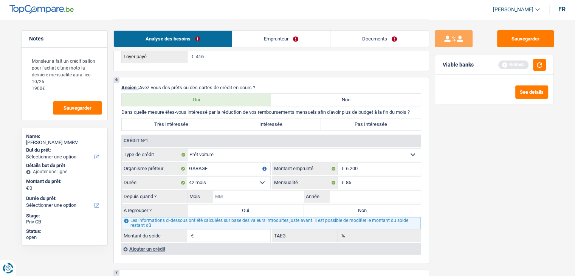
scroll to position [491, 0]
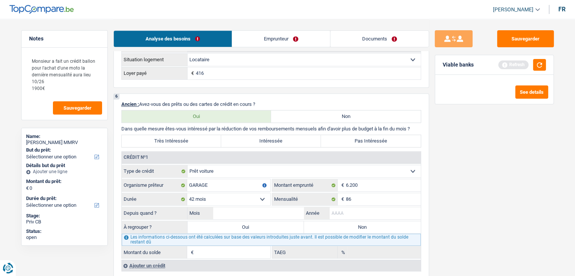
click at [343, 209] on input "Année" at bounding box center [375, 213] width 91 height 12
type input "2023"
click at [510, 145] on div "Sauvegarder Viable banks Refresh See details" at bounding box center [494, 147] width 130 height 234
click at [265, 212] on input "Mois" at bounding box center [258, 213] width 91 height 12
type input "06"
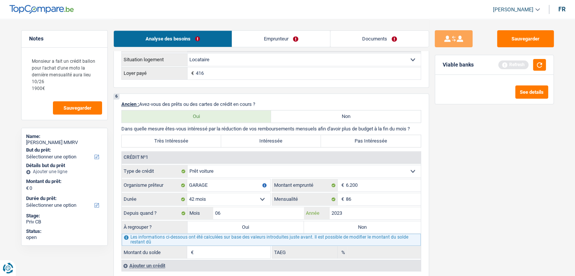
type input "1.563"
type input "0,00"
type input "2023"
click at [265, 212] on input "06" at bounding box center [258, 213] width 91 height 12
type input "0"
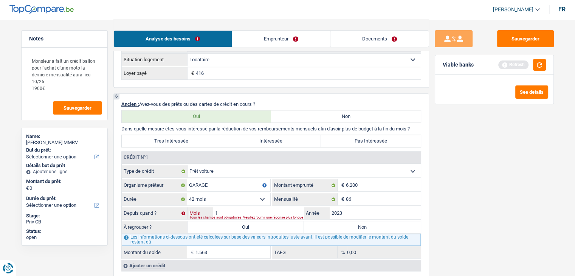
type input "12"
type input "2.357"
click at [490, 192] on div "Sauvegarder Viable banks Refresh See details" at bounding box center [494, 147] width 130 height 234
click at [245, 211] on input "12" at bounding box center [258, 213] width 91 height 12
type input "1"
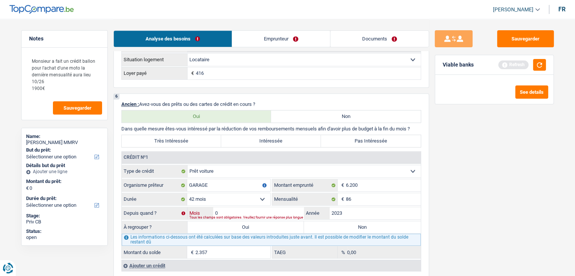
type input "01"
type input "980"
click at [269, 208] on input "01" at bounding box center [258, 213] width 91 height 12
type input "0"
type input "07"
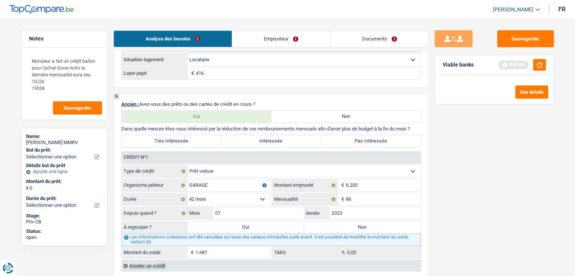
click at [485, 223] on div "Sauvegarder Viable banks Refresh See details" at bounding box center [494, 147] width 130 height 234
click at [531, 61] on div "Refresh" at bounding box center [522, 65] width 48 height 12
click at [546, 62] on div "Viable banks Refresh" at bounding box center [494, 65] width 118 height 20
click at [546, 63] on button "button" at bounding box center [539, 65] width 13 height 12
drag, startPoint x: 481, startPoint y: 64, endPoint x: 443, endPoint y: 67, distance: 38.7
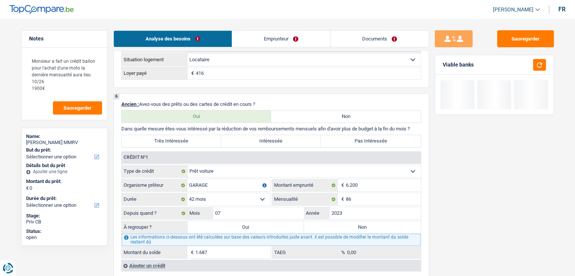
click at [443, 67] on div "Viable banks" at bounding box center [494, 65] width 118 height 20
click at [443, 67] on div "Viable banks" at bounding box center [458, 65] width 31 height 6
drag, startPoint x: 443, startPoint y: 64, endPoint x: 488, endPoint y: 66, distance: 45.4
click at [488, 66] on div "Viable banks Not viable" at bounding box center [494, 65] width 118 height 20
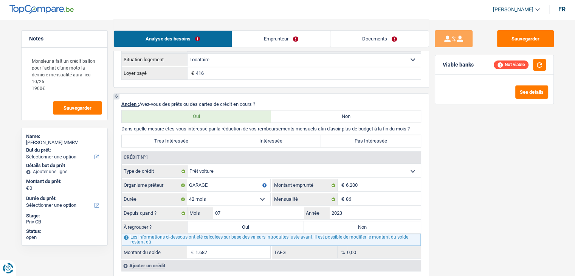
click at [476, 64] on div "Viable banks Not viable" at bounding box center [494, 65] width 118 height 20
drag, startPoint x: 476, startPoint y: 64, endPoint x: 438, endPoint y: 65, distance: 38.6
click at [438, 65] on div "Viable banks Not viable" at bounding box center [494, 65] width 118 height 20
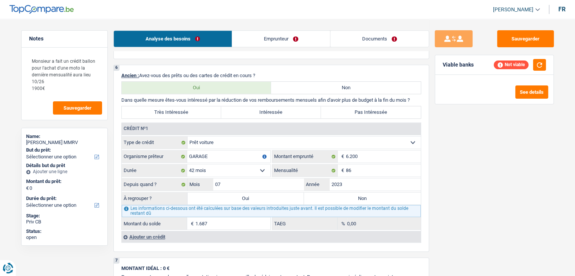
scroll to position [567, 0]
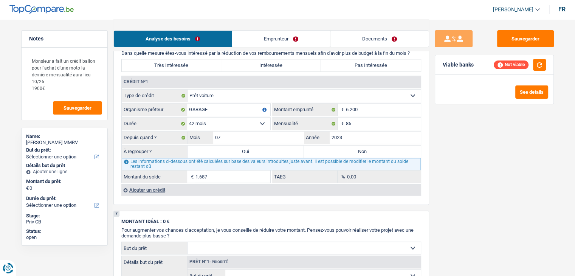
click at [245, 175] on input "1.687" at bounding box center [232, 177] width 75 height 12
type input "1"
type input "2.100"
click at [480, 167] on div "Sauvegarder Viable banks Refresh See details" at bounding box center [494, 147] width 130 height 234
click at [541, 66] on button "button" at bounding box center [539, 65] width 13 height 12
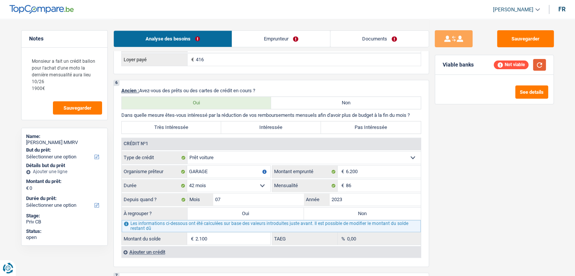
scroll to position [529, 0]
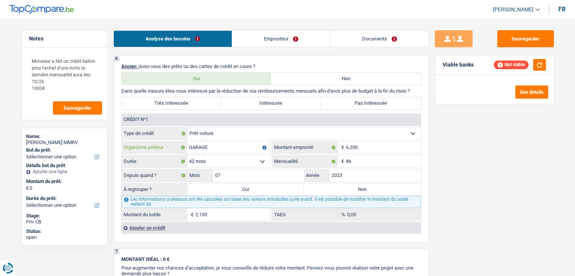
click at [219, 150] on input "GARAGE" at bounding box center [228, 147] width 83 height 12
type input "G"
click at [219, 146] on input "Record" at bounding box center [228, 147] width 83 height 12
type input "Record crédit"
click at [531, 68] on div "Refresh" at bounding box center [522, 65] width 48 height 12
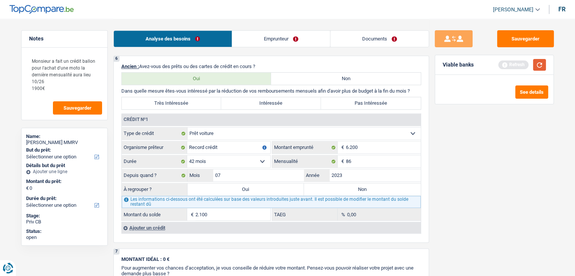
click at [538, 64] on button "button" at bounding box center [539, 65] width 13 height 12
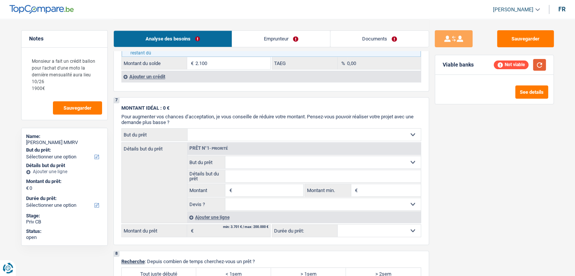
scroll to position [794, 0]
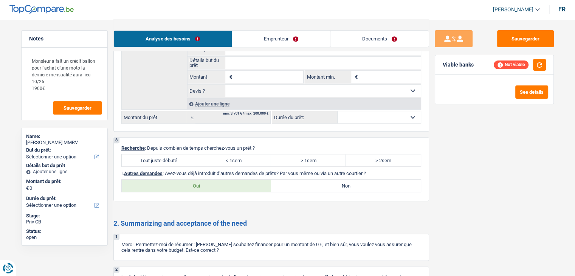
click at [178, 154] on label "Tout juste débuté" at bounding box center [159, 160] width 75 height 12
click at [178, 154] on input "Tout juste débuté" at bounding box center [159, 160] width 75 height 12
radio input "true"
click at [318, 179] on div "Oui Non Tous les champs sont obligatoires. Veuillez sélectionner une option" at bounding box center [271, 185] width 300 height 13
click at [319, 180] on label "Non" at bounding box center [346, 186] width 150 height 12
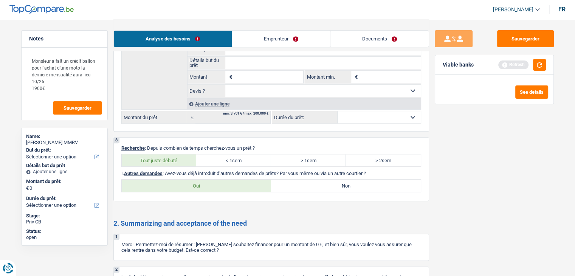
click at [319, 180] on input "Non" at bounding box center [346, 186] width 150 height 12
radio input "true"
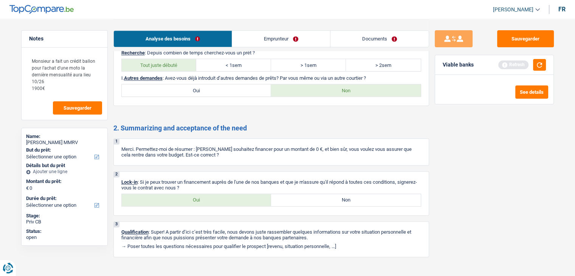
scroll to position [896, 0]
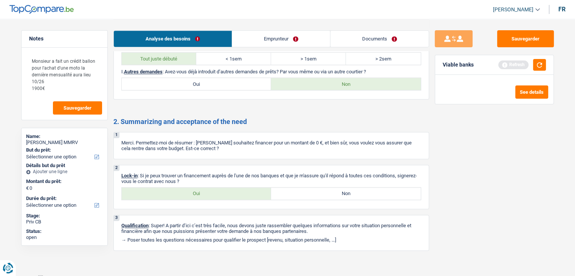
click at [193, 190] on label "Oui" at bounding box center [197, 194] width 150 height 12
click at [193, 190] on input "Oui" at bounding box center [197, 194] width 150 height 12
radio input "true"
click at [266, 32] on link "Emprunteur" at bounding box center [281, 39] width 98 height 16
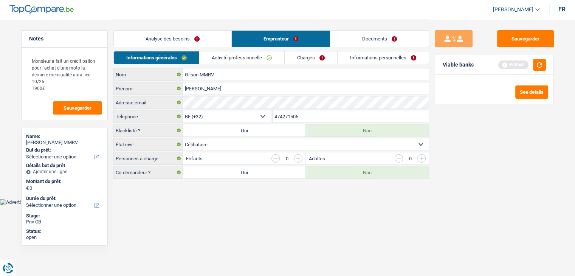
scroll to position [0, 0]
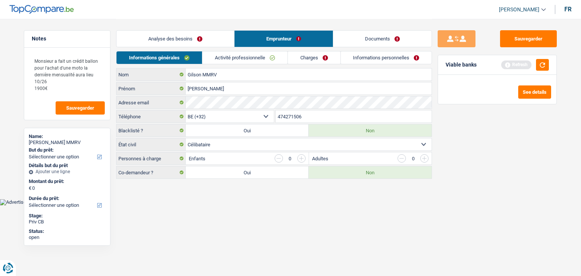
click at [267, 205] on html "Vous avez le contrôle de vos données Nous utilisons des cookies, tout comme nos…" at bounding box center [290, 102] width 581 height 205
drag, startPoint x: 164, startPoint y: 158, endPoint x: 124, endPoint y: 156, distance: 40.5
click at [124, 156] on label "Personnes à charge" at bounding box center [150, 158] width 69 height 12
click at [175, 203] on body "Vous avez le contrôle de vos données Nous utilisons des cookies, tout comme nos…" at bounding box center [290, 102] width 581 height 205
click at [243, 61] on link "Activité professionnelle" at bounding box center [244, 57] width 85 height 12
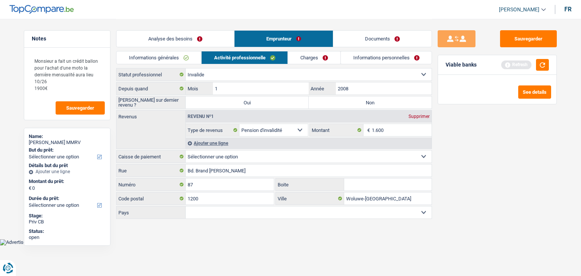
click at [505, 169] on div "Sauvegarder Viable banks Refresh See details" at bounding box center [497, 147] width 130 height 234
click at [539, 64] on button "button" at bounding box center [542, 65] width 13 height 12
click at [477, 184] on div "Sauvegarder Viable banks" at bounding box center [497, 147] width 130 height 234
click at [464, 148] on div "Sauvegarder Viable banks Not viable See details" at bounding box center [497, 147] width 130 height 234
click at [223, 143] on div "Ajouter une ligne" at bounding box center [309, 143] width 246 height 11
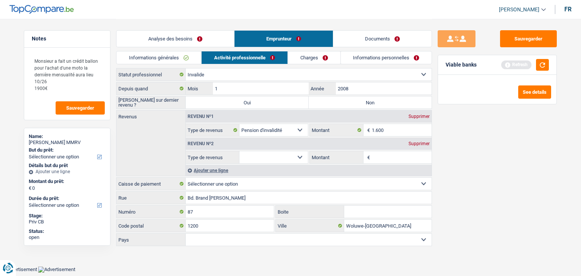
click at [260, 159] on select "Allocation d'handicap Allocations chômage Allocations familiales Chèques repas …" at bounding box center [273, 157] width 68 height 12
click at [473, 158] on div "Sauvegarder Viable banks Refresh See details" at bounding box center [497, 147] width 130 height 234
click at [505, 173] on div "Sauvegarder Viable banks Refresh See details" at bounding box center [497, 147] width 130 height 234
click at [393, 130] on input "1.600" at bounding box center [402, 130] width 60 height 12
type input "1"
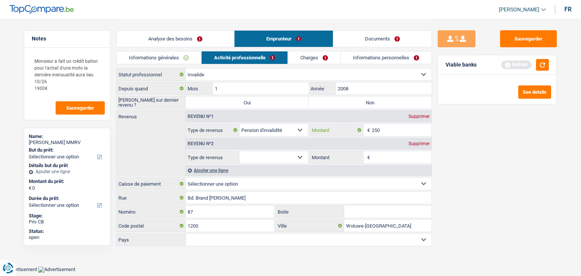
type input "250"
click at [257, 157] on select "Allocation d'handicap Allocations chômage Allocations familiales Chèques repas …" at bounding box center [273, 157] width 68 height 12
click at [520, 149] on div "Sauvegarder Viable banks Refresh See details" at bounding box center [497, 147] width 130 height 234
click at [547, 61] on button "button" at bounding box center [542, 65] width 13 height 12
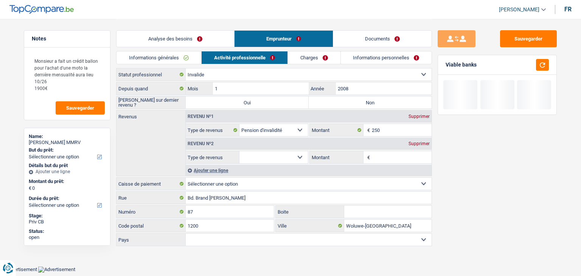
drag, startPoint x: 477, startPoint y: 70, endPoint x: 444, endPoint y: 66, distance: 32.7
click at [444, 66] on div "Viable banks" at bounding box center [497, 65] width 118 height 20
click at [384, 159] on input "Montant" at bounding box center [402, 157] width 60 height 12
type input "1.900"
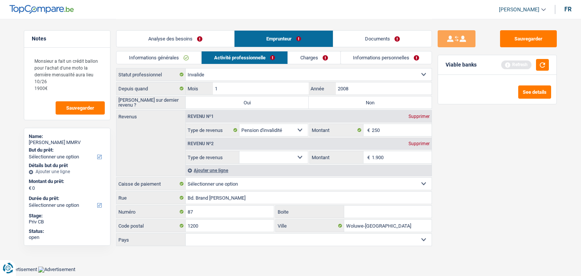
click at [455, 159] on div "Sauvegarder Viable banks Refresh See details" at bounding box center [497, 147] width 130 height 234
drag, startPoint x: 547, startPoint y: 65, endPoint x: 340, endPoint y: 132, distance: 217.4
click at [547, 65] on button "button" at bounding box center [542, 65] width 13 height 12
click at [282, 158] on select "Allocation d'handicap Allocations chômage Allocations familiales Chèques repas …" at bounding box center [273, 157] width 68 height 12
select select "mutualityIndemnity"
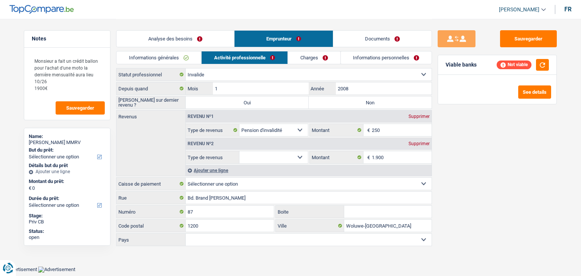
click at [239, 151] on select "Allocation d'handicap Allocations chômage Allocations familiales Chèques repas …" at bounding box center [273, 157] width 68 height 12
click at [63, 89] on textarea "Monsieur a fait un crédit ballon pour l'achat d'une moto la dernière mensualité…" at bounding box center [66, 74] width 75 height 43
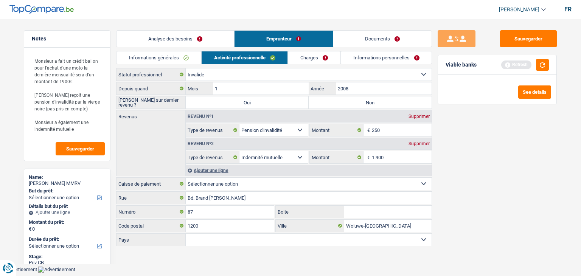
click at [338, 187] on select "Mutualité Chrétienne Mutualité Socialiste (Solidaris) SPF Sécurité Sociale Unio…" at bounding box center [309, 184] width 246 height 12
click at [161, 135] on div "Revenus Revenu nº1 Supprimer Allocation d'handicap Allocations chômage Allocati…" at bounding box center [274, 143] width 316 height 66
click at [83, 130] on textarea "Monsieur a fait un crédit ballon pour l'achat d'une moto la dernière mensualité…" at bounding box center [66, 95] width 75 height 84
click at [87, 131] on textarea "Monsieur a fait un crédit ballon pour l'achat d'une moto la dernière mensualité…" at bounding box center [66, 95] width 75 height 84
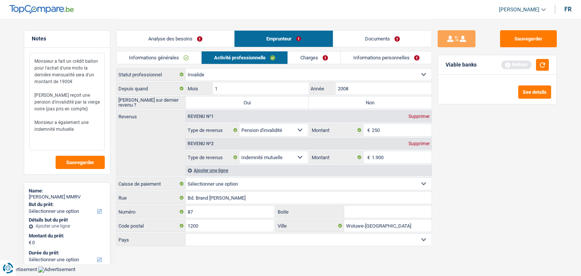
type textarea "Monsieur a fait un crédit ballon pour l'achat d'une moto la dernière mensualité…"
click at [269, 179] on select "Mutualité Chrétienne Mutualité Socialiste (Solidaris) SPF Sécurité Sociale Unio…" at bounding box center [309, 184] width 246 height 12
click at [484, 150] on div "Sauvegarder Viable banks Refresh See details" at bounding box center [497, 147] width 130 height 234
click at [255, 180] on select "Mutualité Chrétienne Mutualité Socialiste (Solidaris) SPF Sécurité Sociale Unio…" at bounding box center [309, 184] width 246 height 12
click at [481, 121] on div "Sauvegarder Viable banks Refresh See details" at bounding box center [497, 147] width 130 height 234
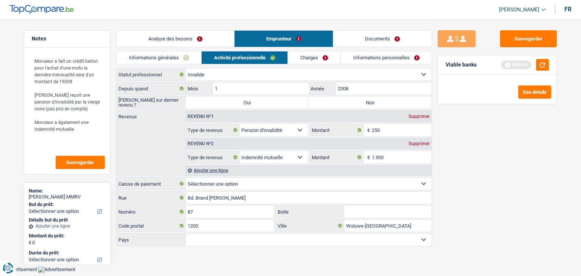
click at [213, 186] on select "Mutualité Chrétienne Mutualité Socialiste (Solidaris) SPF Sécurité Sociale Unio…" at bounding box center [309, 184] width 246 height 12
select select "partenamut"
click at [186, 178] on select "Mutualité Chrétienne Mutualité Socialiste (Solidaris) SPF Sécurité Sociale Unio…" at bounding box center [309, 184] width 246 height 12
type input "Boulevard Louis Mettewie"
type input "74-76"
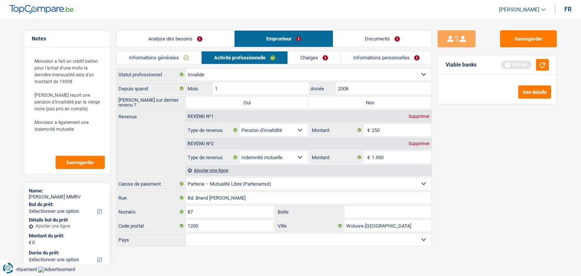
type input "1080"
type input "Bruxelles"
select select "BE"
click at [490, 200] on div "Sauvegarder Viable banks Refresh See details" at bounding box center [497, 147] width 130 height 234
click at [536, 68] on button "button" at bounding box center [542, 65] width 13 height 12
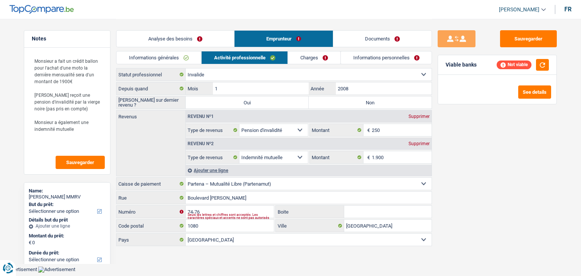
click at [348, 107] on label "Non" at bounding box center [370, 102] width 123 height 12
click at [348, 107] on input "Non" at bounding box center [370, 102] width 123 height 12
radio input "true"
click at [304, 56] on link "Charges" at bounding box center [314, 57] width 53 height 12
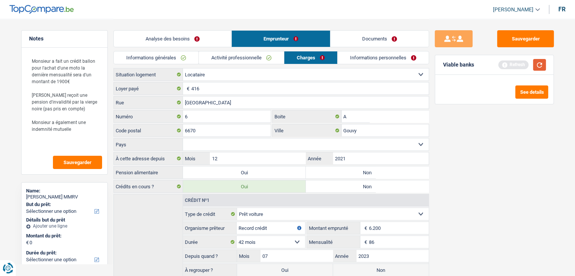
click at [543, 63] on button "button" at bounding box center [539, 65] width 13 height 12
click at [442, 126] on div "Sauvegarder Viable banks Not viable See details" at bounding box center [494, 147] width 130 height 234
click at [248, 56] on link "Activité professionnelle" at bounding box center [241, 57] width 85 height 12
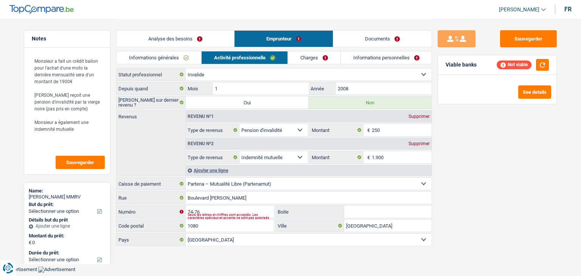
click at [301, 60] on link "Charges" at bounding box center [314, 57] width 53 height 12
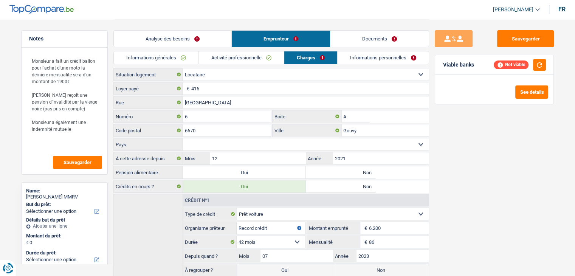
click at [491, 124] on div "Sauvegarder Viable banks Not viable See details" at bounding box center [494, 147] width 130 height 234
drag, startPoint x: 473, startPoint y: 62, endPoint x: 443, endPoint y: 68, distance: 30.8
click at [443, 68] on div "Viable banks" at bounding box center [458, 65] width 31 height 6
drag, startPoint x: 442, startPoint y: 64, endPoint x: 478, endPoint y: 65, distance: 36.3
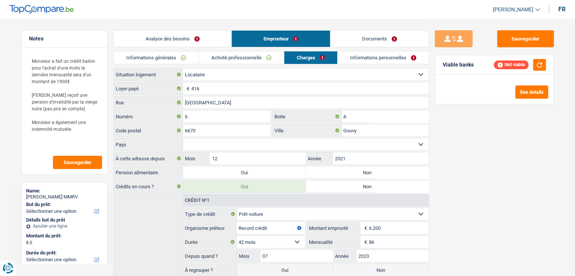
click at [478, 65] on div "Viable banks Not viable" at bounding box center [494, 65] width 118 height 20
drag, startPoint x: 475, startPoint y: 62, endPoint x: 450, endPoint y: 73, distance: 27.3
click at [450, 73] on div "Viable banks Not viable" at bounding box center [494, 65] width 118 height 20
click at [445, 127] on div "Sauvegarder Viable banks Not viable See details" at bounding box center [494, 147] width 130 height 234
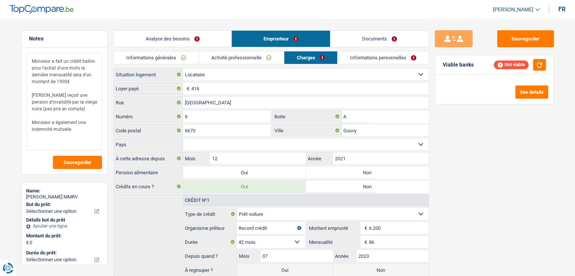
click at [74, 128] on textarea "Monsieur a fait un crédit ballon pour l'achat d'une moto la dernière mensualité…" at bounding box center [64, 102] width 75 height 98
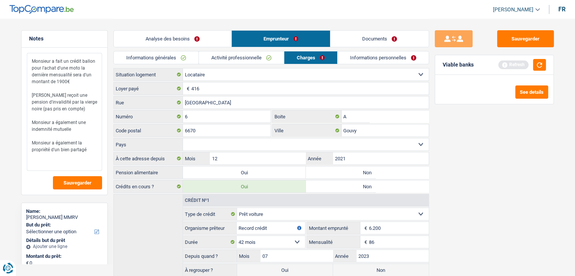
type textarea "Monsieur a fait un crédit ballon pour l'achat d'une moto la dernière mensualité…"
click at [510, 156] on div "Sauvegarder Viable banks Refresh See details" at bounding box center [494, 147] width 130 height 234
click at [214, 88] on input "416" at bounding box center [309, 88] width 237 height 12
type input "4"
type input "312"
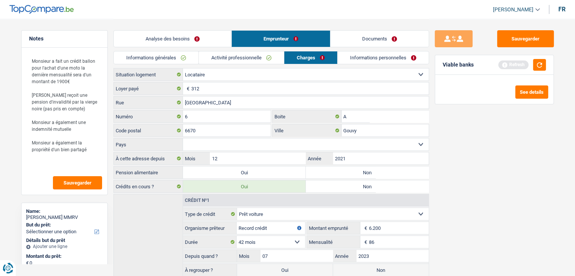
click at [510, 168] on div "Sauvegarder Viable banks Refresh See details" at bounding box center [494, 147] width 130 height 234
click at [541, 62] on button "button" at bounding box center [539, 65] width 13 height 12
click at [197, 140] on select "Belgique Luxembourg Sélectionner une option" at bounding box center [306, 144] width 246 height 12
select select "BE"
click at [183, 138] on select "Belgique Luxembourg Sélectionner une option" at bounding box center [306, 144] width 246 height 12
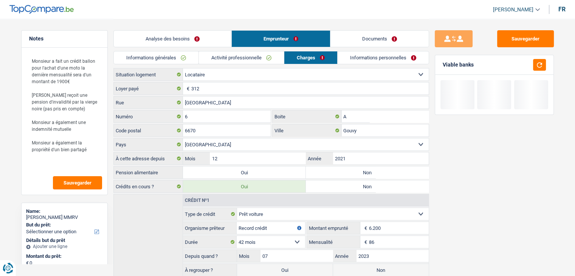
click at [471, 203] on div "Sauvegarder Viable banks" at bounding box center [494, 147] width 130 height 234
click at [361, 172] on label "Non" at bounding box center [367, 172] width 123 height 12
click at [361, 172] on input "Non" at bounding box center [367, 172] width 123 height 12
radio input "true"
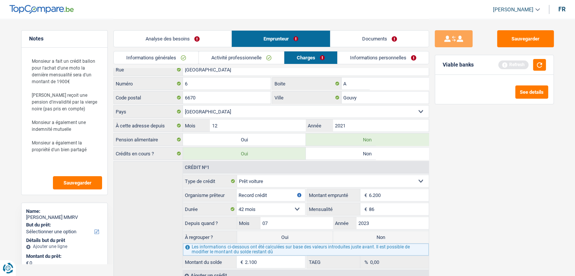
scroll to position [62, 0]
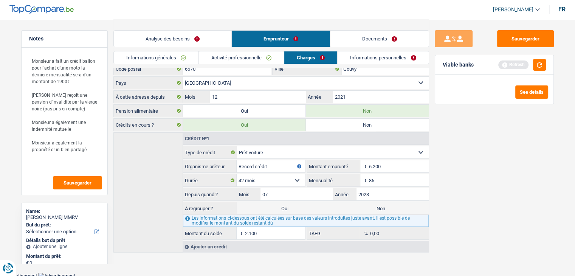
click at [363, 63] on link "Informations personnelles" at bounding box center [383, 57] width 91 height 12
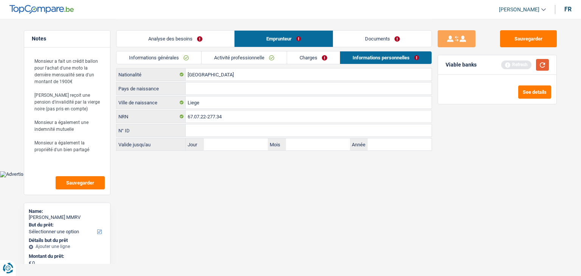
click at [539, 66] on button "button" at bounding box center [542, 65] width 13 height 12
click at [236, 81] on div "Belgique Nationalité Pays de naissance Tous les champs sont obligatoires. Veuil…" at bounding box center [274, 109] width 316 height 83
click at [224, 87] on input "Pays de naissance" at bounding box center [309, 88] width 246 height 12
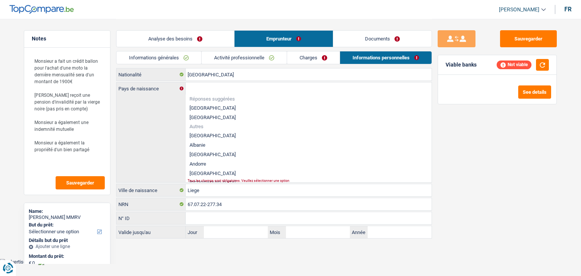
click at [206, 105] on li "[GEOGRAPHIC_DATA]" at bounding box center [309, 107] width 246 height 9
type input "[GEOGRAPHIC_DATA]"
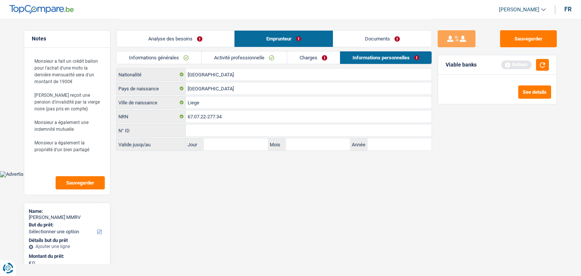
click at [438, 149] on div "Sauvegarder Viable banks Refresh See details" at bounding box center [497, 147] width 130 height 234
click at [548, 64] on button "button" at bounding box center [542, 65] width 13 height 12
click at [300, 56] on link "Charges" at bounding box center [313, 57] width 53 height 12
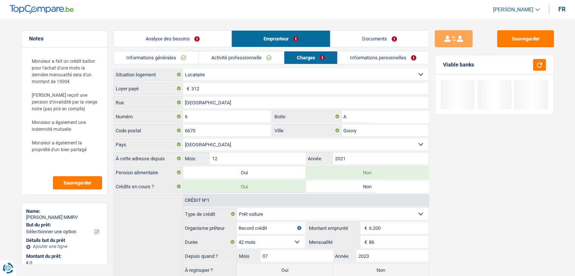
click at [253, 56] on link "Activité professionnelle" at bounding box center [241, 57] width 85 height 12
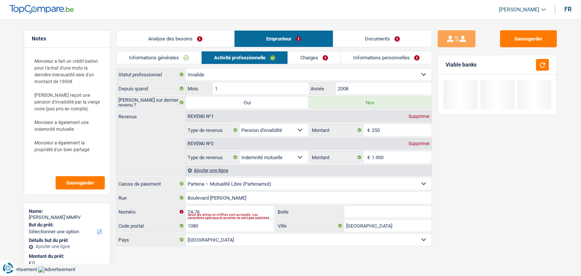
click at [165, 55] on link "Informations générales" at bounding box center [158, 57] width 85 height 12
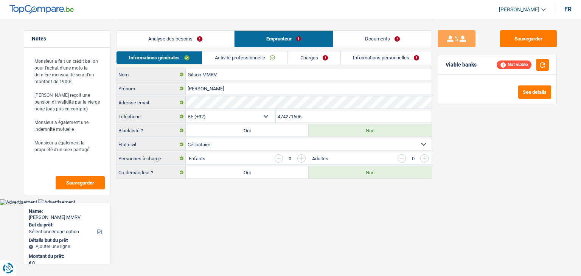
click at [176, 47] on li "Analyse des besoins" at bounding box center [175, 38] width 118 height 17
click at [176, 43] on link "Analyse des besoins" at bounding box center [175, 39] width 118 height 16
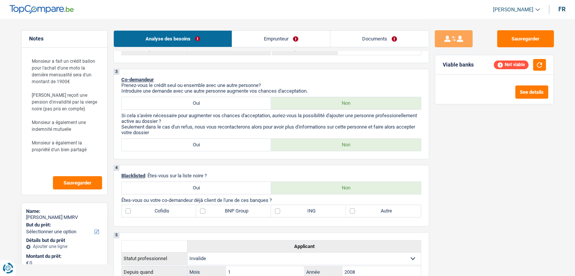
scroll to position [265, 0]
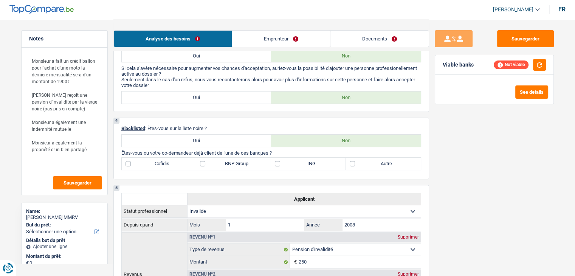
click at [248, 28] on div "Analyse des besoins Emprunteur Documents" at bounding box center [271, 35] width 316 height 32
click at [249, 36] on link "Emprunteur" at bounding box center [281, 39] width 98 height 16
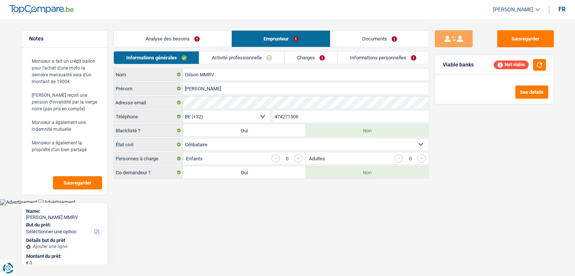
scroll to position [0, 0]
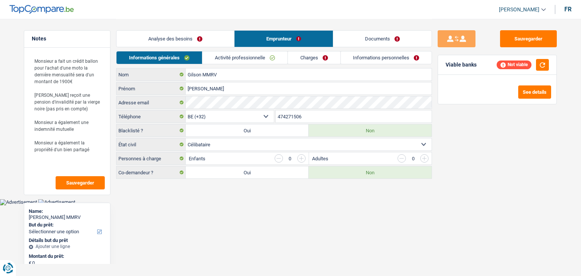
click at [233, 56] on link "Activité professionnelle" at bounding box center [244, 57] width 85 height 12
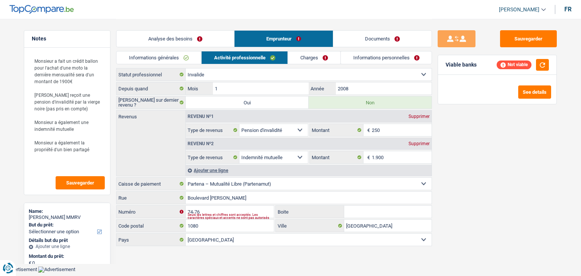
click at [466, 174] on div "Sauvegarder Viable banks Not viable See details" at bounding box center [497, 147] width 130 height 234
click at [312, 57] on link "Charges" at bounding box center [314, 57] width 53 height 12
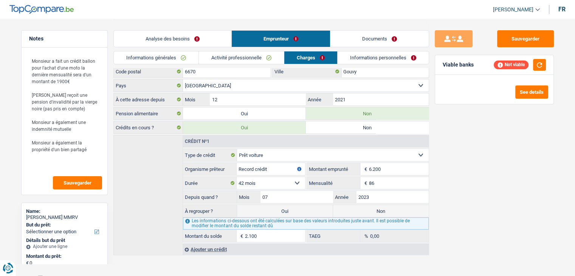
scroll to position [62, 0]
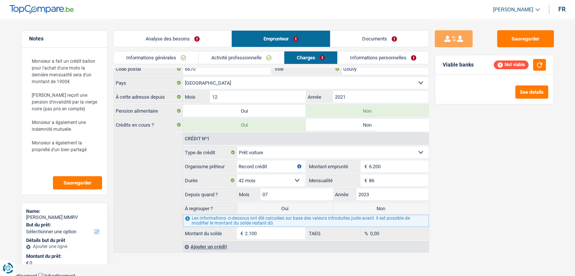
click at [356, 61] on link "Informations personnelles" at bounding box center [383, 57] width 91 height 12
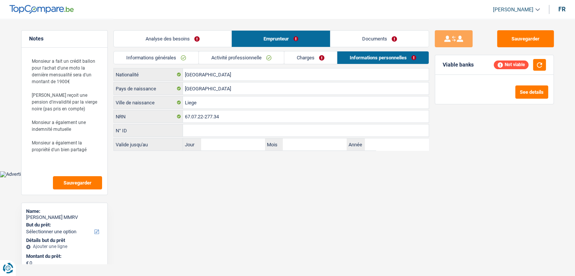
scroll to position [0, 0]
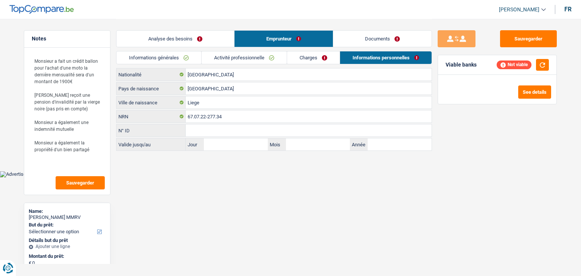
click at [178, 55] on link "Informations générales" at bounding box center [158, 57] width 85 height 12
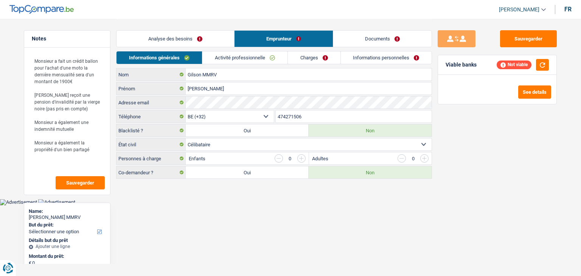
click at [181, 31] on link "Analyse des besoins" at bounding box center [175, 39] width 118 height 16
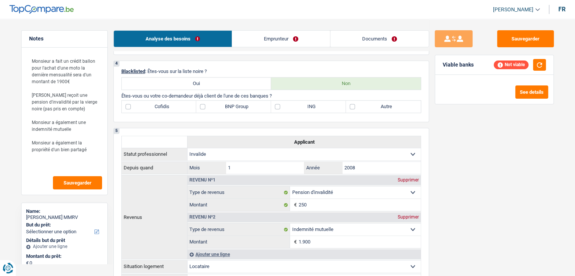
scroll to position [340, 0]
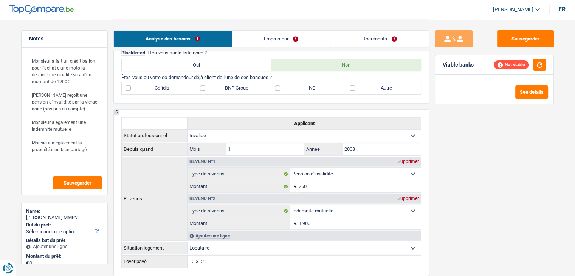
click at [298, 87] on label "ING" at bounding box center [308, 88] width 75 height 12
click at [298, 87] on input "ING" at bounding box center [308, 88] width 75 height 12
checkbox input "true"
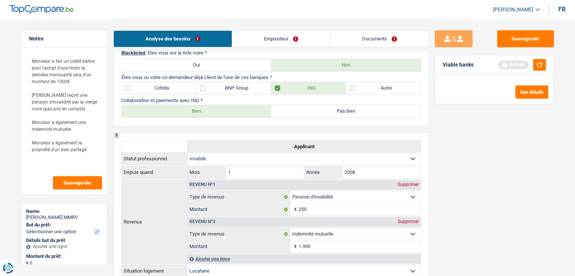
click at [191, 112] on label "Bien" at bounding box center [197, 111] width 150 height 12
click at [191, 112] on input "Bien" at bounding box center [197, 111] width 150 height 12
radio input "true"
click at [379, 87] on label "Autre" at bounding box center [383, 88] width 75 height 12
click at [379, 87] on input "Autre" at bounding box center [383, 88] width 75 height 12
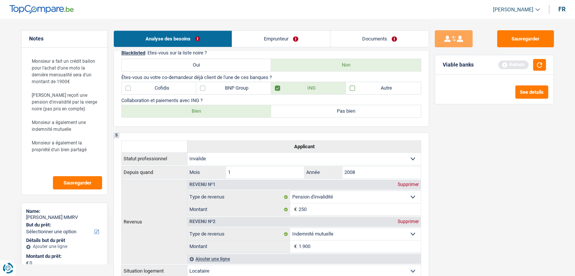
checkbox input "true"
click at [540, 69] on button "button" at bounding box center [539, 65] width 13 height 12
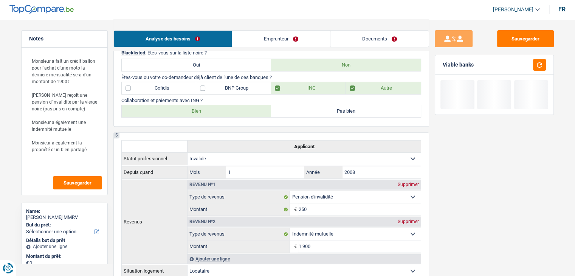
click at [255, 98] on p "Collaboration et paiements avec ING ?" at bounding box center [271, 101] width 300 height 6
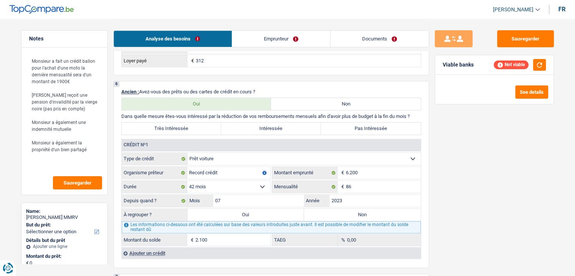
scroll to position [605, 0]
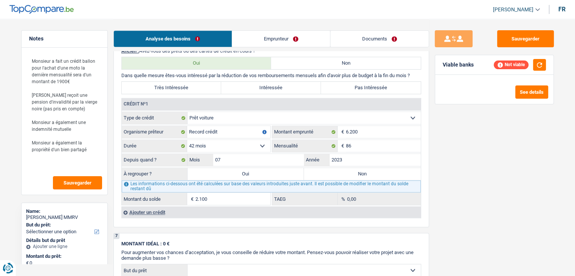
click at [253, 171] on label "Oui" at bounding box center [246, 174] width 117 height 12
click at [253, 171] on input "Oui" at bounding box center [246, 174] width 117 height 12
radio input "true"
type input "2.100"
select select "24"
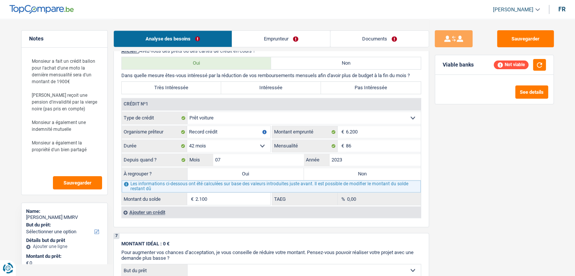
type input "2.100"
select select "24"
type input "2.100"
select select "24"
select select "refinancing"
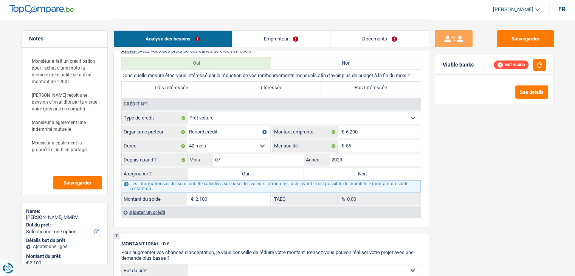
select select "refinancing"
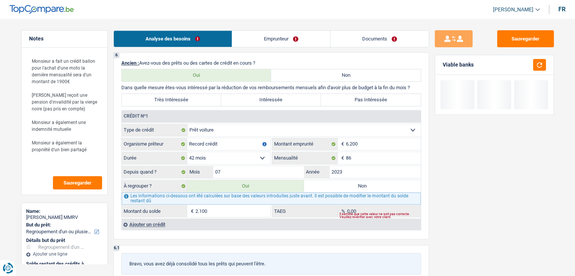
click at [543, 71] on div "Viable banks" at bounding box center [494, 65] width 118 height 20
click at [540, 65] on button "button" at bounding box center [539, 65] width 13 height 12
click at [362, 184] on label "Non" at bounding box center [362, 186] width 117 height 12
click at [362, 184] on input "Non" at bounding box center [362, 186] width 117 height 12
radio input "true"
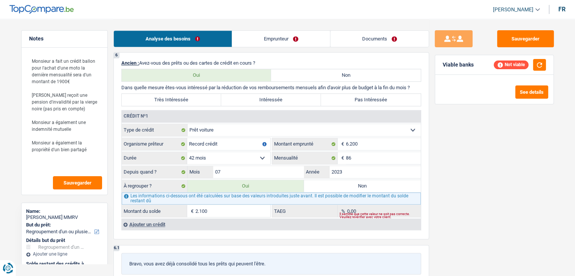
select select
radio input "false"
type input "0"
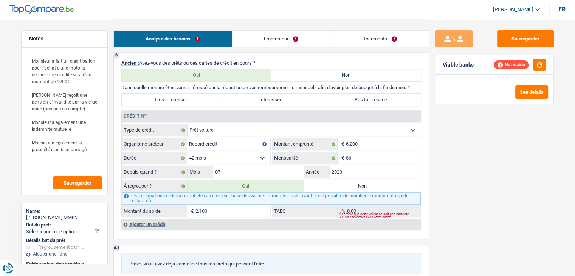
type input "0"
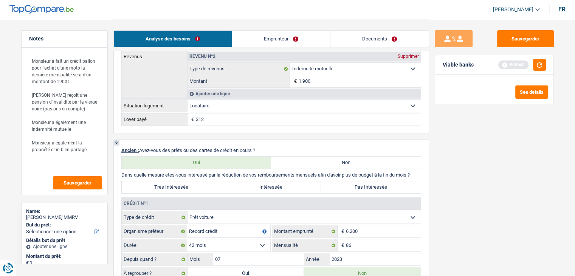
scroll to position [416, 0]
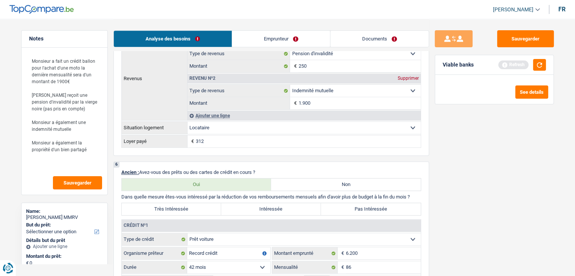
drag, startPoint x: 417, startPoint y: 194, endPoint x: 120, endPoint y: 196, distance: 297.5
click at [120, 196] on div "6 Ancien : Avez-vous des prêts ou des cartes de crédit en cours ? Oui Non Dans …" at bounding box center [271, 254] width 316 height 187
drag, startPoint x: 122, startPoint y: 168, endPoint x: 254, endPoint y: 171, distance: 131.6
click at [254, 171] on p "Ancien : Avez-vous des prêts ou des cartes de crédit en cours ?" at bounding box center [271, 172] width 300 height 6
click at [277, 169] on p "Ancien : Avez-vous des prêts ou des cartes de crédit en cours ?" at bounding box center [271, 172] width 300 height 6
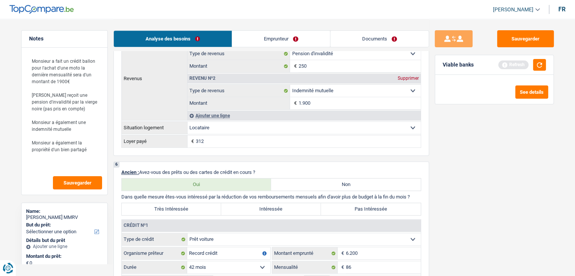
drag, startPoint x: 239, startPoint y: 171, endPoint x: 123, endPoint y: 169, distance: 116.5
click at [123, 169] on p "Ancien : Avez-vous des prêts ou des cartes de crédit en cours ?" at bounding box center [271, 172] width 300 height 6
click at [157, 161] on div "6 Ancien : Avez-vous des prêts ou des cartes de crédit en cours ? Oui Non Dans …" at bounding box center [271, 254] width 316 height 187
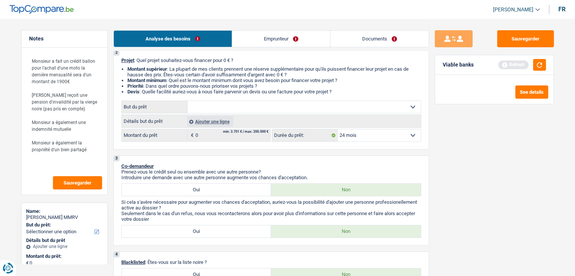
scroll to position [0, 0]
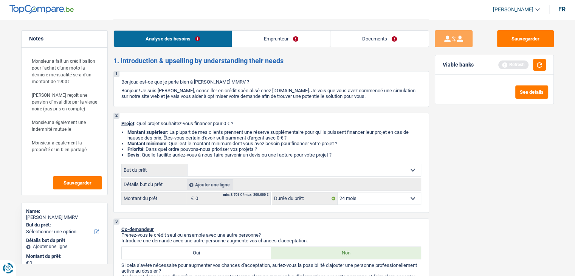
drag, startPoint x: 340, startPoint y: 155, endPoint x: 150, endPoint y: 138, distance: 190.5
click at [150, 138] on ul "Montant supérieur : La plupart de mes clients prennent une réserve supplémentai…" at bounding box center [271, 143] width 300 height 28
click at [213, 137] on li "Montant supérieur : La plupart de mes clients prennent une réserve supplémentai…" at bounding box center [274, 134] width 294 height 11
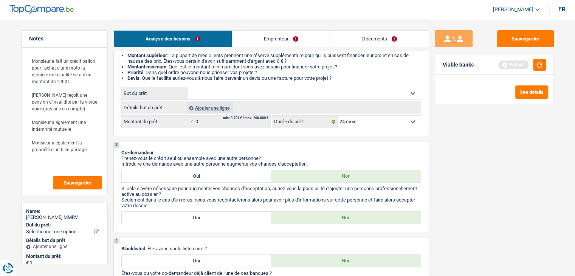
scroll to position [76, 0]
drag, startPoint x: 343, startPoint y: 77, endPoint x: 127, endPoint y: 59, distance: 217.0
click at [127, 59] on ul "Montant supérieur : La plupart de mes clients prennent une réserve supplémentai…" at bounding box center [271, 68] width 300 height 28
click at [153, 62] on li "Montant supérieur : La plupart de mes clients prennent une réserve supplémentai…" at bounding box center [274, 59] width 294 height 11
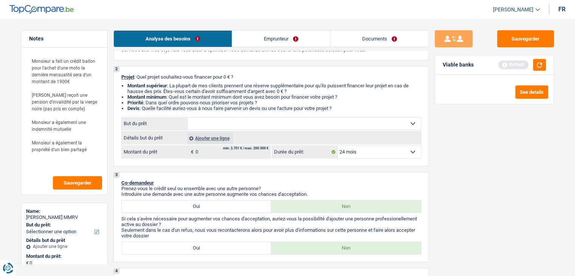
scroll to position [113, 0]
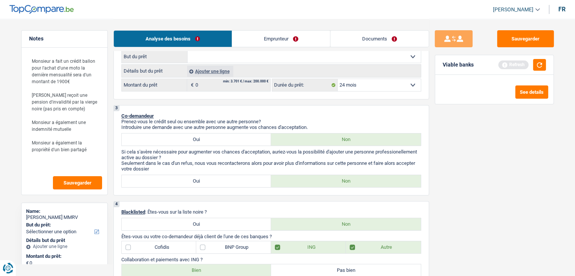
click at [236, 60] on select "Confort maison: meubles, textile, peinture, électroménager, outillage non-profe…" at bounding box center [304, 57] width 233 height 12
select select "household"
click at [188, 51] on select "Confort maison: meubles, textile, peinture, électroménager, outillage non-profe…" at bounding box center [304, 57] width 233 height 12
select select "household"
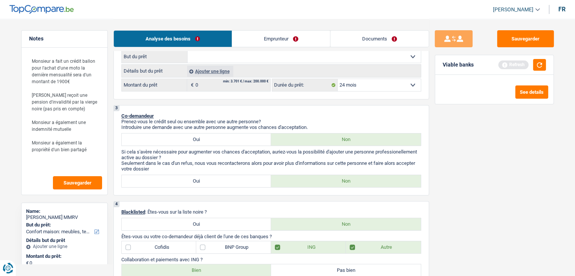
select select "household"
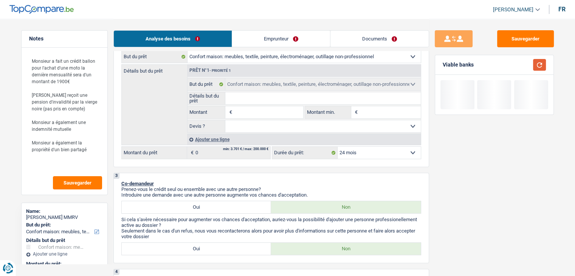
click at [536, 66] on button "button" at bounding box center [539, 65] width 13 height 12
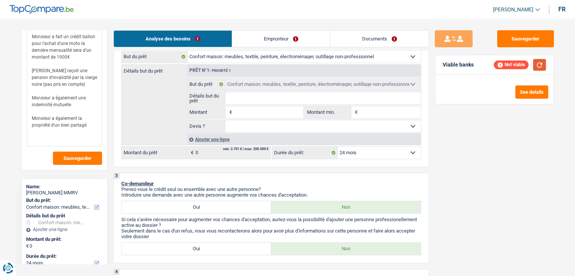
scroll to position [38, 0]
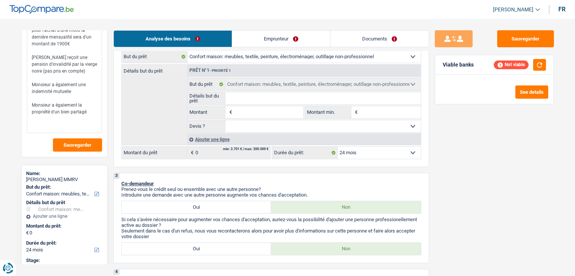
click at [85, 113] on textarea "Monsieur a fait un crédit ballon pour l'achat d'une moto la dernière mensualité…" at bounding box center [64, 74] width 75 height 118
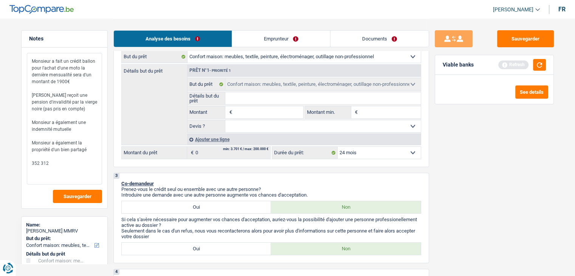
click at [60, 162] on textarea "Monsieur a fait un crédit ballon pour l'achat d'une moto la dernière mensualité…" at bounding box center [64, 119] width 75 height 132
type textarea "Monsieur a fait un crédit ballon pour l'achat d'une moto la dernière mensualité…"
click at [464, 169] on div "Sauvegarder Viable banks Refresh See details" at bounding box center [494, 147] width 130 height 234
click at [262, 113] on input "Montant" at bounding box center [268, 112] width 69 height 12
type input "5"
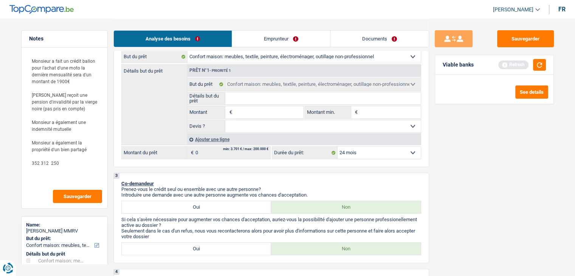
type input "5"
type input "50"
type input "500"
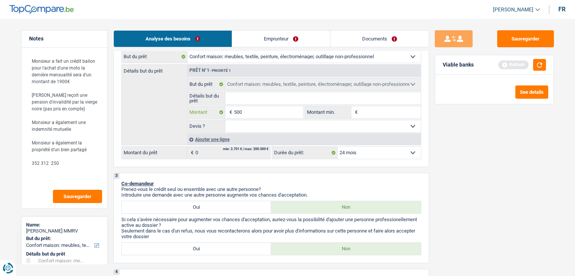
type input "5.001"
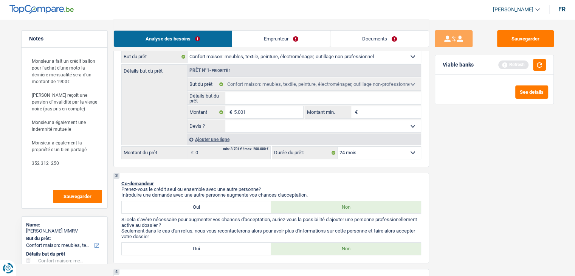
type input "5.001"
click at [366, 112] on input "Montant min." at bounding box center [390, 112] width 61 height 12
select select "36"
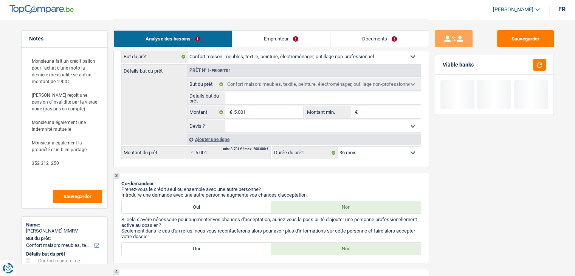
type input "5"
type input "50"
type input "500"
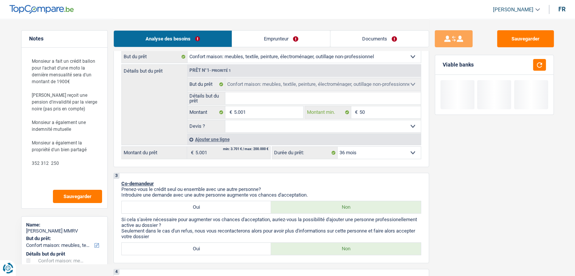
type input "500"
type input "5.001"
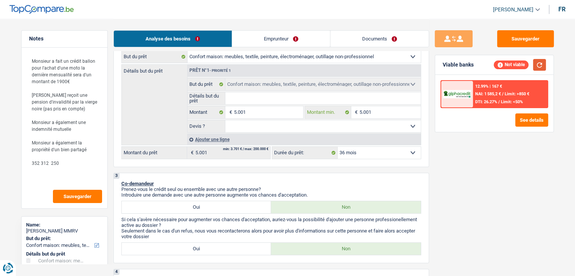
type input "5.001"
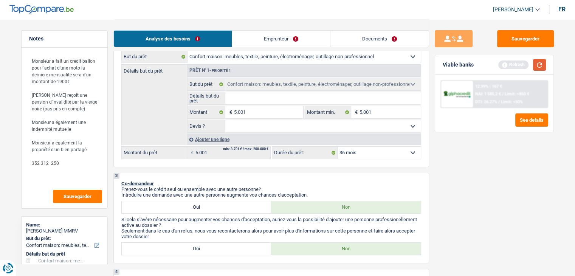
click at [537, 63] on button "button" at bounding box center [539, 65] width 13 height 12
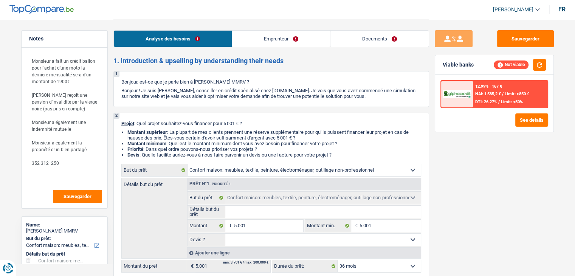
drag, startPoint x: 339, startPoint y: 153, endPoint x: 119, endPoint y: 121, distance: 222.3
click at [119, 121] on div "2 Projet : Quel projet souhaitez-vous financer pour 5 001 € ? Montant supérieur…" at bounding box center [271, 197] width 316 height 168
click at [127, 131] on li "Montant supérieur : La plupart de mes clients prennent une réserve supplémentai…" at bounding box center [274, 134] width 294 height 11
drag, startPoint x: 122, startPoint y: 122, endPoint x: 350, endPoint y: 152, distance: 230.3
click at [350, 152] on div "2 Projet : Quel projet souhaitez-vous financer pour 5 001 € ? Montant supérieur…" at bounding box center [271, 197] width 316 height 168
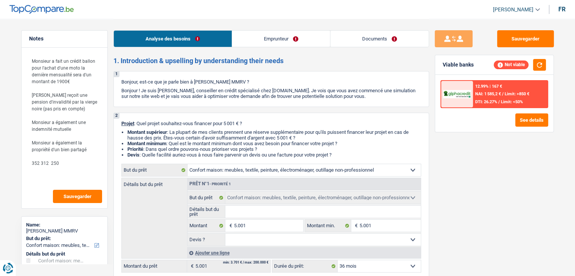
click at [350, 152] on li "Devis : Quelle facilité auriez-vous à nous faire parvenir un devis ou une factu…" at bounding box center [274, 155] width 294 height 6
click at [521, 119] on button "See details" at bounding box center [531, 119] width 33 height 13
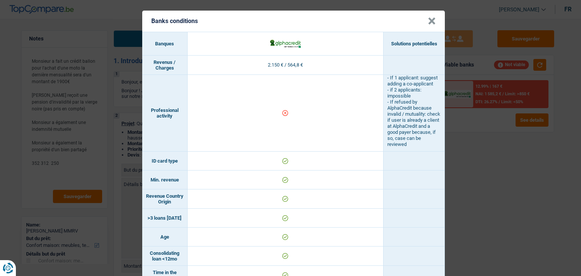
click at [473, 192] on div "Banks conditions × Banques Solutions potentielles Revenus / Charges 2.150 € / 5…" at bounding box center [290, 138] width 581 height 276
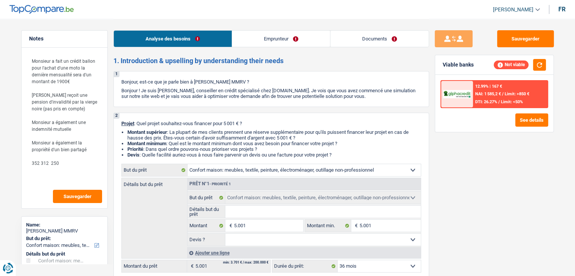
click at [256, 45] on link "Emprunteur" at bounding box center [281, 39] width 98 height 16
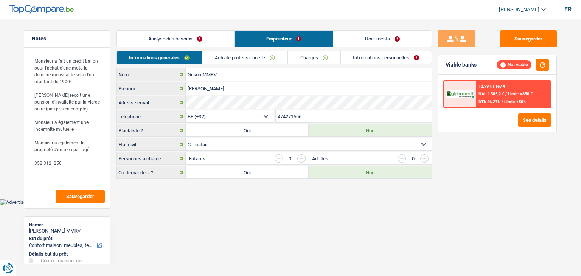
click at [510, 100] on span "Limit: <50%" at bounding box center [515, 101] width 22 height 5
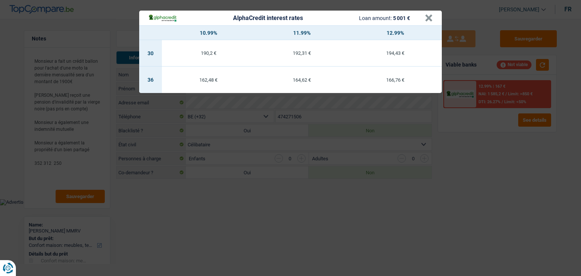
click at [518, 115] on div "AlphaCredit interest rates Loan amount: 5 001 € × 10.99% 11.99% 12.99% 30 190,2…" at bounding box center [290, 138] width 581 height 276
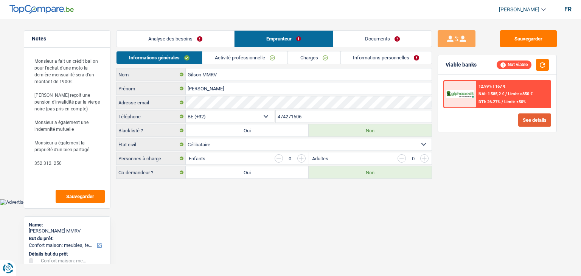
click at [522, 119] on button "See details" at bounding box center [534, 119] width 33 height 13
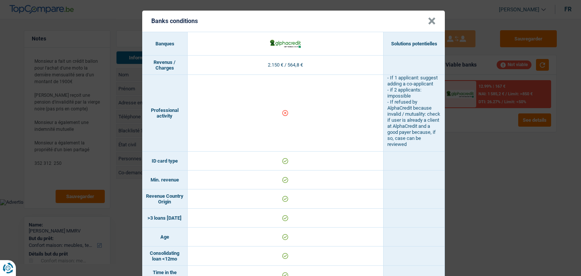
click at [502, 204] on div "Banks conditions × Banques Solutions potentielles Revenus / Charges 2.150 € / 5…" at bounding box center [290, 138] width 581 height 276
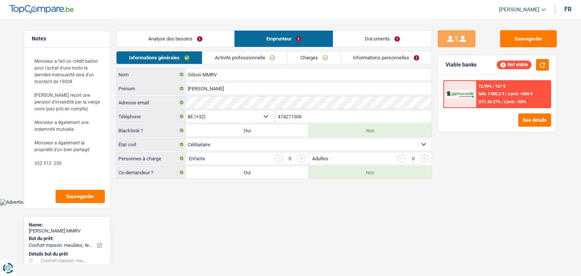
click at [178, 45] on link "Analyse des besoins" at bounding box center [175, 39] width 118 height 16
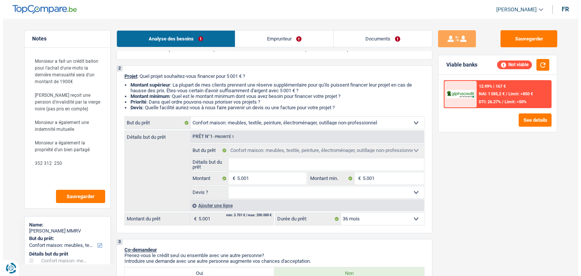
scroll to position [113, 0]
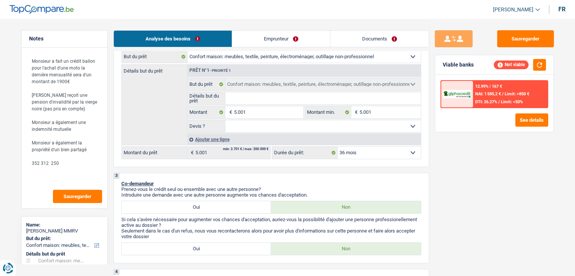
click at [369, 157] on select "12 mois 18 mois 24 mois 30 mois 36 mois Sélectionner une option" at bounding box center [379, 153] width 83 height 12
drag, startPoint x: 367, startPoint y: 155, endPoint x: 260, endPoint y: 116, distance: 114.3
click at [367, 155] on select "12 mois 18 mois 24 mois 30 mois 36 mois Sélectionner une option" at bounding box center [379, 153] width 83 height 12
click at [255, 113] on input "5.001" at bounding box center [268, 112] width 69 height 12
type input "500"
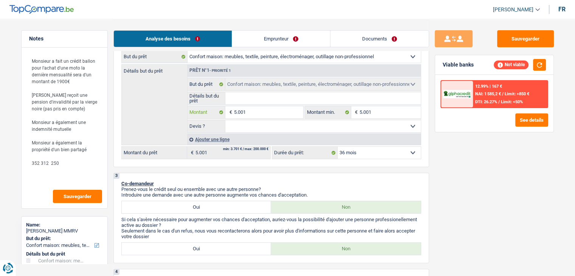
type input "500"
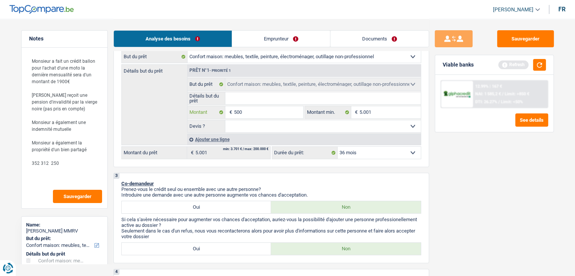
type input "50"
type input "5"
type input "1"
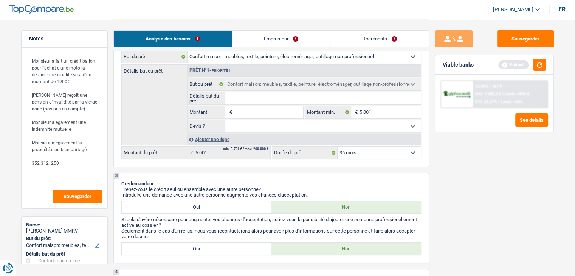
type input "1"
type input "10"
type input "100"
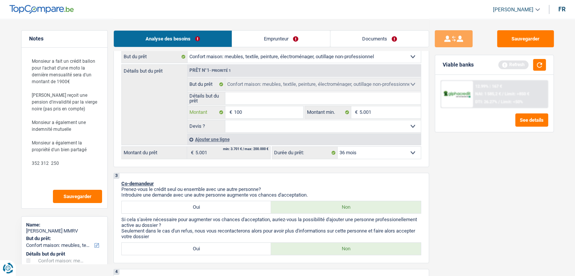
type input "1.000"
type input "10.001"
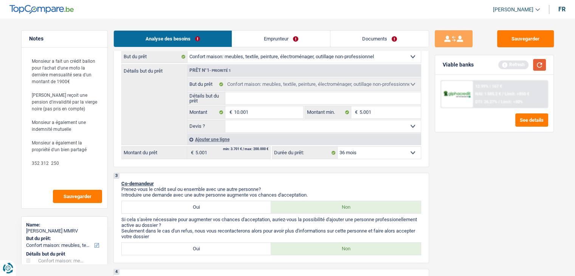
type input "10.001"
click at [535, 62] on button "button" at bounding box center [539, 65] width 13 height 12
select select "60"
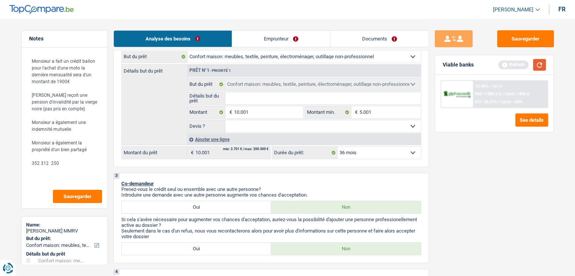
select select "60"
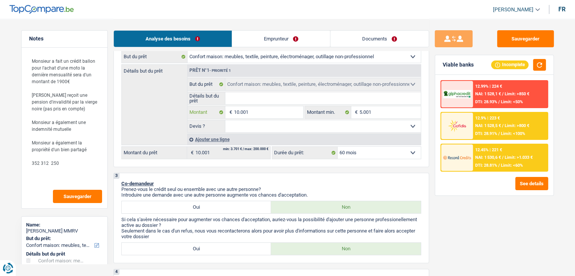
click at [272, 111] on input "10.001" at bounding box center [268, 112] width 69 height 12
type input "1.000"
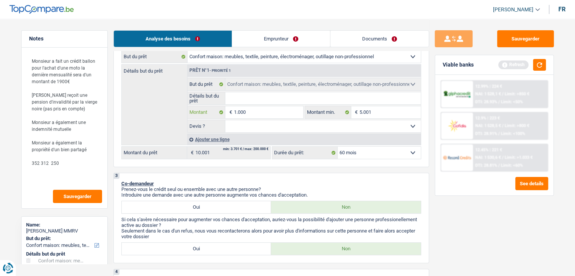
type input "100"
type input "10"
type input "1"
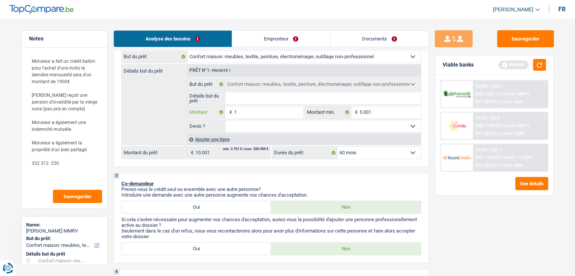
type input "1"
type input "6"
type input "60"
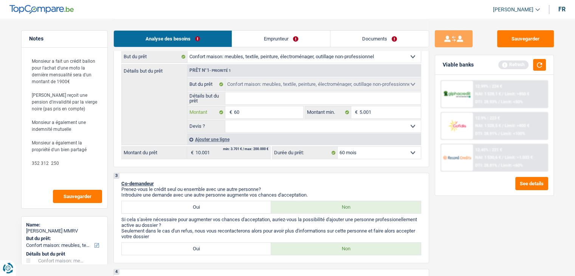
type input "600"
type input "6.000"
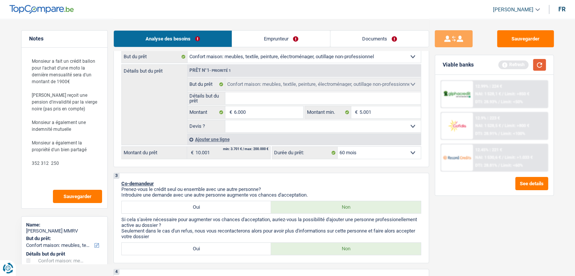
select select "42"
type input "6.000"
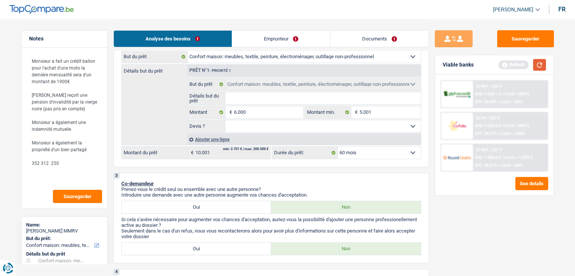
type input "6.000"
click at [537, 62] on button "button" at bounding box center [539, 65] width 13 height 12
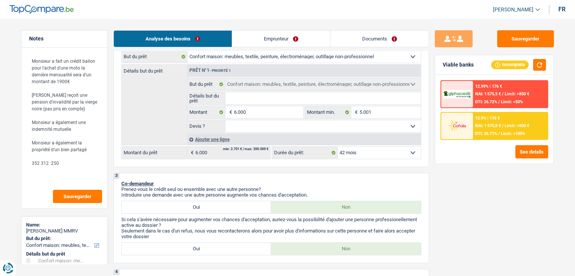
click at [485, 131] on span "DTI: 26.71%" at bounding box center [486, 133] width 22 height 5
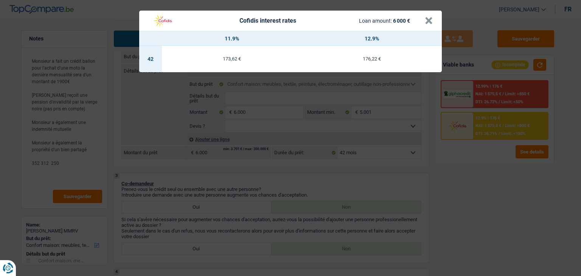
click at [479, 180] on div "Cofidis interest rates Loan amount: 6 000 € × 11.9% 12.9% 42 173,62 € 176,22 €" at bounding box center [290, 138] width 581 height 276
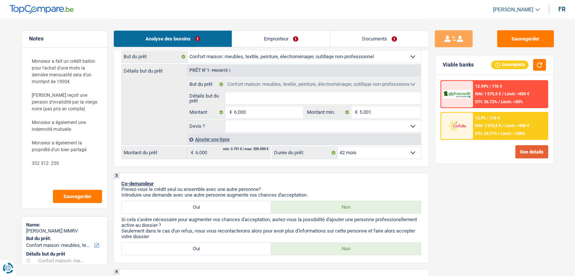
click at [525, 151] on button "See details" at bounding box center [531, 151] width 33 height 13
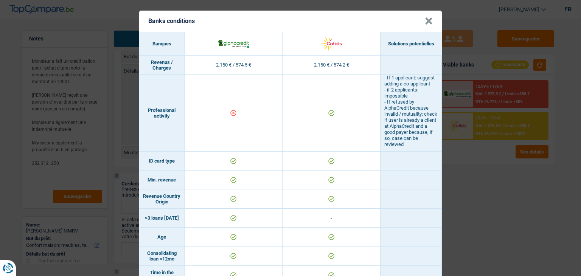
scroll to position [0, 0]
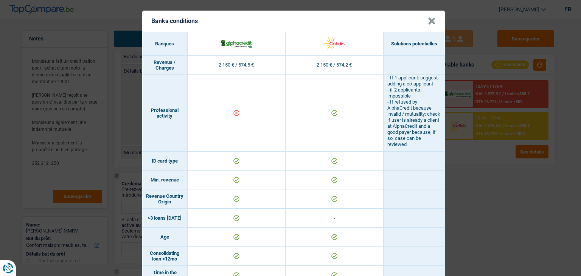
click at [248, 126] on td at bounding box center [237, 113] width 98 height 77
click at [495, 186] on div "Banks conditions × Banques Solutions potentielles Revenus / Charges 2.150 € / 5…" at bounding box center [290, 138] width 581 height 276
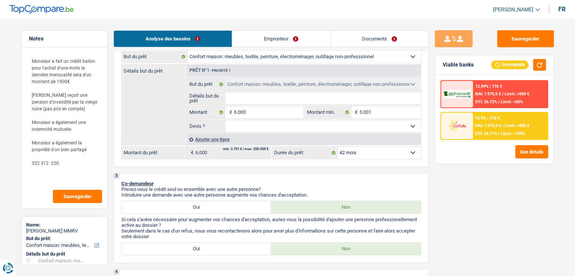
click at [345, 156] on select "12 mois 18 mois 24 mois 30 mois 36 mois 42 mois Sélectionner une option" at bounding box center [379, 153] width 83 height 12
drag, startPoint x: 345, startPoint y: 156, endPoint x: 365, endPoint y: 162, distance: 20.6
click at [345, 156] on select "12 mois 18 mois 24 mois 30 mois 36 mois 42 mois Sélectionner une option" at bounding box center [379, 153] width 83 height 12
click at [479, 185] on div "Sauvegarder Viable banks Incomplete 12.99% | 176 € NAI: 1 575,5 € / Limit: >850…" at bounding box center [494, 147] width 130 height 234
click at [270, 113] on input "6.000" at bounding box center [268, 112] width 69 height 12
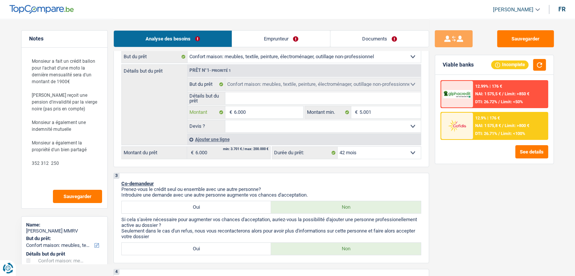
type input "600"
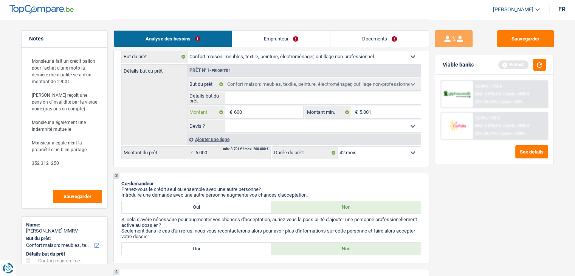
type input "60"
type input "6"
type input "5"
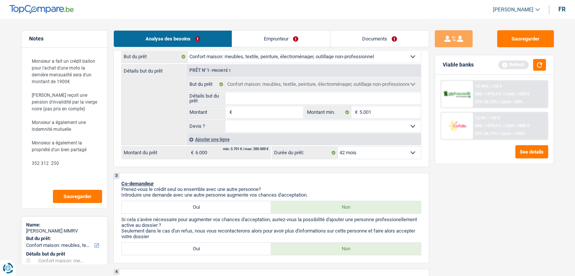
type input "5"
type input "50"
type input "500"
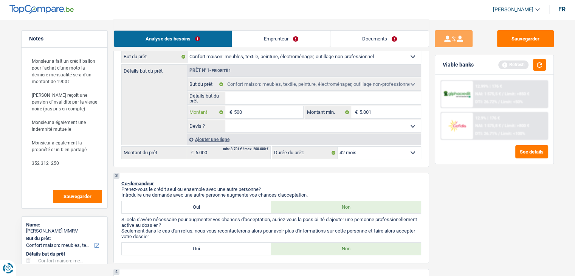
type input "5.001"
select select "36"
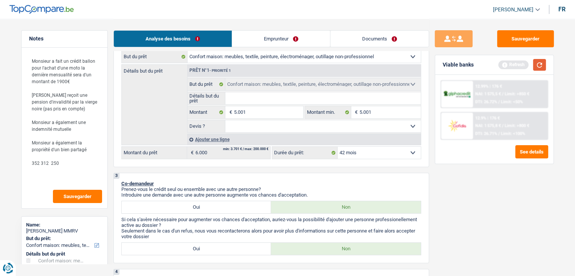
select select "36"
type input "5.001"
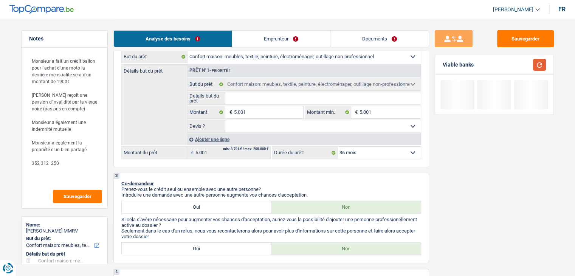
click at [541, 69] on button "button" at bounding box center [539, 65] width 13 height 12
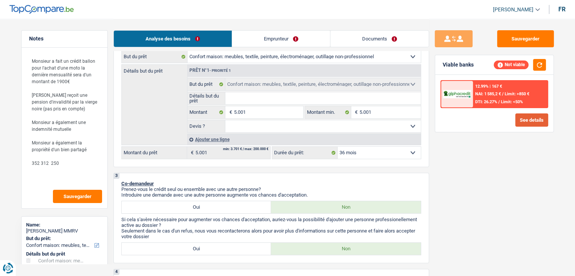
click at [537, 117] on button "See details" at bounding box center [531, 119] width 33 height 13
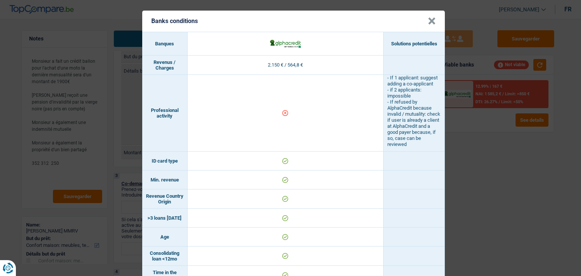
click at [500, 205] on div "Banks conditions × Banques Solutions potentielles Revenus / Charges 2.150 € / 5…" at bounding box center [290, 138] width 581 height 276
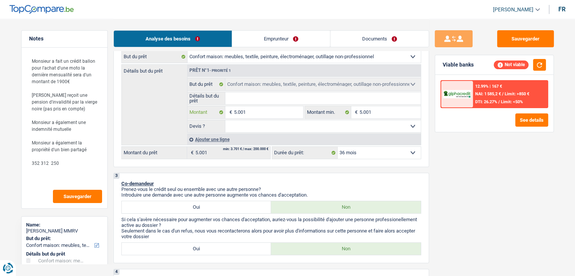
click at [257, 112] on input "5.001" at bounding box center [268, 112] width 69 height 12
type input "500"
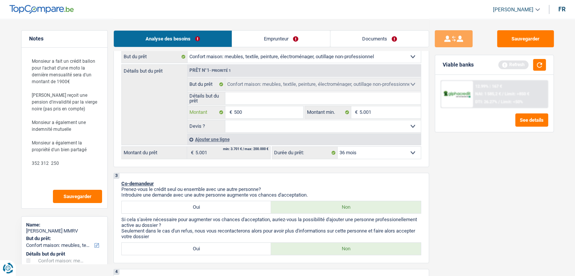
type input "50"
type input "5"
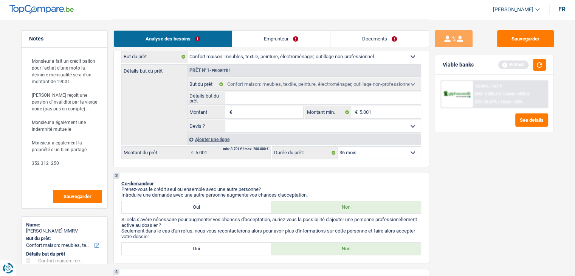
type input "5"
type input "55"
type input "550"
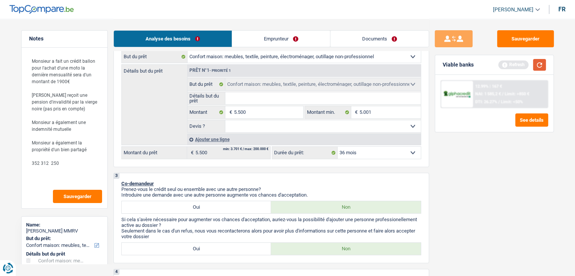
click at [543, 66] on button "button" at bounding box center [539, 65] width 13 height 12
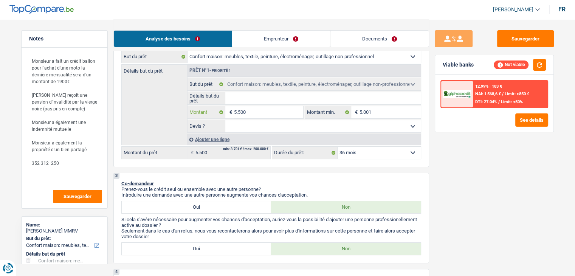
click at [257, 112] on input "5.500" at bounding box center [268, 112] width 69 height 12
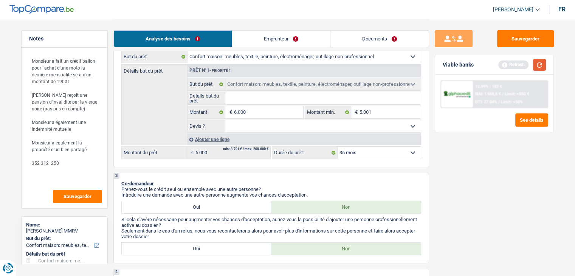
click at [538, 65] on button "button" at bounding box center [539, 65] width 13 height 12
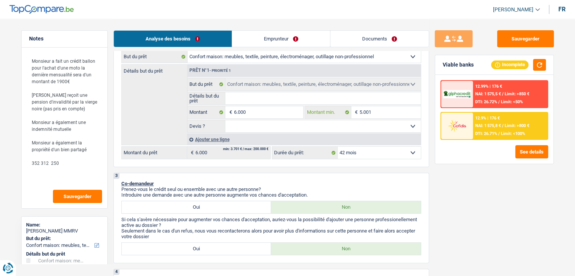
click at [383, 113] on input "5.001" at bounding box center [390, 112] width 61 height 12
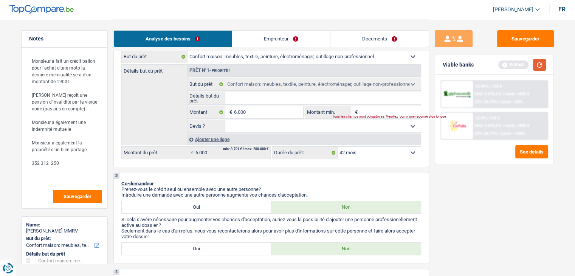
click at [535, 67] on button "button" at bounding box center [539, 65] width 13 height 12
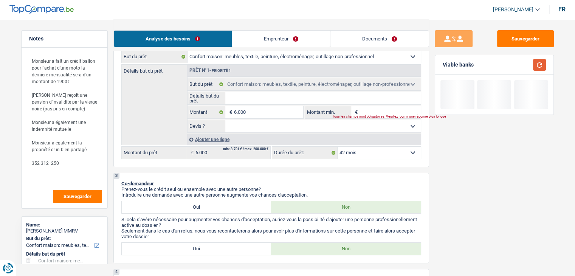
click at [535, 67] on button "button" at bounding box center [539, 65] width 13 height 12
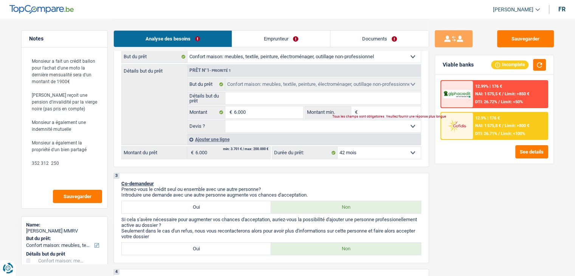
click at [485, 134] on span "DTI: 26.71%" at bounding box center [486, 133] width 22 height 5
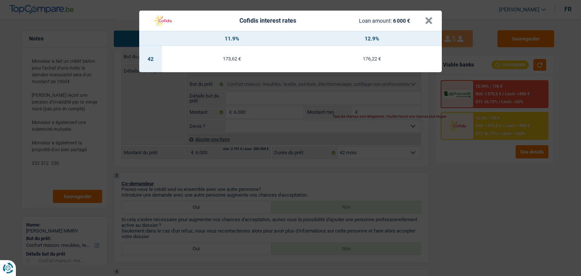
click at [475, 176] on div "Cofidis interest rates Loan amount: 6 000 € × 11.9% 12.9% 42 173,62 € 176,22 €" at bounding box center [290, 138] width 581 height 276
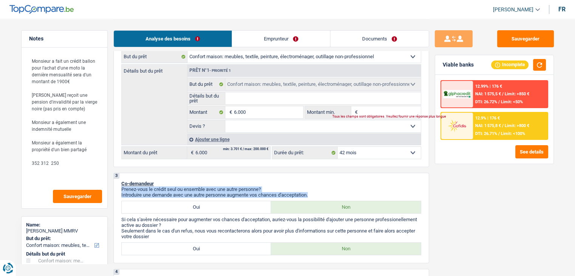
drag, startPoint x: 312, startPoint y: 193, endPoint x: 215, endPoint y: 181, distance: 97.5
click at [215, 181] on div "3 Co-demandeur Prenez-vous le crédit seul ou ensemble avec une autre personne? …" at bounding box center [271, 218] width 316 height 90
click at [342, 182] on p "Co-demandeur" at bounding box center [271, 184] width 300 height 6
click at [373, 109] on input "Montant min." at bounding box center [390, 112] width 61 height 12
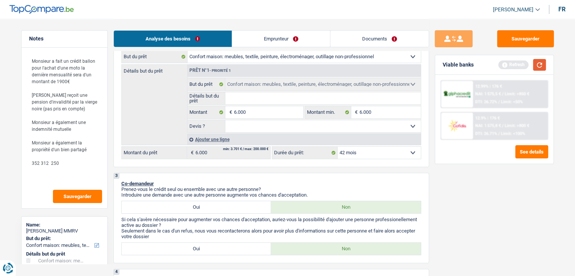
click at [534, 64] on button "button" at bounding box center [539, 65] width 13 height 12
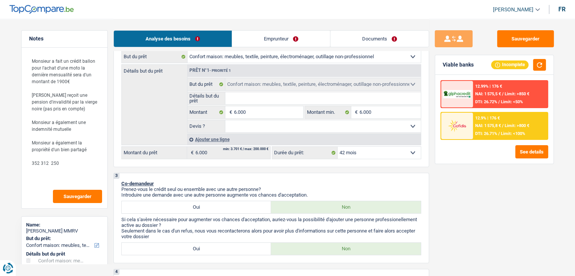
click at [248, 99] on input "Détails but du prêt" at bounding box center [322, 98] width 195 height 12
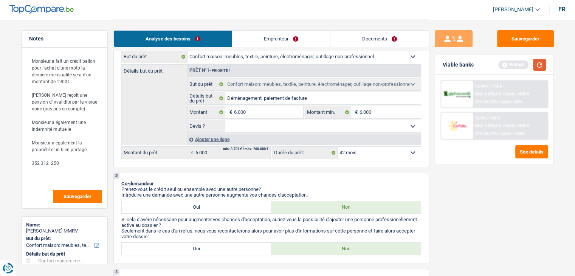
click at [534, 64] on button "button" at bounding box center [539, 65] width 13 height 12
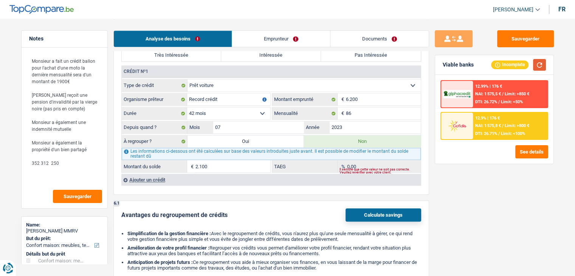
scroll to position [605, 0]
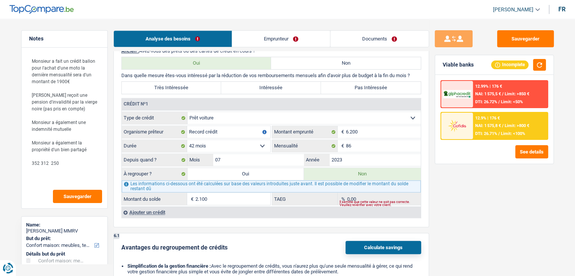
click at [275, 172] on label "Oui" at bounding box center [246, 174] width 117 height 12
click at [275, 172] on input "Oui" at bounding box center [246, 174] width 117 height 12
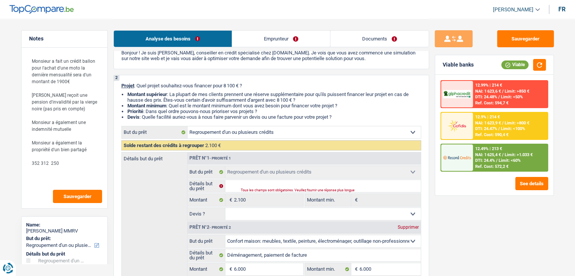
scroll to position [189, 0]
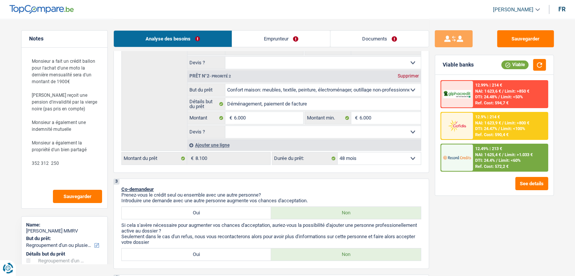
click at [493, 164] on div "Ref. Cost: 572,2 €" at bounding box center [491, 166] width 33 height 5
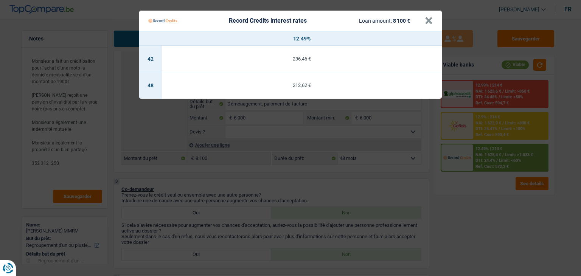
click at [476, 189] on Credits "Record Credits interest rates Loan amount: 8 100 € × 12.49% 42 236,46 € 48 212,…" at bounding box center [290, 138] width 581 height 276
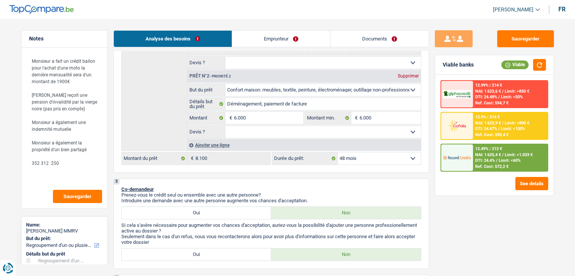
click at [485, 125] on div "12.9% | 214 € NAI: 1 623,9 € / Limit: >800 € DTI: 24.47% / Limit: <100% Ref. Co…" at bounding box center [510, 126] width 74 height 26
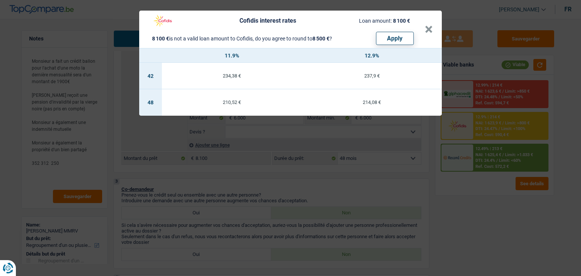
click at [486, 198] on div "Cofidis interest rates Loan amount: 8 100 € 8 100 € is not a valid loan amount …" at bounding box center [290, 138] width 581 height 276
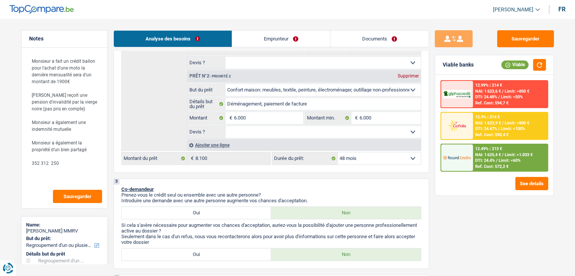
click at [482, 156] on span "NAI: 1 625,4 €" at bounding box center [488, 154] width 26 height 5
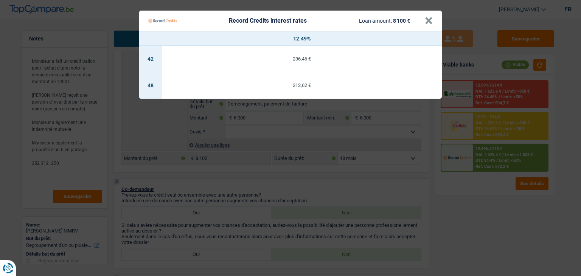
click at [482, 130] on Credits "Record Credits interest rates Loan amount: 8 100 € × 12.49% 42 236,46 € 48 212,…" at bounding box center [290, 138] width 581 height 276
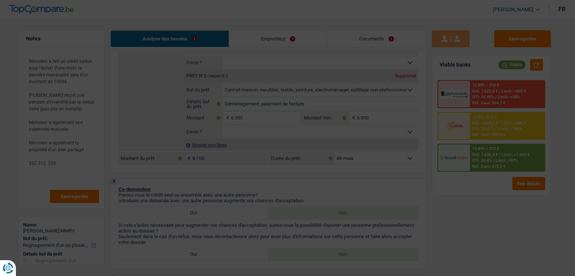
click at [482, 130] on span "DTI: 24.47%" at bounding box center [484, 128] width 22 height 5
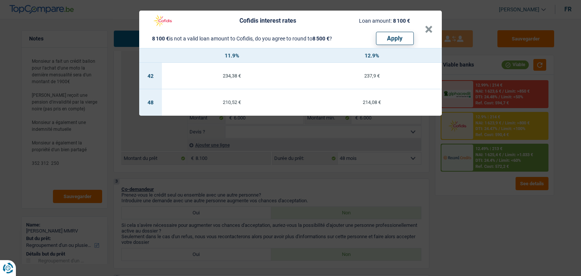
click at [472, 183] on div "Cofidis interest rates Loan amount: 8 100 € 8 100 € is not a valid loan amount …" at bounding box center [290, 138] width 581 height 276
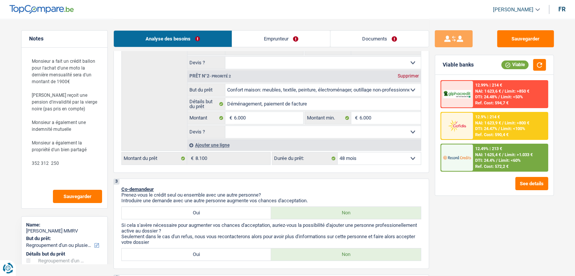
click at [487, 82] on div "12.99% | 214 € NAI: 1 623,6 € / Limit: >850 € DTI: 24.48% / Limit: <50% Ref. Co…" at bounding box center [510, 94] width 74 height 26
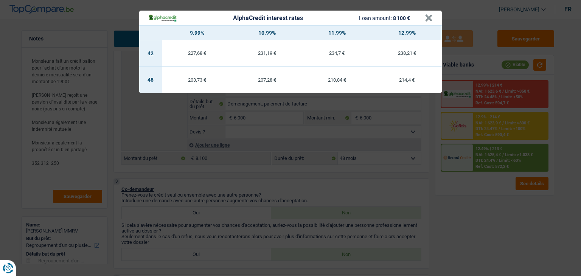
click at [488, 127] on div "AlphaCredit interest rates Loan amount: 8 100 € × 9.99% 10.99% 11.99% 12.99% 42…" at bounding box center [290, 138] width 581 height 276
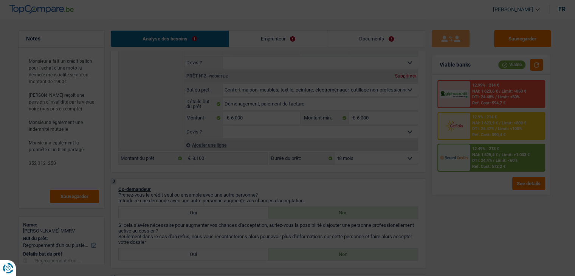
click at [488, 127] on span "DTI: 24.47%" at bounding box center [484, 128] width 22 height 5
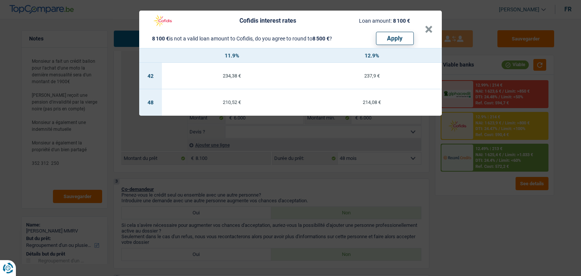
click at [488, 152] on div "Cofidis interest rates Loan amount: 8 100 € 8 100 € is not a valid loan amount …" at bounding box center [290, 138] width 581 height 276
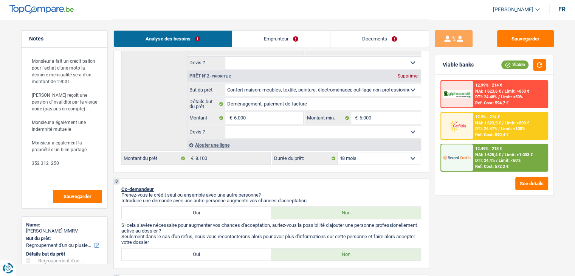
click at [488, 152] on span "NAI: 1 625,4 €" at bounding box center [488, 154] width 26 height 5
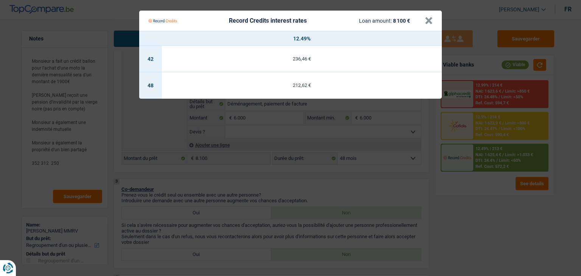
click at [475, 184] on Credits "Record Credits interest rates Loan amount: 8 100 € × 12.49% 42 236,46 € 48 212,…" at bounding box center [290, 138] width 581 height 276
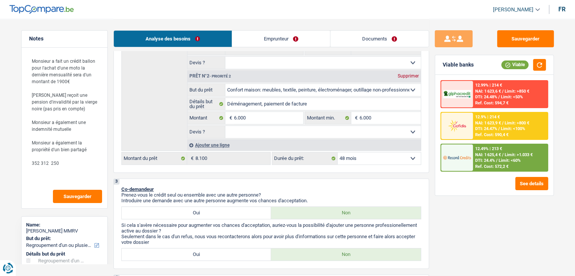
click at [348, 182] on div "3 Co-demandeur Prenez-vous le crédit seul ou ensemble avec une autre personne? …" at bounding box center [271, 223] width 316 height 90
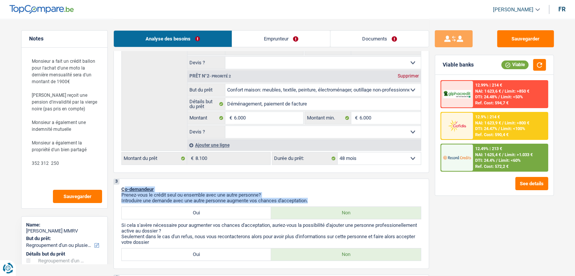
drag, startPoint x: 312, startPoint y: 199, endPoint x: 122, endPoint y: 189, distance: 189.3
click at [122, 189] on div "3 Co-demandeur Prenez-vous le crédit seul ou ensemble avec une autre personne? …" at bounding box center [271, 223] width 316 height 90
click at [211, 189] on p "Co-demandeur" at bounding box center [271, 189] width 300 height 6
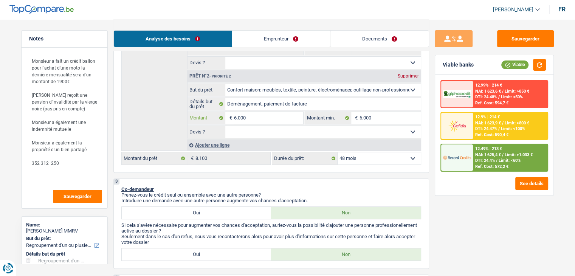
click at [255, 116] on input "6.000" at bounding box center [268, 118] width 69 height 12
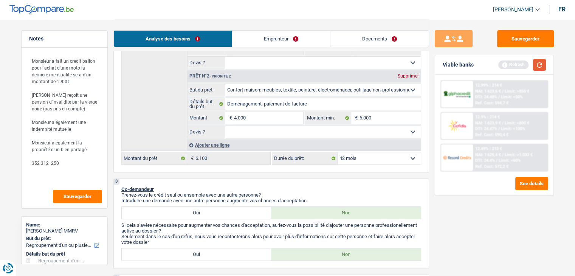
click at [538, 63] on button "button" at bounding box center [539, 65] width 13 height 12
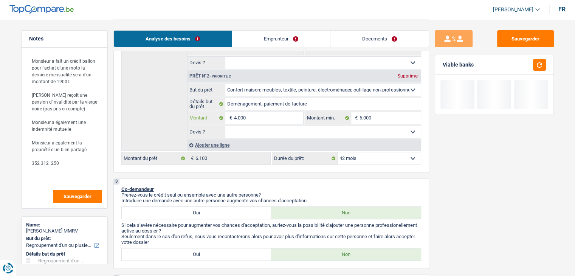
click at [263, 115] on input "4.000" at bounding box center [268, 118] width 69 height 12
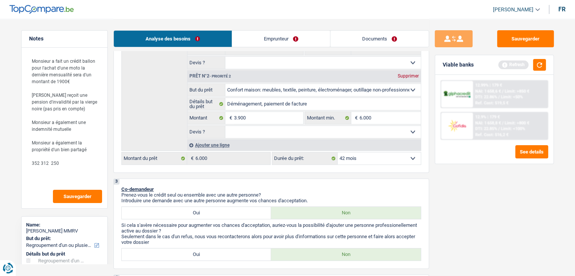
click at [336, 178] on div "3 Co-demandeur Prenez-vous le crédit seul ou ensemble avec une autre personne? …" at bounding box center [271, 223] width 316 height 90
click at [377, 116] on input "6.000" at bounding box center [390, 118] width 61 height 12
click at [537, 65] on button "button" at bounding box center [539, 65] width 13 height 12
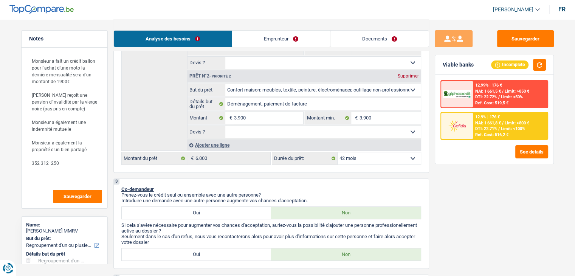
click at [490, 124] on span "NAI: 1 661,8 €" at bounding box center [488, 123] width 26 height 5
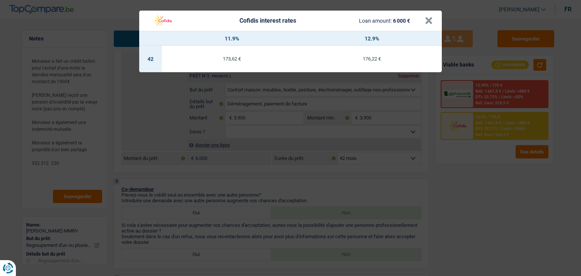
click at [485, 179] on div "Cofidis interest rates Loan amount: 6 000 € × 11.9% 12.9% 42 173,62 € 176,22 €" at bounding box center [290, 138] width 581 height 276
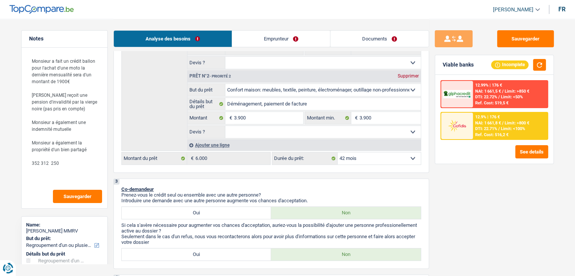
click at [331, 132] on select "Oui Non Non répondu Sélectionner une option" at bounding box center [322, 132] width 195 height 12
click at [225, 126] on select "Oui Non Non répondu Sélectionner une option" at bounding box center [322, 132] width 195 height 12
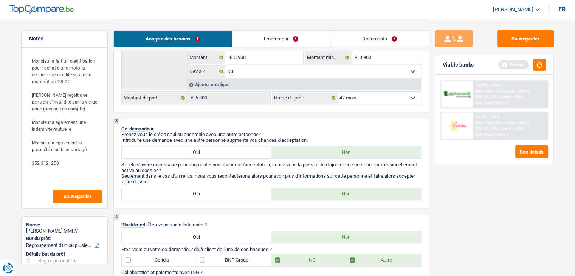
scroll to position [340, 0]
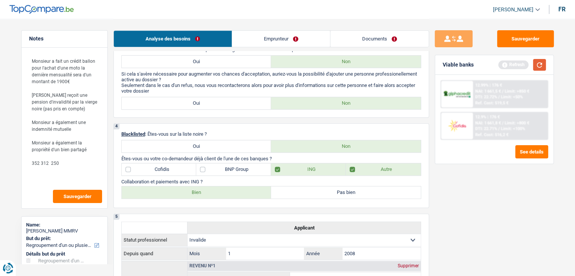
drag, startPoint x: 542, startPoint y: 68, endPoint x: 505, endPoint y: 67, distance: 36.3
click at [542, 68] on button "button" at bounding box center [539, 65] width 13 height 12
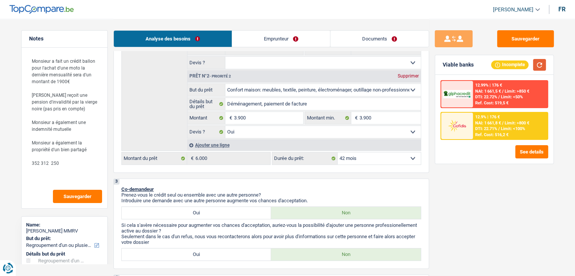
scroll to position [113, 0]
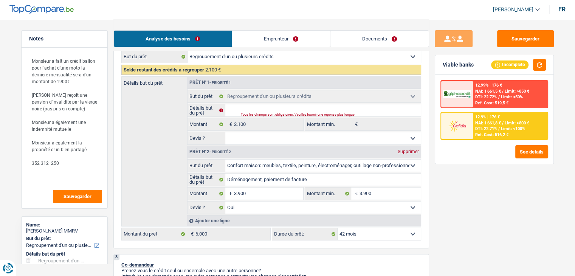
click at [473, 203] on div "Sauvegarder Viable banks Incomplete 12.99% | 176 € NAI: 1 661,5 € / Limit: >850…" at bounding box center [494, 147] width 130 height 234
click at [316, 141] on select "Oui Non Non répondu Sélectionner une option" at bounding box center [322, 138] width 195 height 12
click at [225, 132] on select "Oui Non Non répondu Sélectionner une option" at bounding box center [322, 138] width 195 height 12
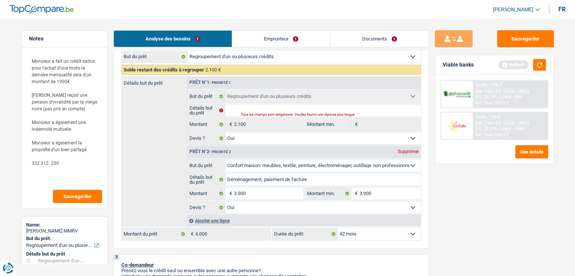
click at [267, 113] on div "Tous les champs sont obligatoires. Veuillez fournir une réponse plus longue" at bounding box center [321, 114] width 161 height 3
click at [267, 106] on input "Détails but du prêt" at bounding box center [322, 110] width 195 height 12
click at [537, 68] on button "button" at bounding box center [539, 65] width 13 height 12
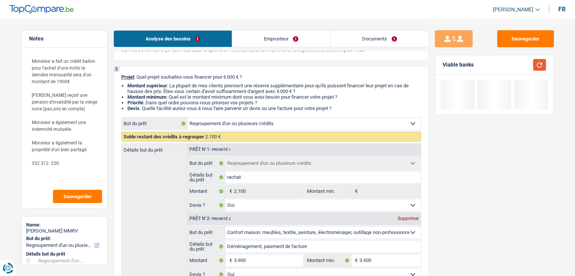
scroll to position [0, 0]
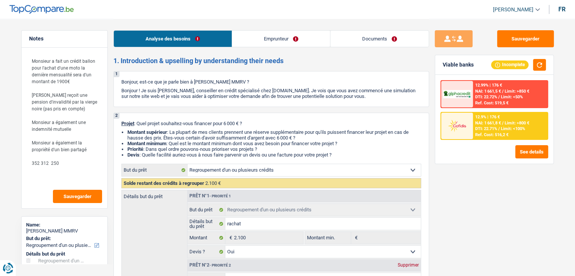
drag, startPoint x: 302, startPoint y: 150, endPoint x: 121, endPoint y: 123, distance: 183.1
click at [121, 123] on div "2 Projet : Quel projet souhaitez-vous financer pour 6 000 € ? Montant supérieur…" at bounding box center [271, 237] width 316 height 249
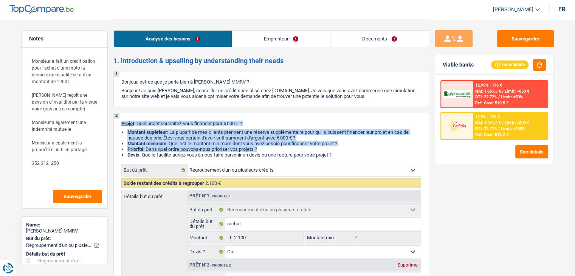
drag, startPoint x: 121, startPoint y: 123, endPoint x: 352, endPoint y: 147, distance: 231.8
click at [352, 147] on div "2 Projet : Quel projet souhaitez-vous financer pour 6 000 € ? Montant supérieur…" at bounding box center [271, 237] width 316 height 249
click at [351, 150] on li "Priorité : Dans quel ordre pouvons-nous prioriser vos projets ?" at bounding box center [274, 149] width 294 height 6
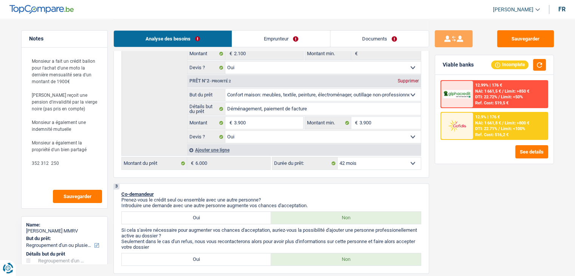
scroll to position [189, 0]
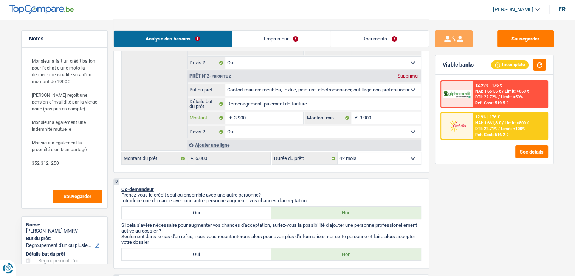
click at [265, 116] on input "3.900" at bounding box center [268, 118] width 69 height 12
click at [338, 43] on link "Documents" at bounding box center [379, 39] width 98 height 16
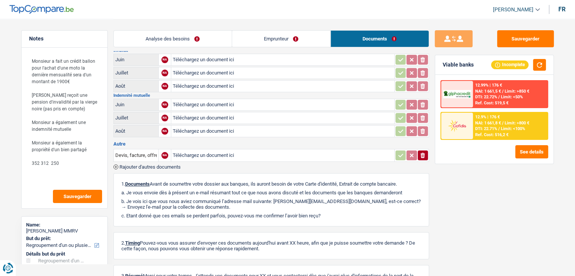
scroll to position [0, 0]
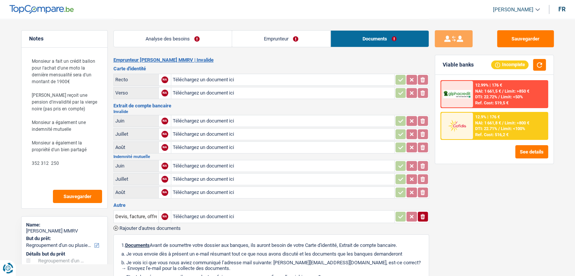
click at [184, 41] on link "Analyse des besoins" at bounding box center [173, 39] width 118 height 16
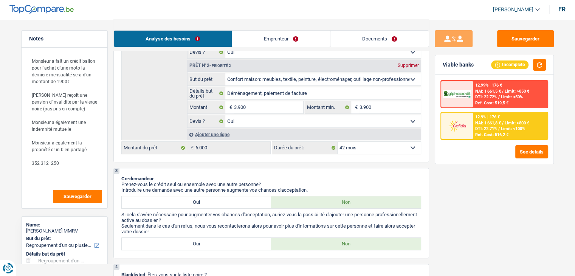
scroll to position [227, 0]
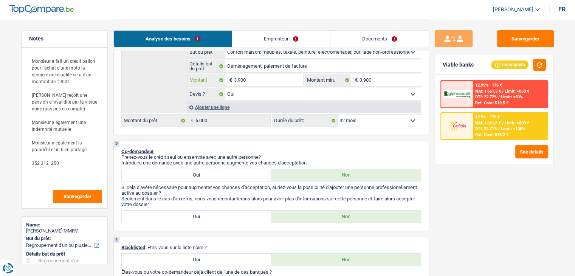
click at [257, 81] on input "3.900" at bounding box center [268, 80] width 69 height 12
click at [236, 78] on input "3.900" at bounding box center [268, 80] width 69 height 12
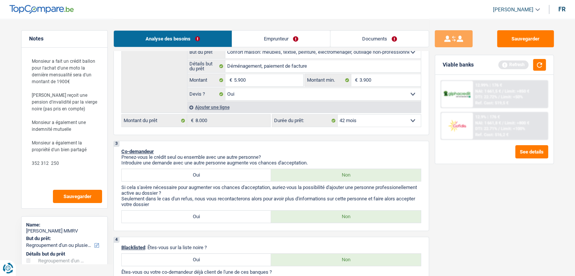
click at [272, 149] on p "Co-demandeur" at bounding box center [271, 152] width 300 height 6
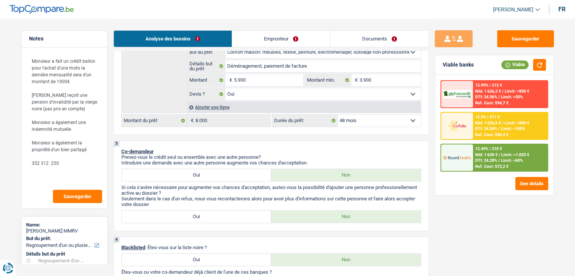
click at [382, 149] on p "Co-demandeur" at bounding box center [271, 152] width 300 height 6
click at [485, 144] on div "12.49% | 210 € NAI: 1 628 € / Limit: >1.033 € DTI: 24.28% / Limit: <60% Ref. Co…" at bounding box center [494, 158] width 108 height 28
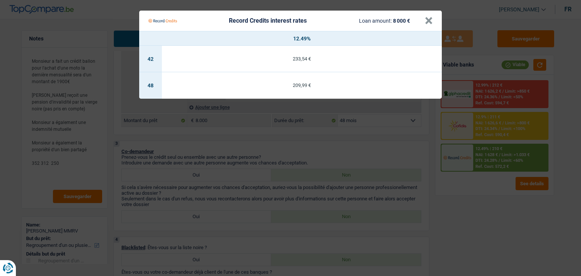
click at [370, 160] on Credits "Record Credits interest rates Loan amount: 8 000 € × 12.49% 42 233,54 € 48 209,…" at bounding box center [290, 138] width 581 height 276
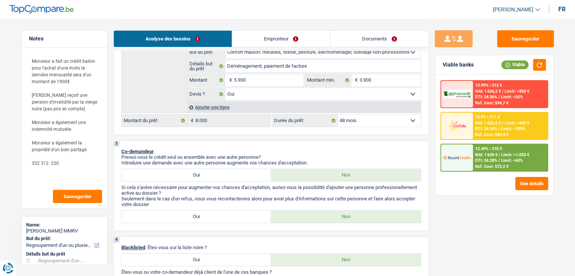
click at [480, 133] on div "Ref. Cost: 590,4 €" at bounding box center [491, 134] width 33 height 5
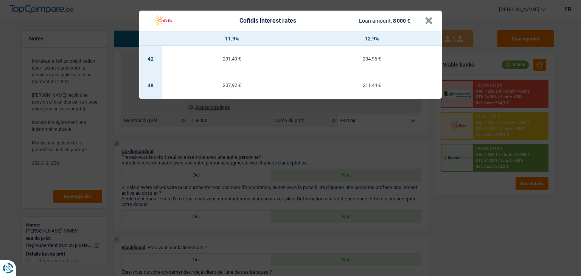
click at [375, 150] on div "Cofidis interest rates Loan amount: 8 000 € × 11.9% 12.9% 42 231,49 € 234,96 € …" at bounding box center [290, 138] width 581 height 276
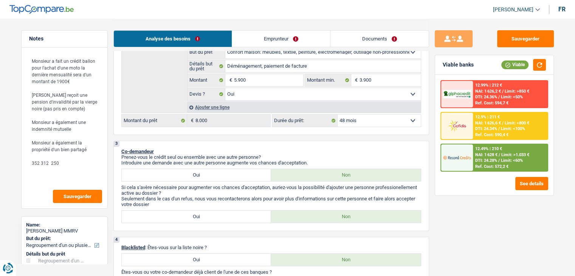
click at [478, 155] on span "NAI: 1 628 €" at bounding box center [486, 154] width 22 height 5
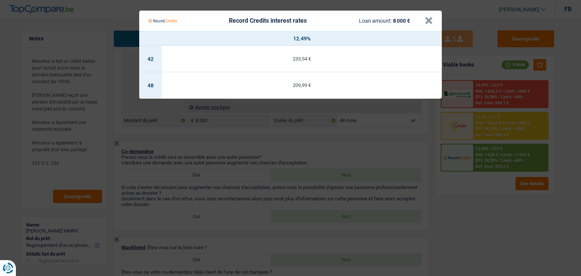
click at [497, 194] on Credits "Record Credits interest rates Loan amount: 8 000 € × 12.49% 42 233,54 € 48 209,…" at bounding box center [290, 138] width 581 height 276
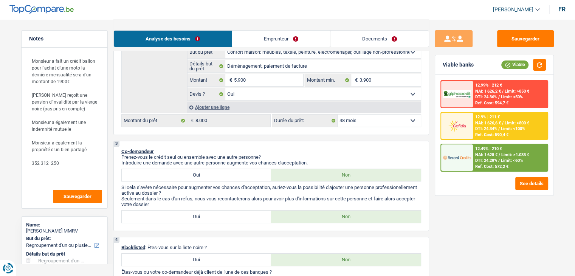
click at [476, 159] on span "DTI: 24.28%" at bounding box center [486, 160] width 22 height 5
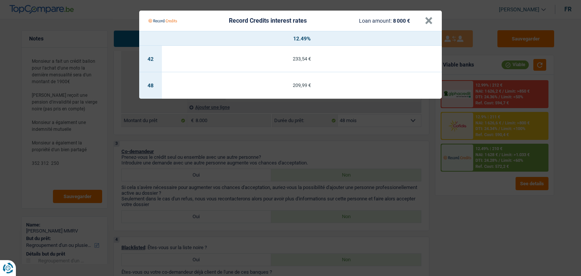
click at [246, 88] on td "209,99 €" at bounding box center [302, 85] width 280 height 26
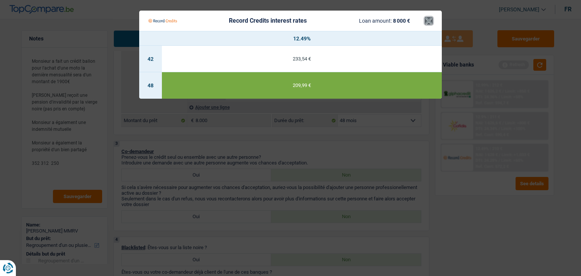
click at [425, 20] on button "×" at bounding box center [429, 21] width 8 height 8
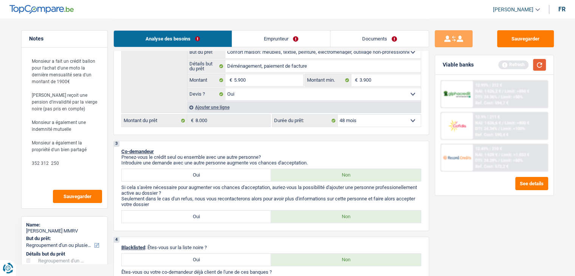
click at [545, 65] on button "button" at bounding box center [539, 65] width 13 height 12
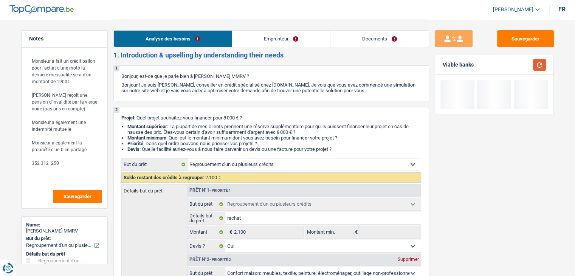
scroll to position [113, 0]
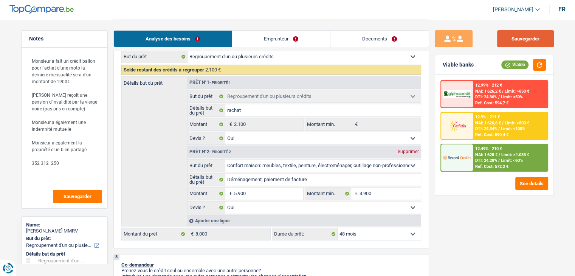
click at [519, 46] on button "Sauvegarder" at bounding box center [525, 38] width 57 height 17
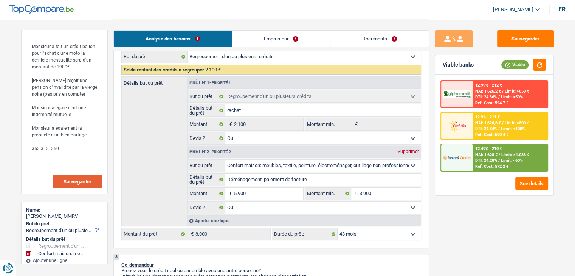
scroll to position [38, 0]
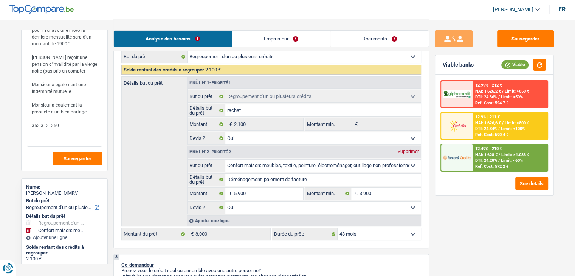
drag, startPoint x: 63, startPoint y: 122, endPoint x: 28, endPoint y: 126, distance: 35.7
click at [28, 126] on textarea "Monsieur a fait un crédit ballon pour l'achat d'une moto la dernière mensualité…" at bounding box center [64, 81] width 75 height 132
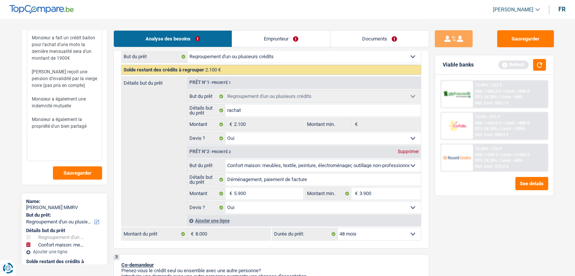
click at [91, 126] on textarea "Monsieur a fait un crédit ballon pour l'achat d'une moto la dernière mensualité…" at bounding box center [64, 95] width 75 height 132
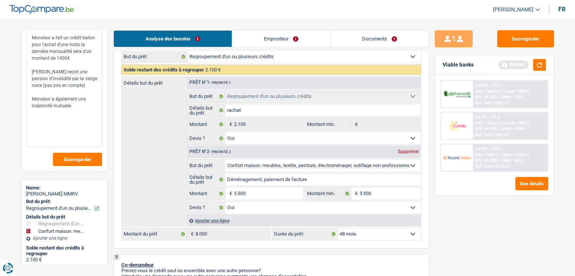
scroll to position [0, 0]
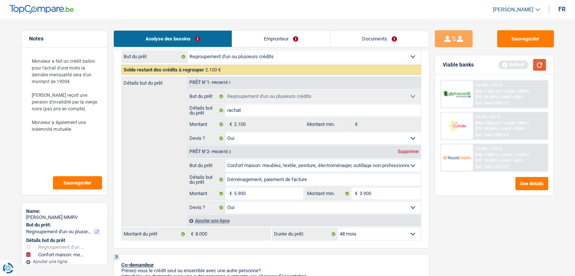
click at [535, 62] on button "button" at bounding box center [539, 65] width 13 height 12
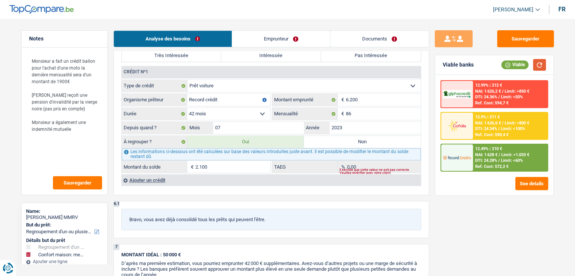
scroll to position [643, 0]
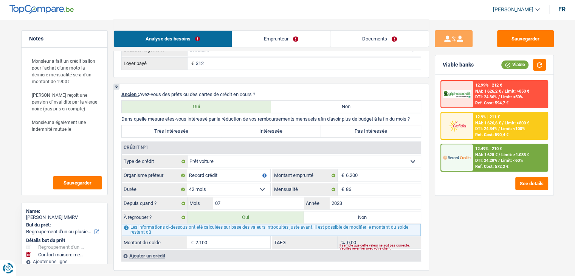
click at [274, 127] on label "Intéressée" at bounding box center [271, 131] width 100 height 12
click at [274, 127] on input "Intéressée" at bounding box center [271, 131] width 100 height 12
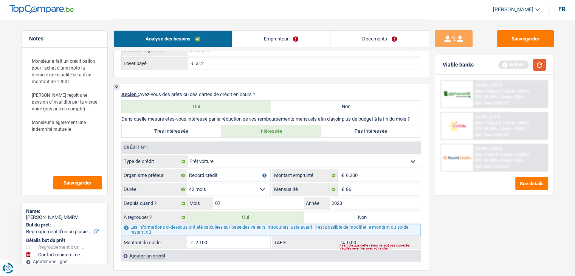
click at [543, 64] on button "button" at bounding box center [539, 65] width 13 height 12
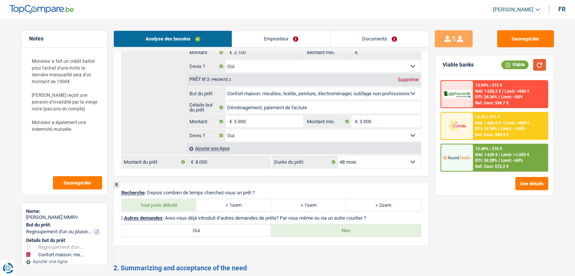
scroll to position [1165, 0]
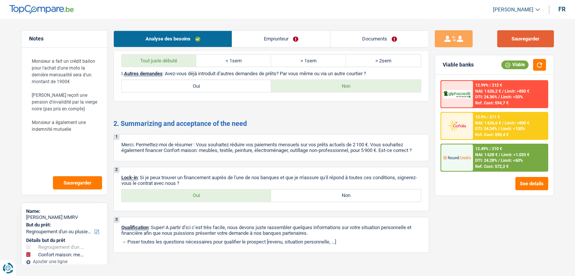
click at [522, 38] on button "Sauvegarder" at bounding box center [525, 38] width 57 height 17
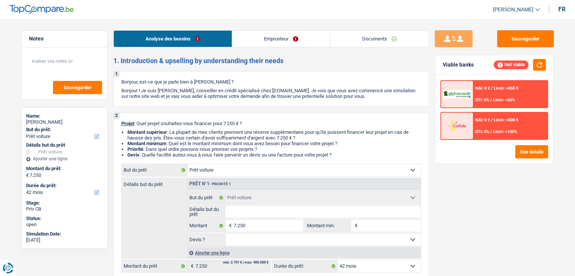
select select "car"
select select "42"
select select "car"
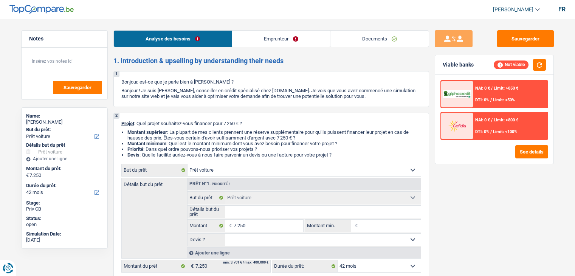
select select "42"
select select "car"
select select "42"
